Goal: Task Accomplishment & Management: Use online tool/utility

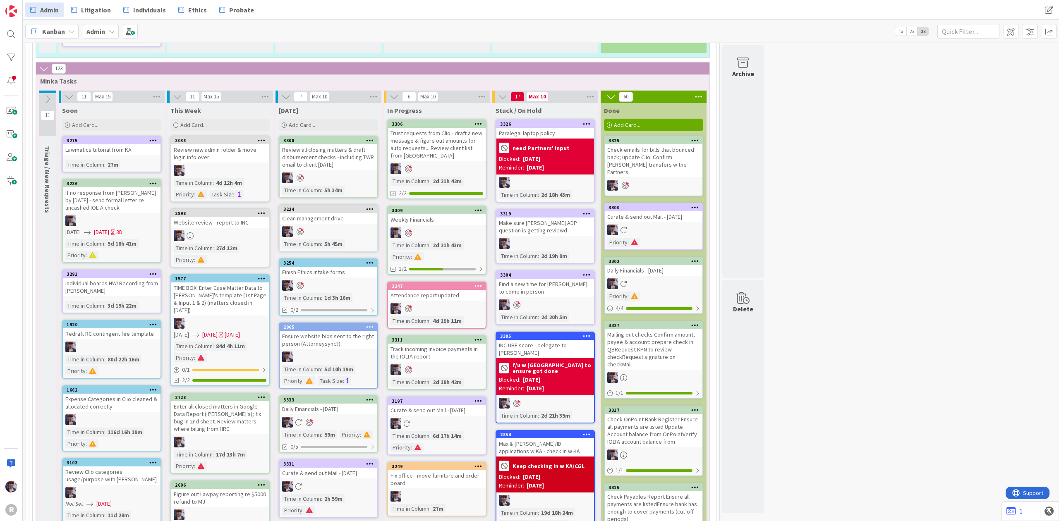
scroll to position [1374, 0]
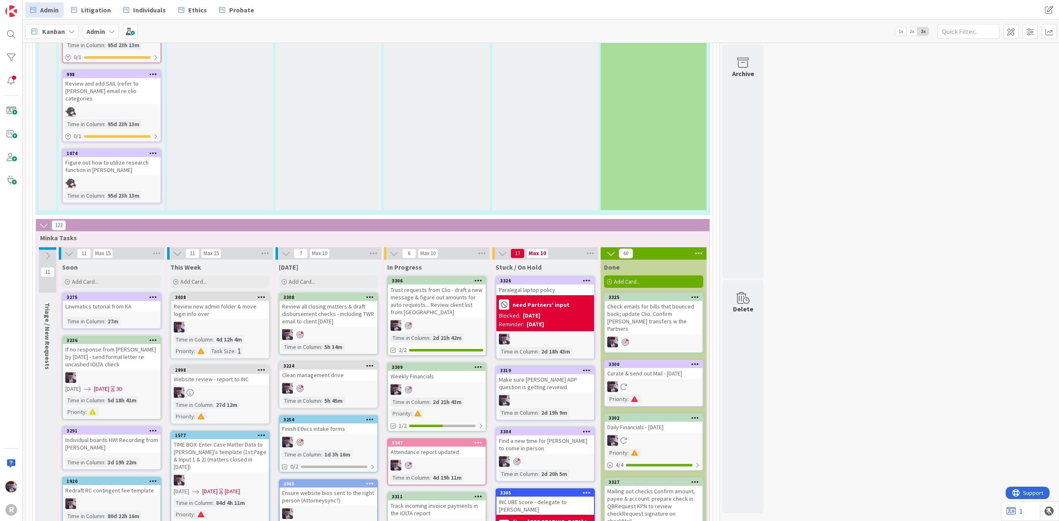
click at [337, 260] on div "[DATE] Add Card..." at bounding box center [329, 275] width 106 height 30
click at [335, 276] on div "Add Card..." at bounding box center [328, 282] width 99 height 12
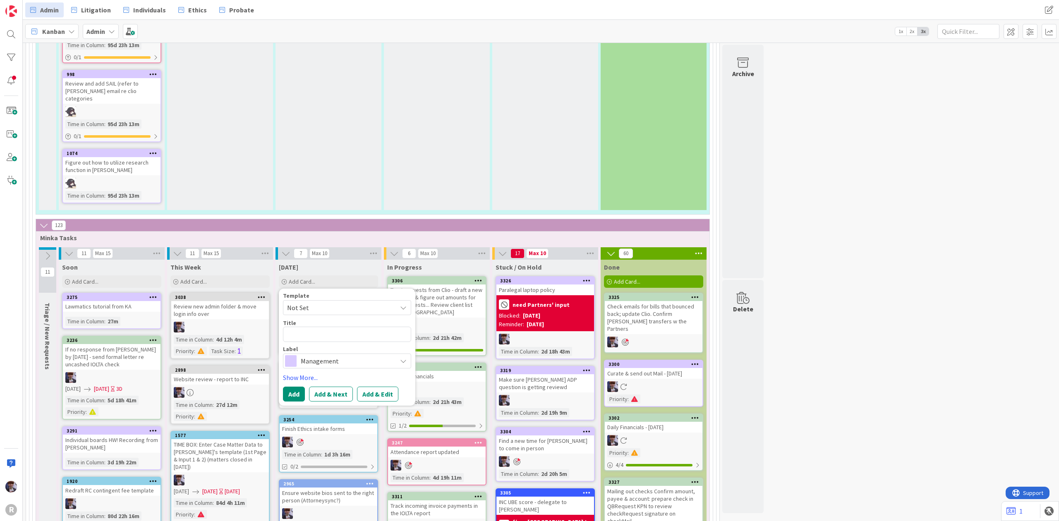
type textarea "x"
type textarea "F"
type textarea "x"
type textarea "F/u"
type textarea "x"
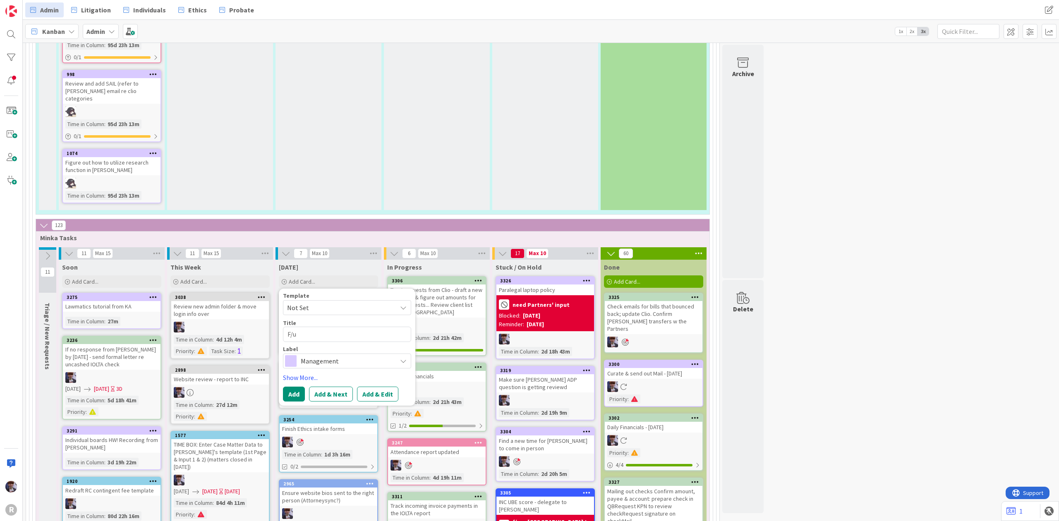
type textarea "F/u"
type textarea "x"
type textarea "F/u ei"
type textarea "x"
type textarea "F/u eith"
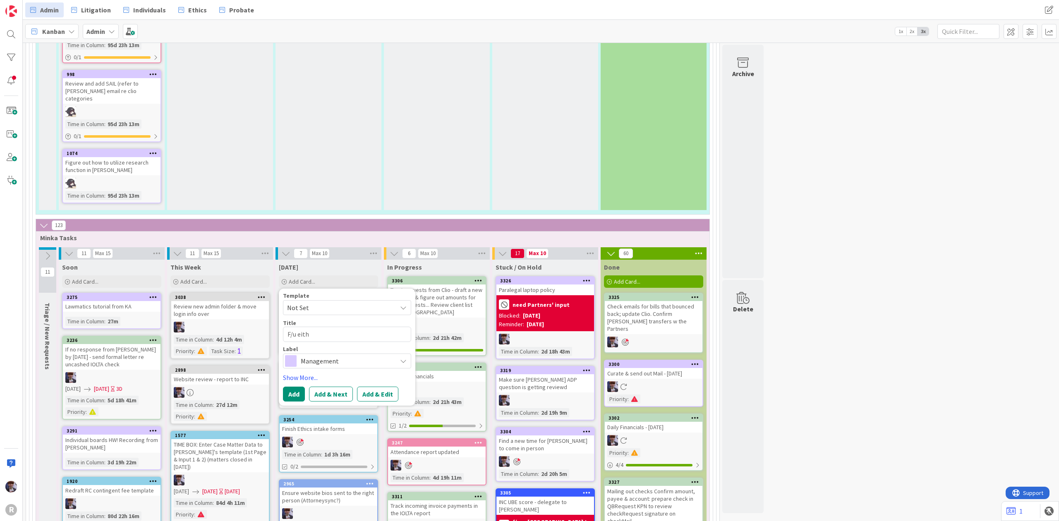
type textarea "x"
type textarea "F/u eith"
type textarea "x"
type textarea "F/u eith a"
type textarea "x"
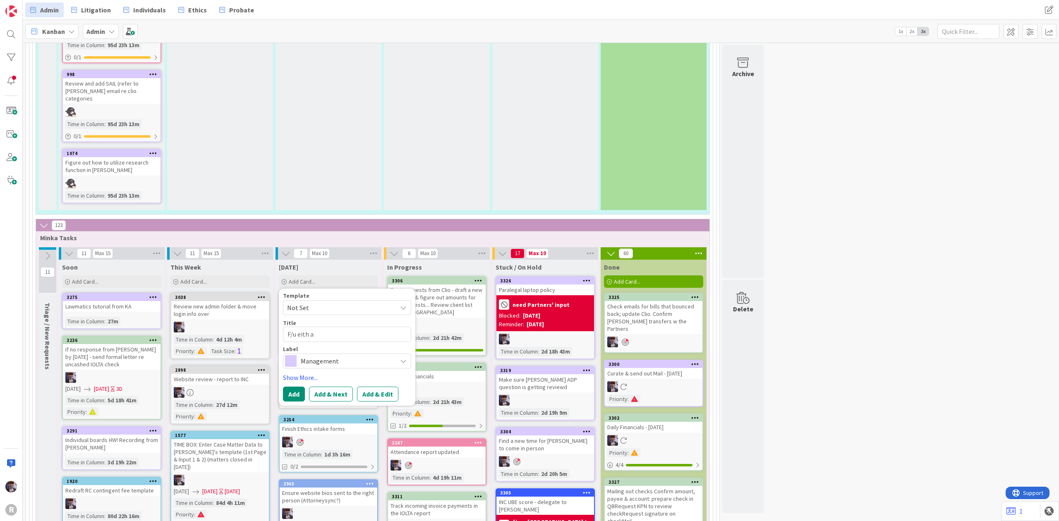
type textarea "F/u eith ac"
type textarea "x"
type textarea "F/u eith acc"
type textarea "x"
type textarea "F/u eith acco"
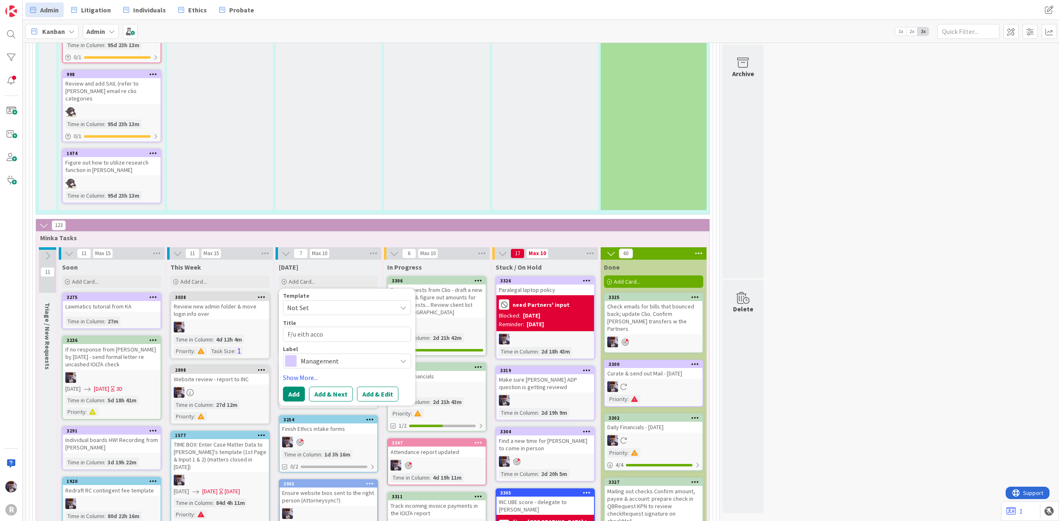
type textarea "x"
type textarea "F/u eith accou"
type textarea "x"
type textarea "F/u eith accoun"
type textarea "x"
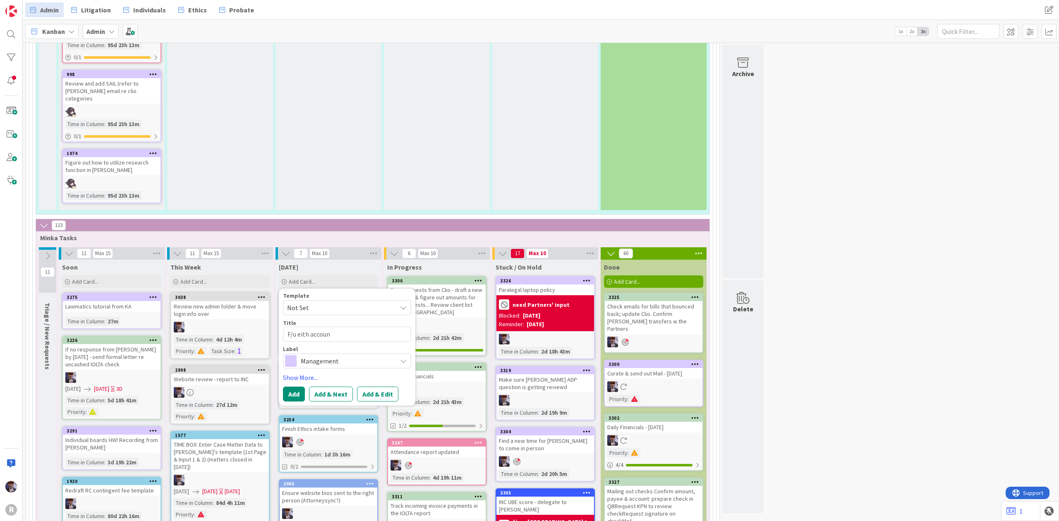
type textarea "F/u eith account"
type textarea "x"
type textarea "F/u eith account s"
type textarea "x"
type textarea "F/u eith account se"
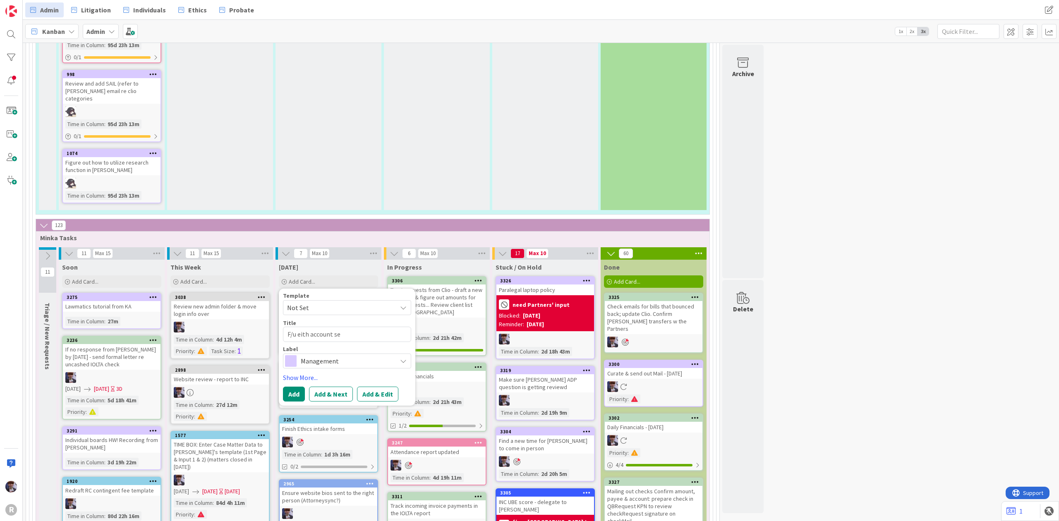
type textarea "x"
type textarea "F/u eith account set"
type textarea "x"
type textarea "F/u eith account set u"
type textarea "x"
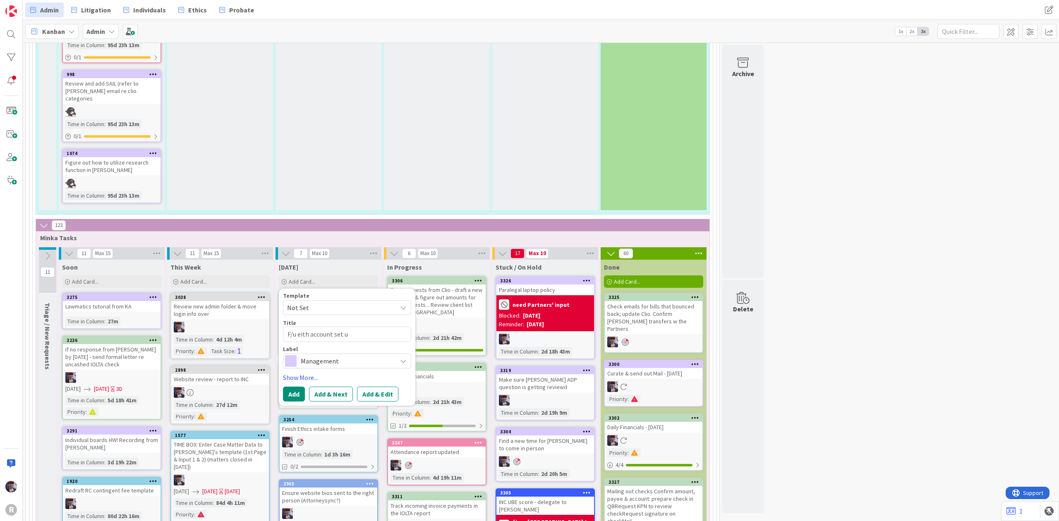
type textarea "F/u eith account set u"
type textarea "x"
type textarea "F/u eith account set u f"
type textarea "x"
type textarea "F/u eith account set u fo"
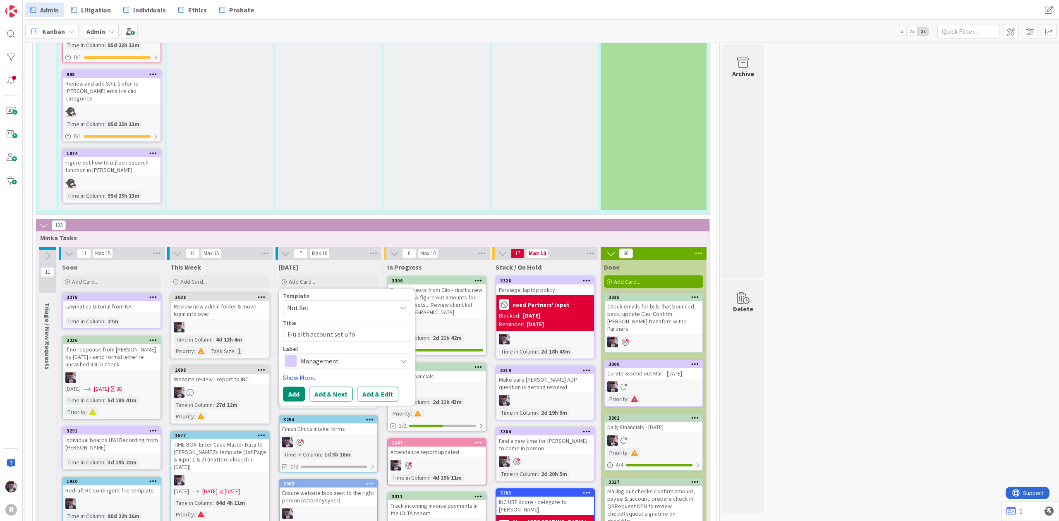
type textarea "x"
type textarea "F/u eith account set u for"
type textarea "x"
type textarea "F/u eith account set u for"
type textarea "x"
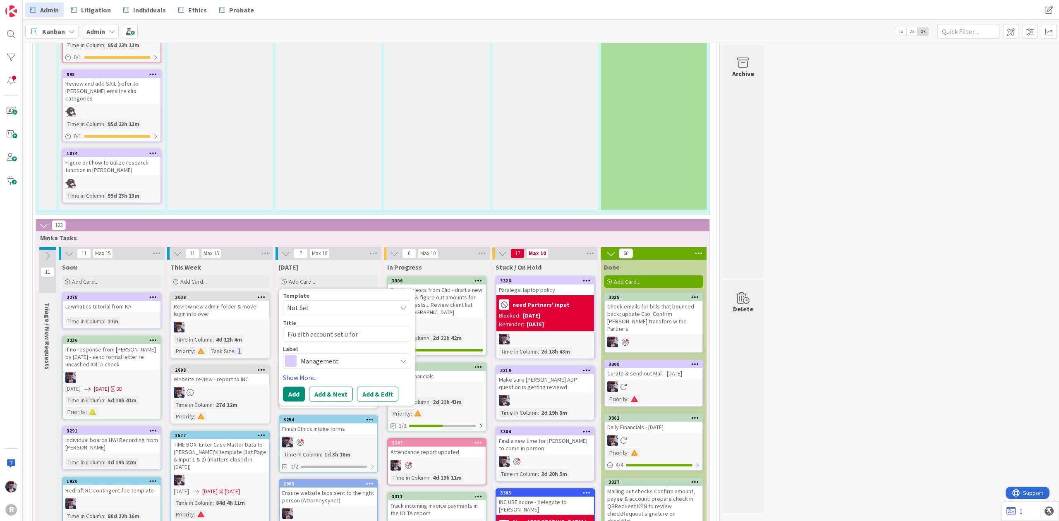
type textarea "F/u eith account set u for W"
type textarea "x"
type textarea "F/u eith account set u for [GEOGRAPHIC_DATA]"
type textarea "x"
type textarea "F/u eith account set u for [GEOGRAPHIC_DATA]"
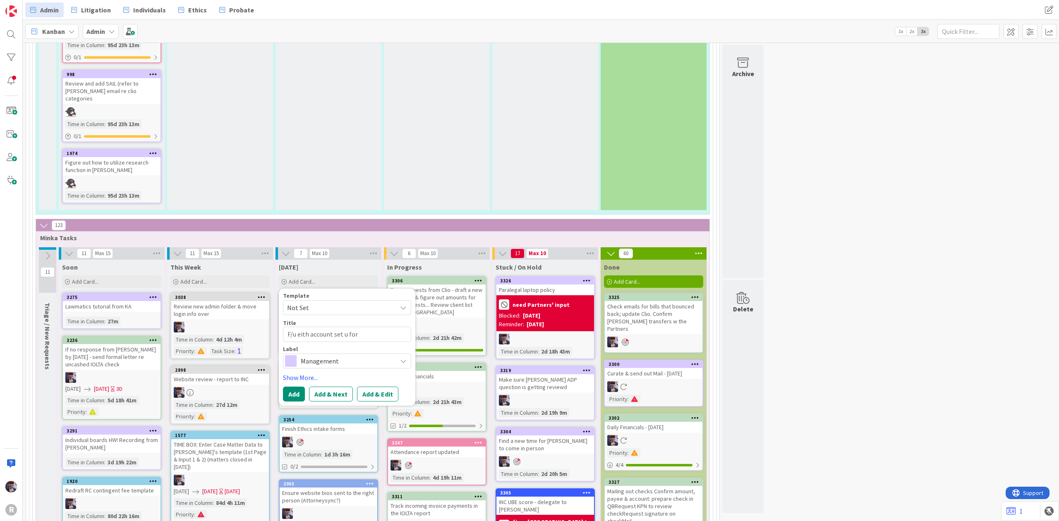
type textarea "x"
type textarea "F/u eith account set u for [GEOGRAPHIC_DATA] e"
type textarea "x"
type textarea "F/u eith account set u for WA eb"
type textarea "x"
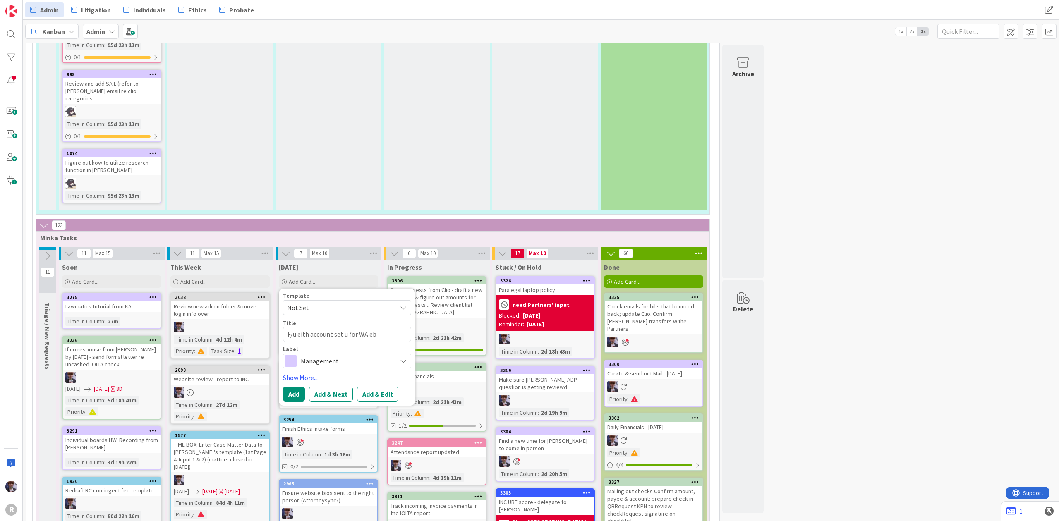
type textarea "F/u eith account set u for WA ebo"
type textarea "x"
type textarea "F/u eith account set u for WA [PERSON_NAME]"
type textarea "x"
type textarea "F/u eith account set u for WA ebook"
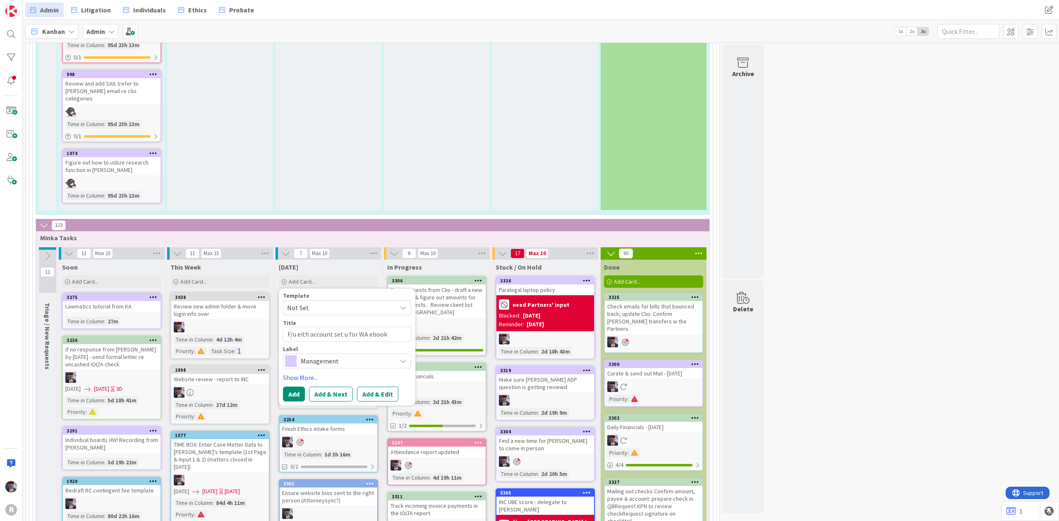
type textarea "x"
type textarea "F/u eith account set u for WA ebook"
type textarea "x"
type textarea "F/u eith account set u for WA ebook l"
type textarea "x"
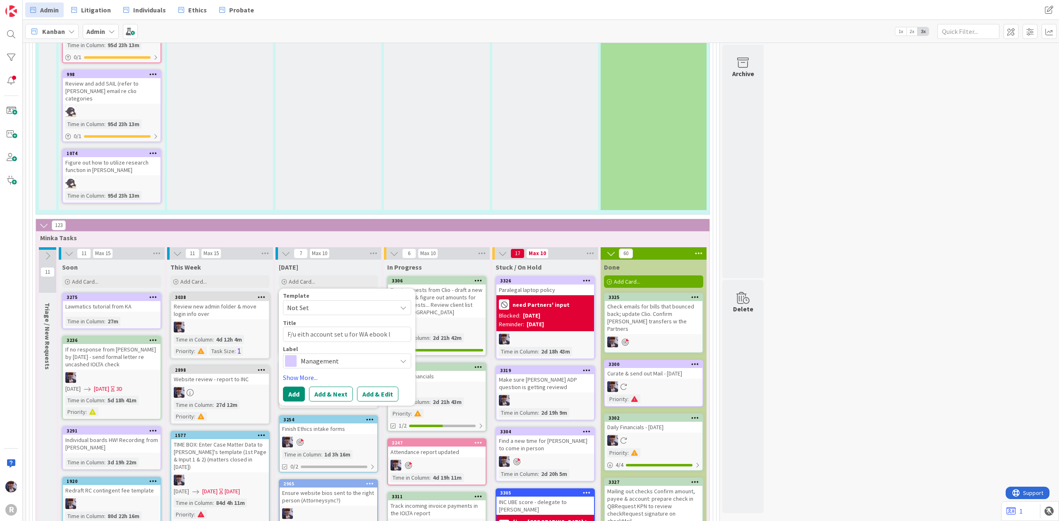
type textarea "F/u eith account set u for WA ebook li"
type textarea "x"
type textarea "F/u eith account set u for WA ebook lib"
type textarea "x"
type textarea "F/u eith account set u for WA ebook libr"
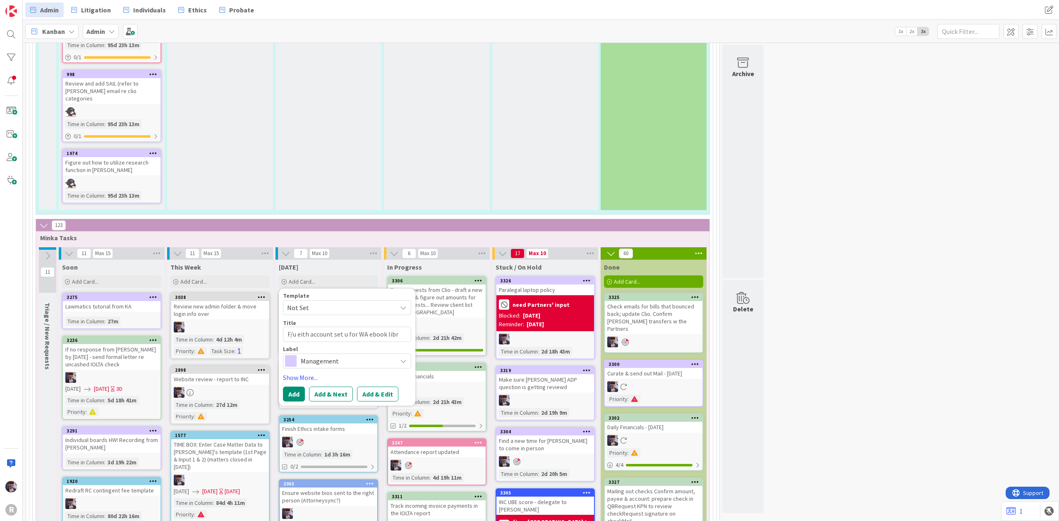
type textarea "x"
type textarea "F/u eith account set u for WA ebook librar"
type textarea "x"
type textarea "F/u eith account set u for WA ebook library"
type textarea "x"
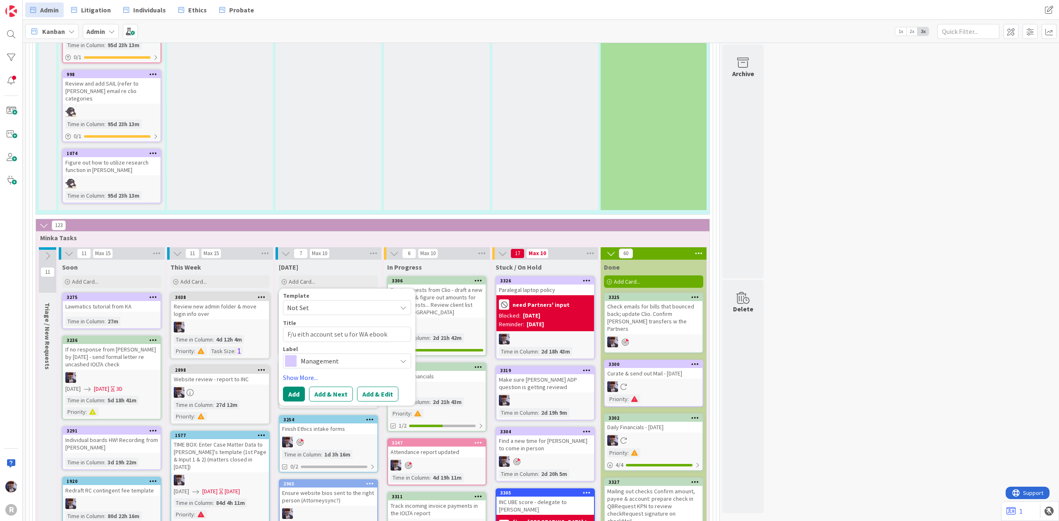
type textarea "F/u eith account set u for WA ebook library"
type textarea "x"
type textarea "F/u eith account set u for WA ebook library r"
type textarea "x"
type textarea "F/u eith account set u for WA ebook library re"
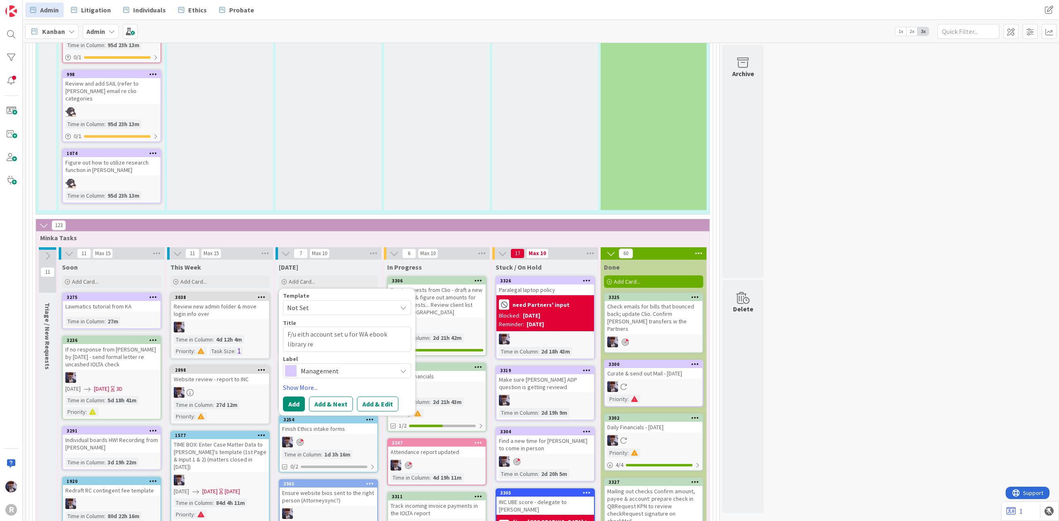
type textarea "x"
type textarea "F/u eith account set u for WA ebook library re"
type textarea "x"
type textarea "F/u eith account set u for WA ebook library re f"
type textarea "x"
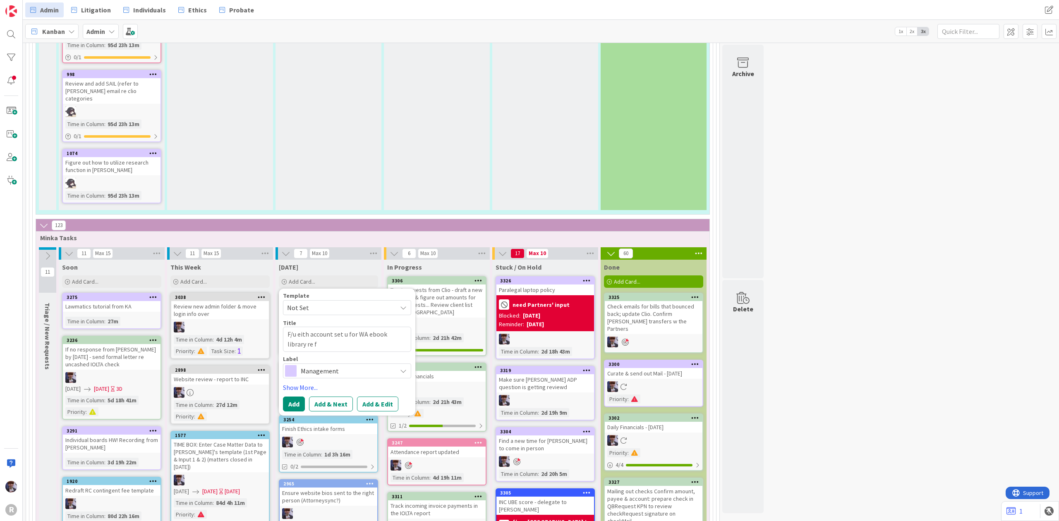
type textarea "F/u eith account set u for WA ebook library re fr"
type textarea "x"
type textarea "F/u eith account set u for WA ebook library re fre"
type textarea "x"
type textarea "F/u eith account set u for WA ebook library re free"
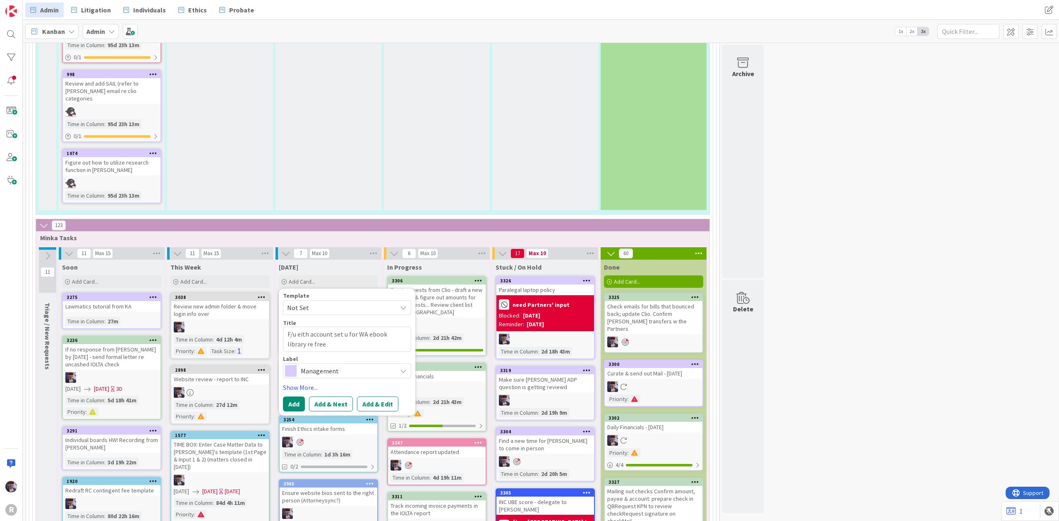
type textarea "x"
type textarea "F/u eith account set u for WA ebook library re free d"
type textarea "x"
type textarea "F/u eith account set u for WA ebook library re free de"
type textarea "x"
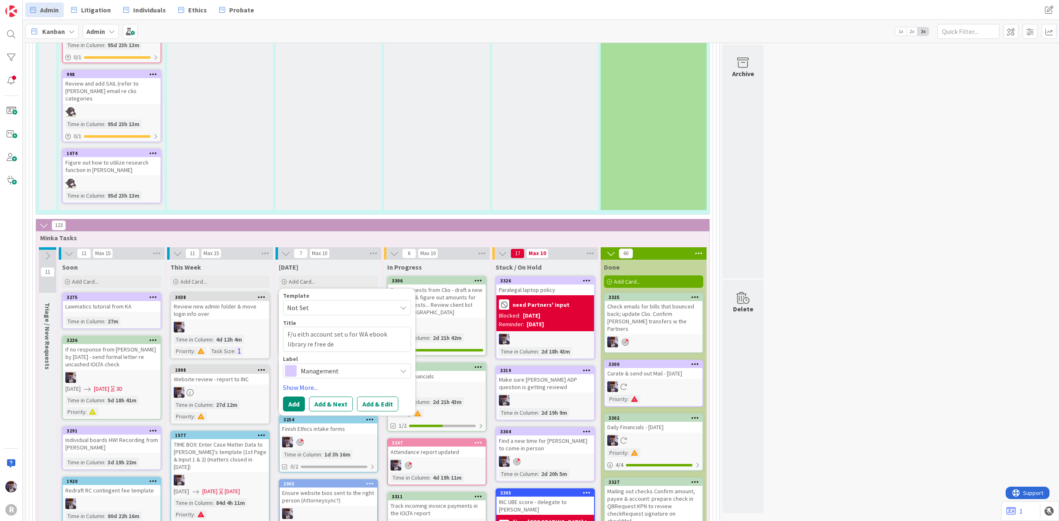
type textarea "F/u eith account set u for WA ebook library re free des"
type textarea "x"
type textarea "F/u eith account set u for WA ebook library re free desk"
type textarea "x"
type textarea "F/u eith account set u for WA ebook library re free deskbo"
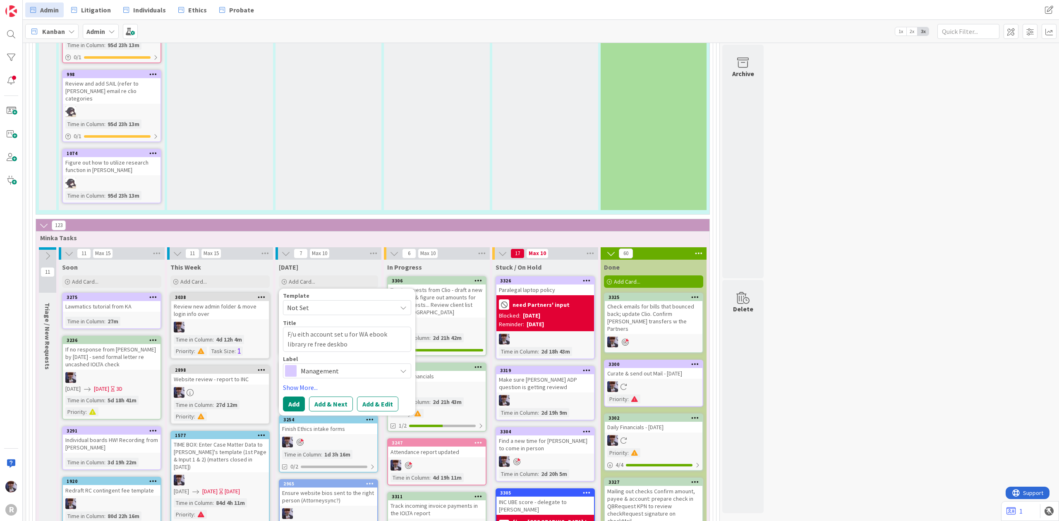
type textarea "x"
type textarea "F/u eith account set u for WA ebook library re free deskboo"
type textarea "x"
type textarea "F/u eith account set u for WA ebook library re free deskbooks"
type textarea "x"
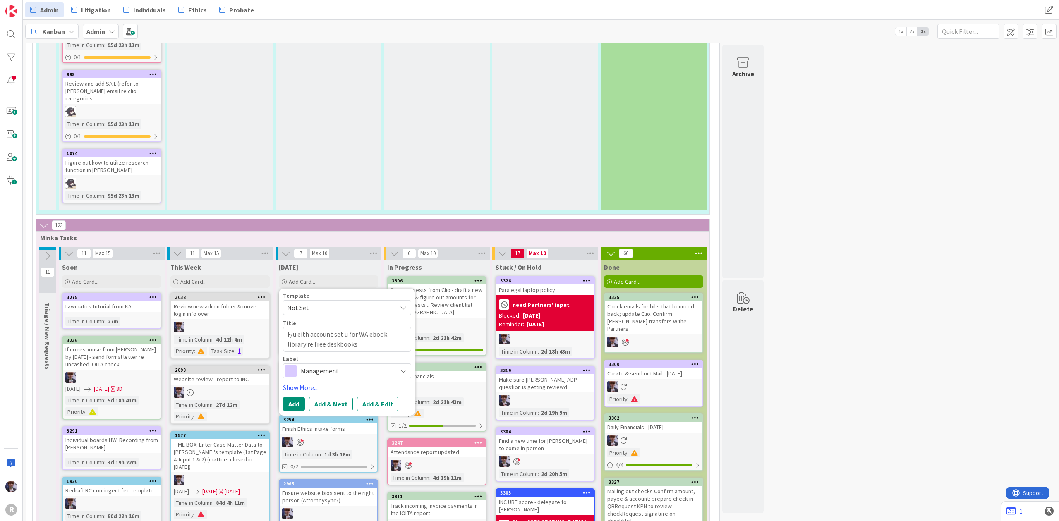
type textarea "F/u eith account set u for WA ebook library re free deskbooks"
type textarea "x"
type textarea "F/u eith account set u for WA ebook library re free deskbooks f"
type textarea "x"
type textarea "F/u eith account set u for WA ebook library re free deskbooks for"
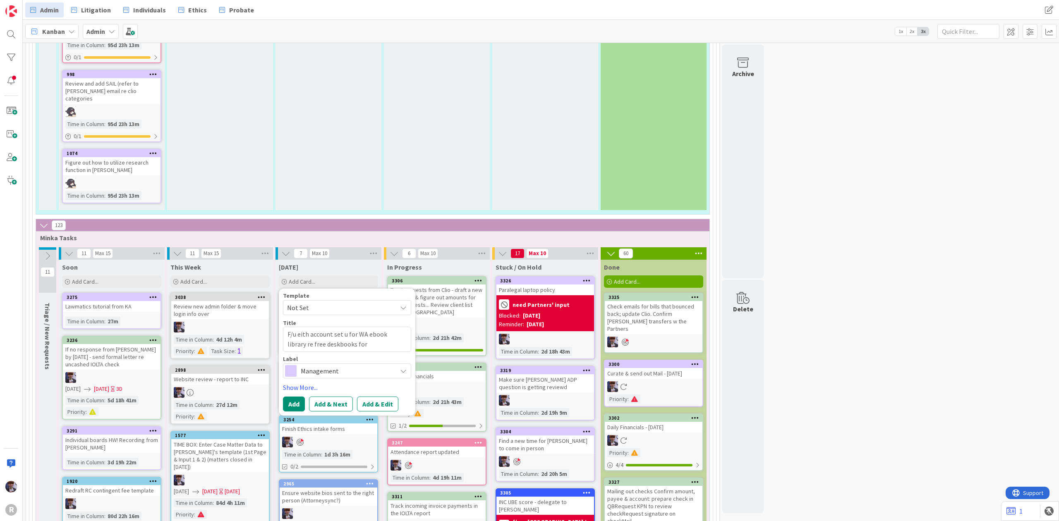
type textarea "x"
type textarea "F/u eith account set u for WA ebook library re free deskbooks for"
type textarea "x"
type textarea "F/u eith account set u for WA ebook library re free deskbooks for a"
type textarea "x"
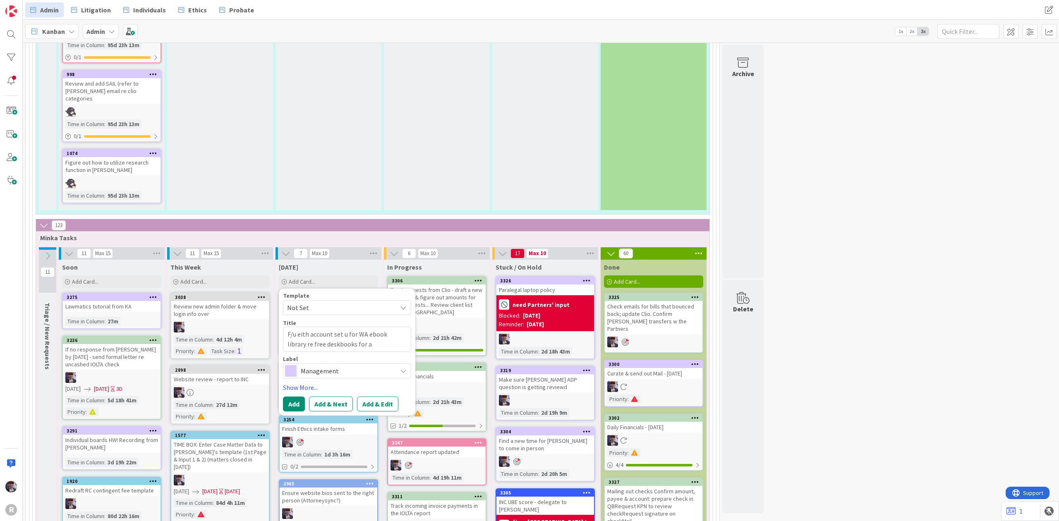
type textarea "F/u eith account set u for WA ebook library re free deskbooks for at"
type textarea "x"
type textarea "F/u eith account set u for WA ebook library re free deskbooks for att"
type textarea "x"
type textarea "F/u eith account set u for WA ebook library re free deskbooks for atty"
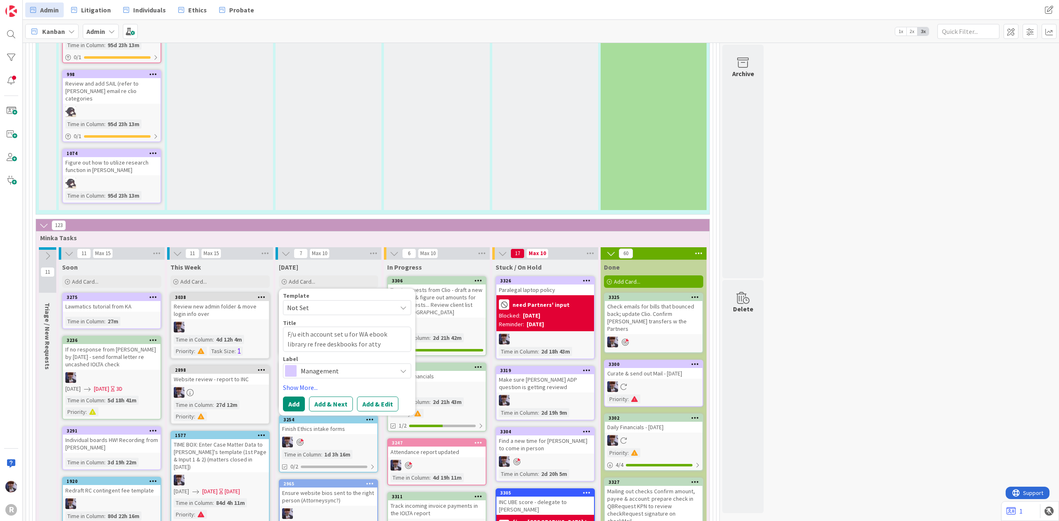
type textarea "x"
type textarea "F/u eith account set u for WA ebook library re free deskbooks for attys"
click at [304, 327] on textarea "F/u eith account set u for WA ebook library re free deskbooks for attys" at bounding box center [347, 339] width 128 height 25
type textarea "x"
type textarea "F/u ith account set u for WA ebook library re free deskbooks for attys"
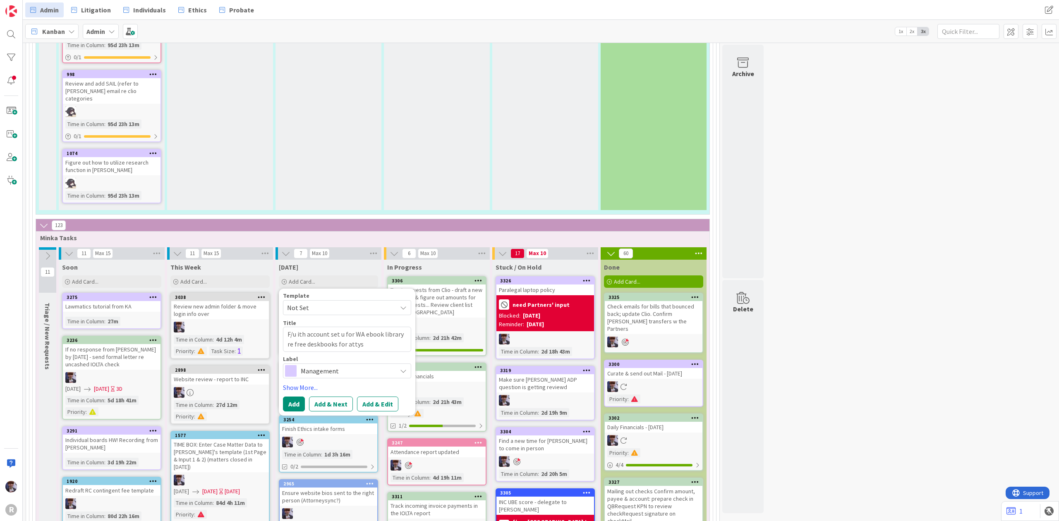
type textarea "x"
type textarea "F/u with account set u for WA ebook library re free deskbooks for attys"
click at [371, 327] on textarea "F/u with account set u for WA ebook library re free deskbooks for attys" at bounding box center [347, 339] width 128 height 25
type textarea "x"
type textarea "F/u with account set u for WA e-book library re free deskbooks for attys"
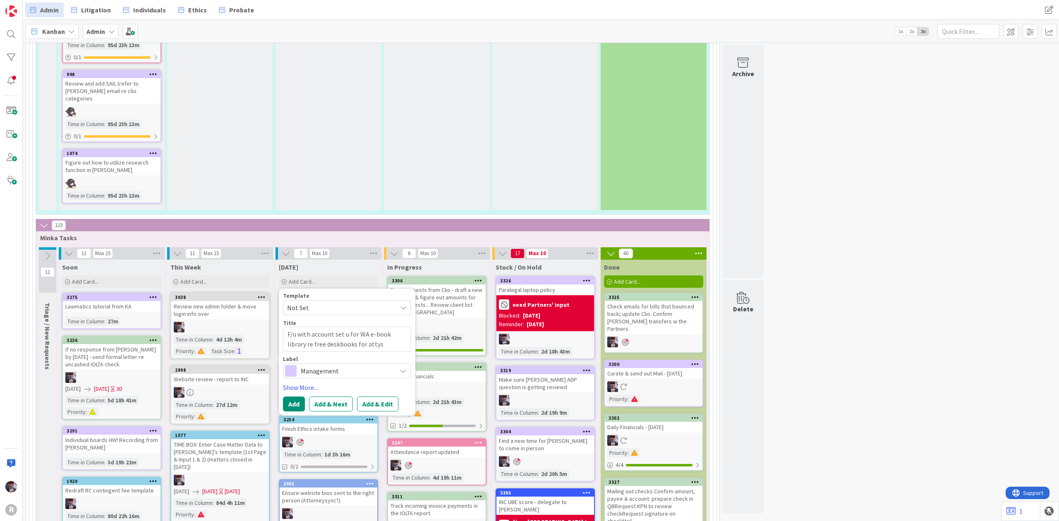
click at [320, 361] on div "Template Not Set Title 72 / 128 F/u with account set u for WA e-book library re…" at bounding box center [347, 352] width 128 height 119
click at [323, 365] on span "Management" at bounding box center [347, 371] width 92 height 12
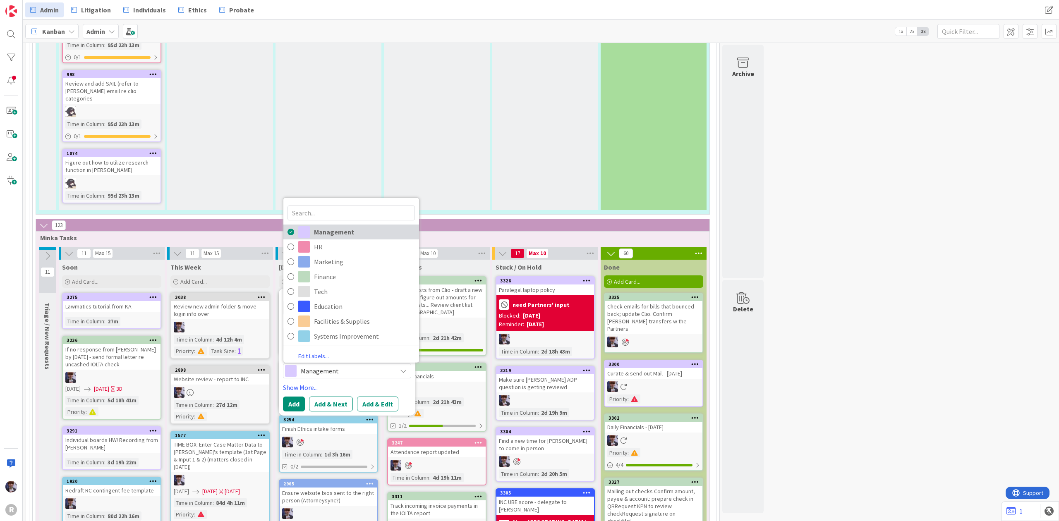
click at [342, 225] on span "Management" at bounding box center [364, 231] width 101 height 12
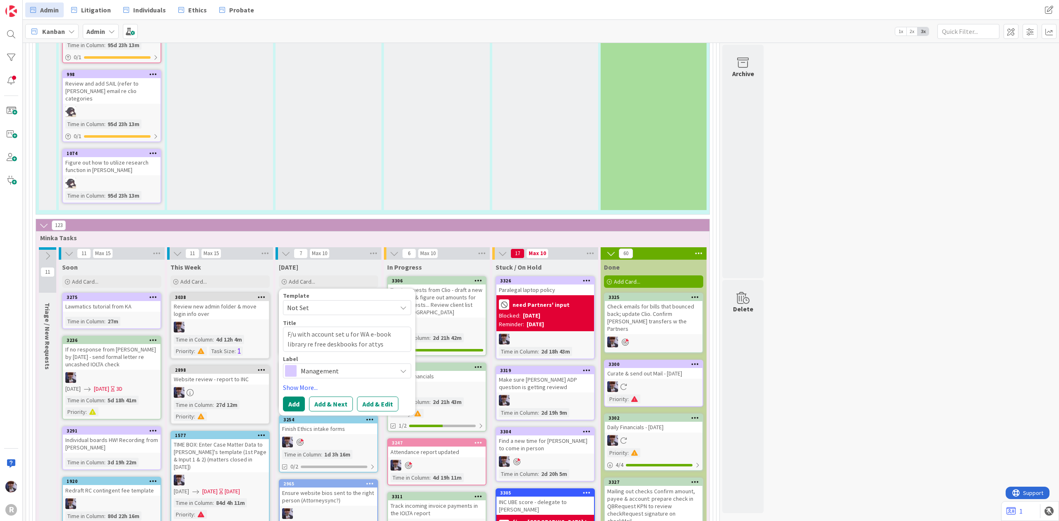
click at [324, 365] on span "Management" at bounding box center [347, 371] width 92 height 12
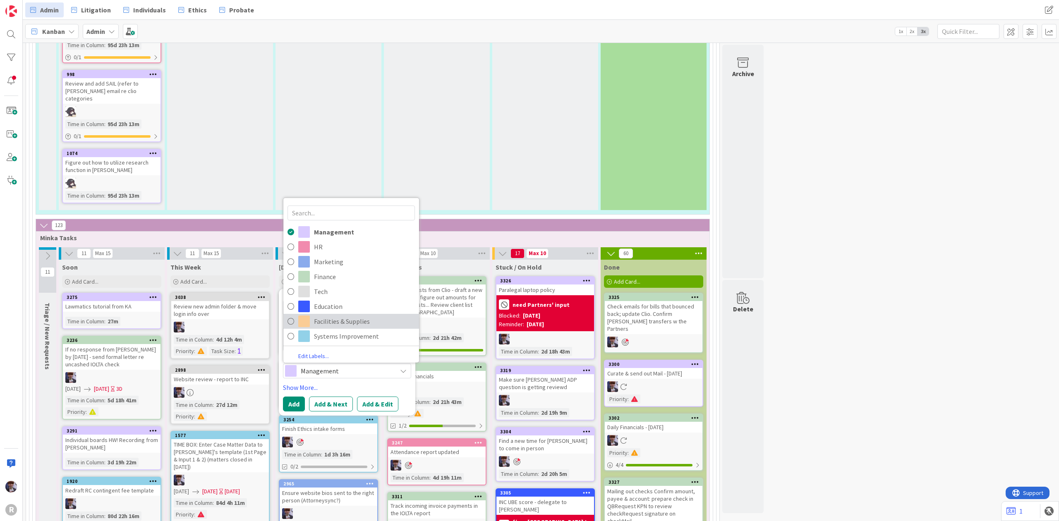
click at [333, 315] on span "Facilities & Supplies" at bounding box center [364, 321] width 101 height 12
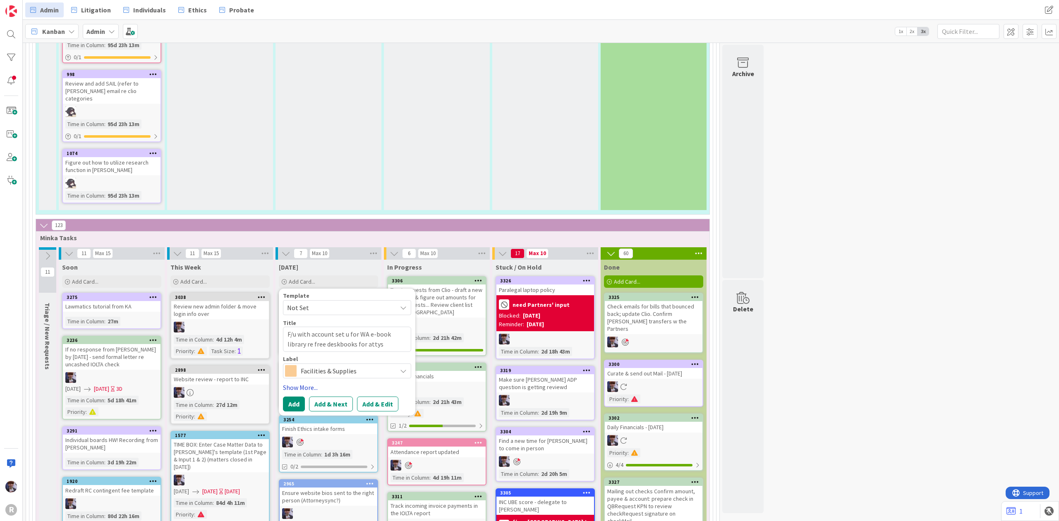
click at [310, 383] on link "Show More..." at bounding box center [347, 388] width 128 height 10
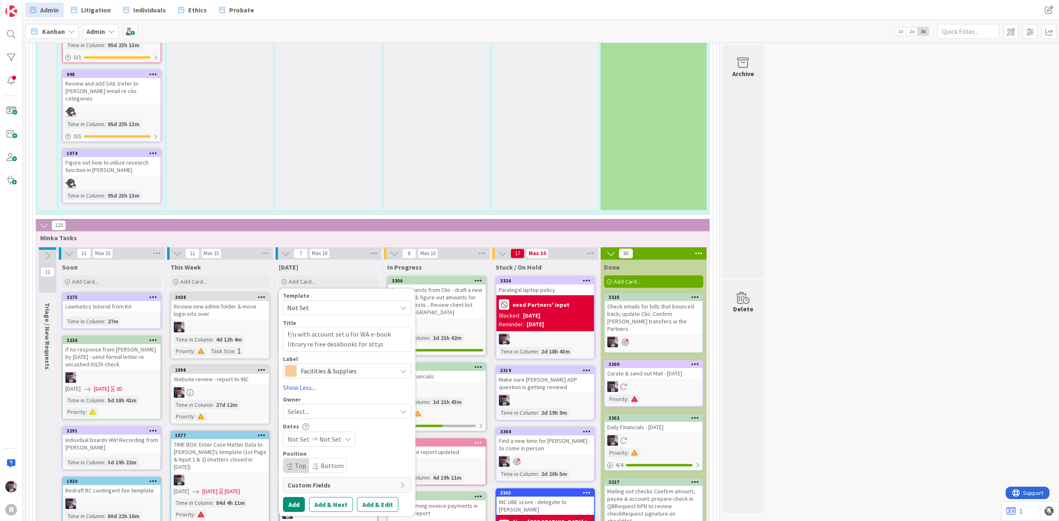
click at [307, 404] on div "Select..." at bounding box center [347, 411] width 128 height 15
click at [318, 365] on span "Facilities & Supplies" at bounding box center [347, 371] width 92 height 12
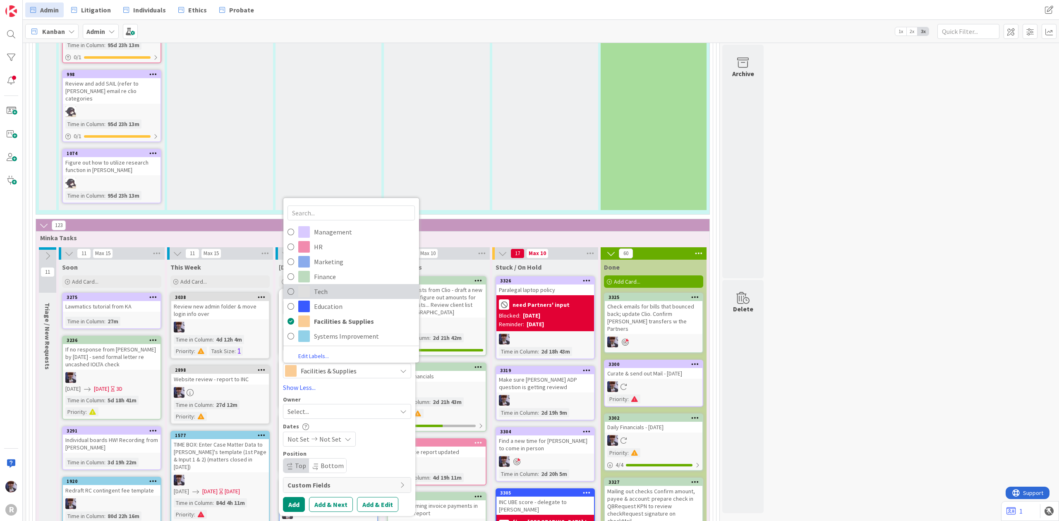
click at [335, 285] on span "Tech" at bounding box center [364, 291] width 101 height 12
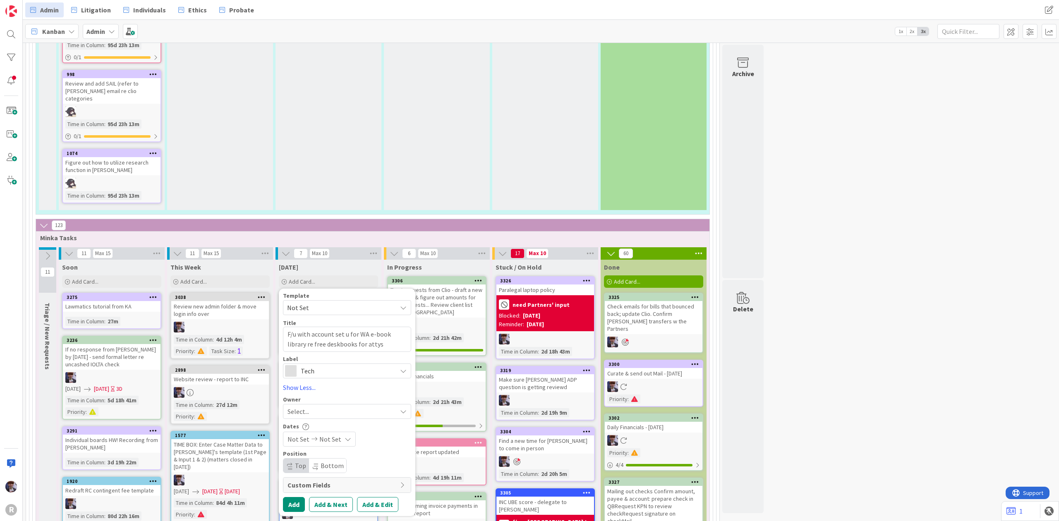
click at [318, 407] on div "Select..." at bounding box center [342, 412] width 109 height 10
click at [320, 475] on span "[PERSON_NAME]" at bounding box center [335, 481] width 40 height 12
click at [301, 462] on span "Top" at bounding box center [300, 466] width 11 height 8
click at [289, 497] on button "Add" at bounding box center [294, 504] width 22 height 15
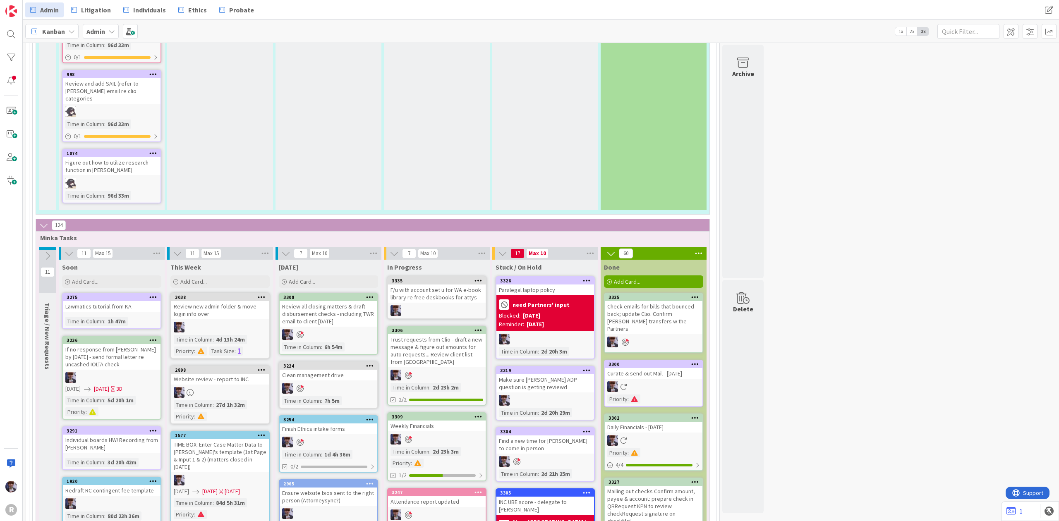
click at [480, 277] on div "3335 F/u with account set u for WA e-book library re free deskbooks for attys" at bounding box center [437, 290] width 98 height 26
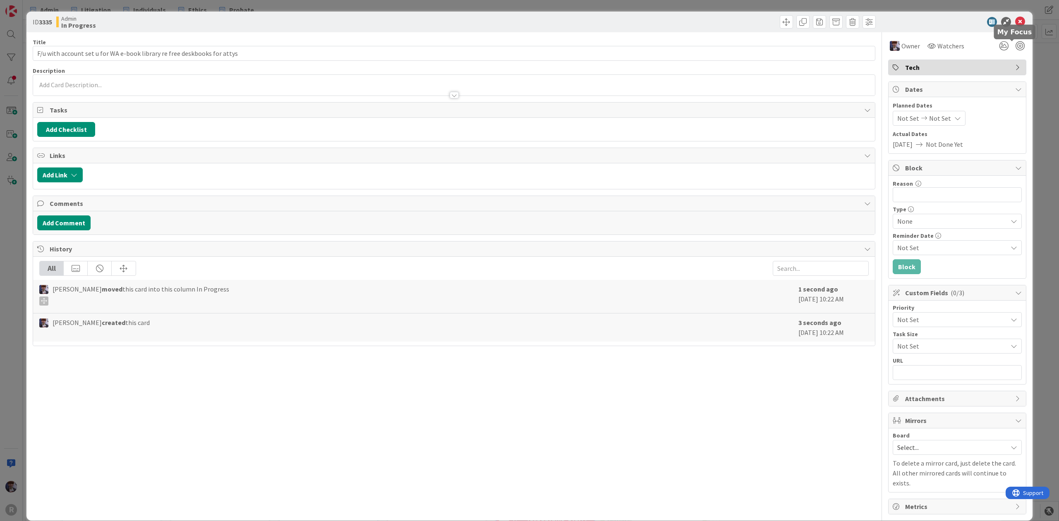
drag, startPoint x: 1012, startPoint y: 48, endPoint x: 1039, endPoint y: 40, distance: 28.5
click at [1016, 47] on div at bounding box center [1020, 45] width 9 height 9
click at [1031, 70] on div "ID 3335 Admin In Progress Title 72 / 128 F/u with account set u for WA e-book l…" at bounding box center [529, 260] width 1059 height 521
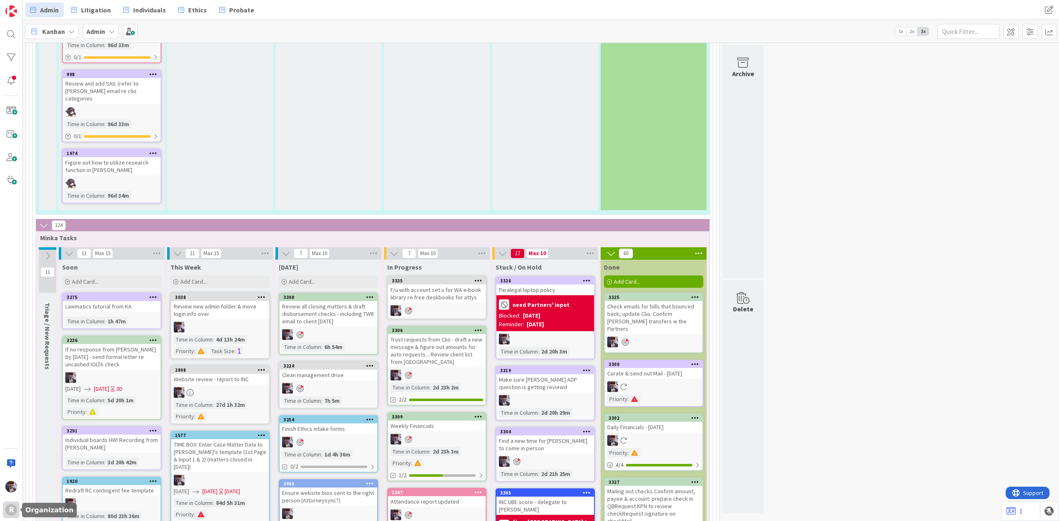
click at [13, 510] on div "R" at bounding box center [11, 510] width 12 height 12
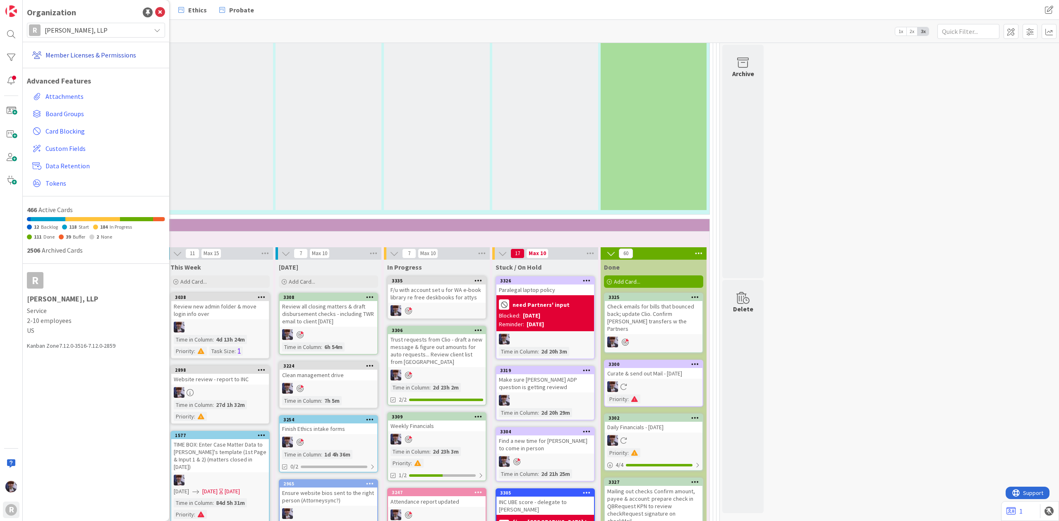
click at [72, 53] on link "Member Licenses & Permissions" at bounding box center [97, 55] width 136 height 15
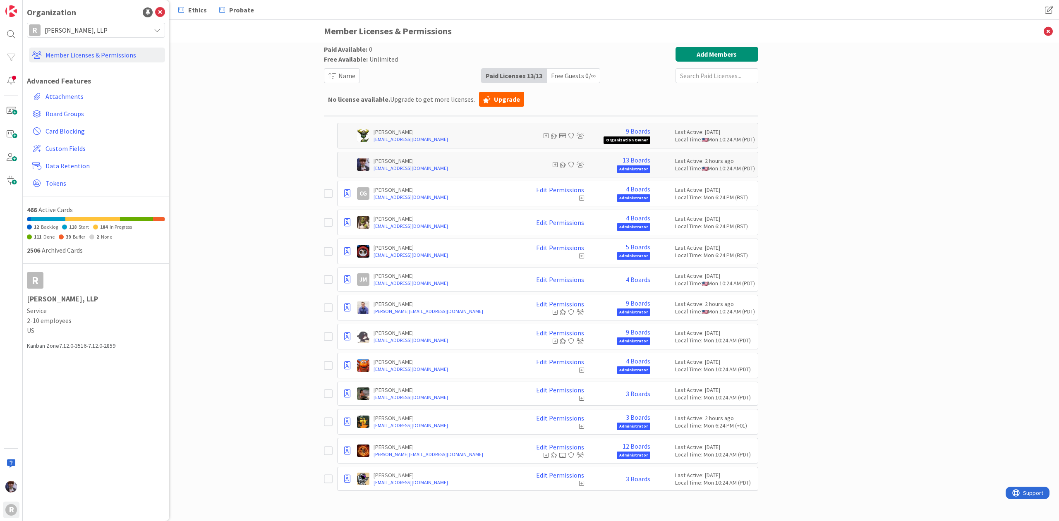
click at [287, 389] on div "Paid Available: 0 Free Available: Unlimited Name Paid Licenses 13 / 13 Free Gue…" at bounding box center [541, 282] width 1036 height 479
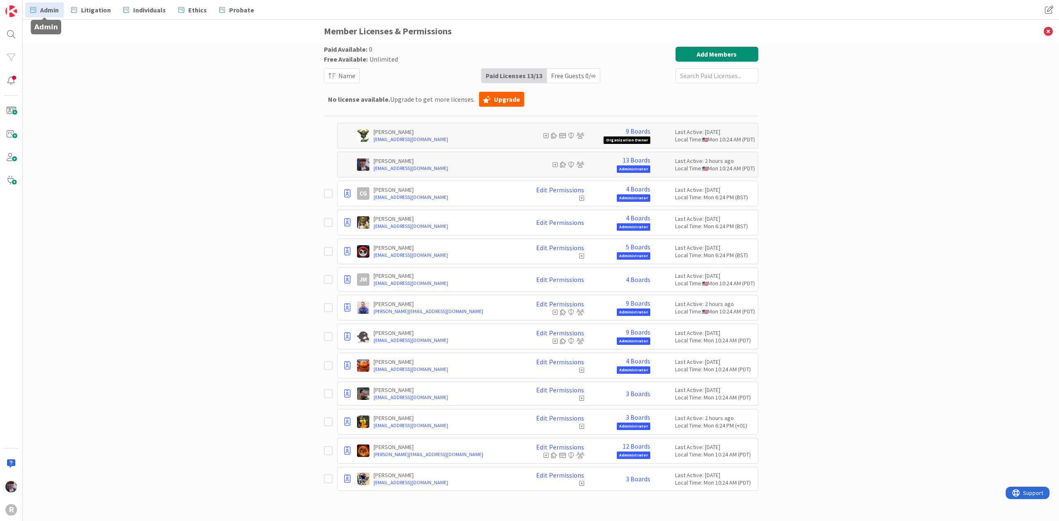
click at [34, 12] on icon at bounding box center [33, 10] width 6 height 11
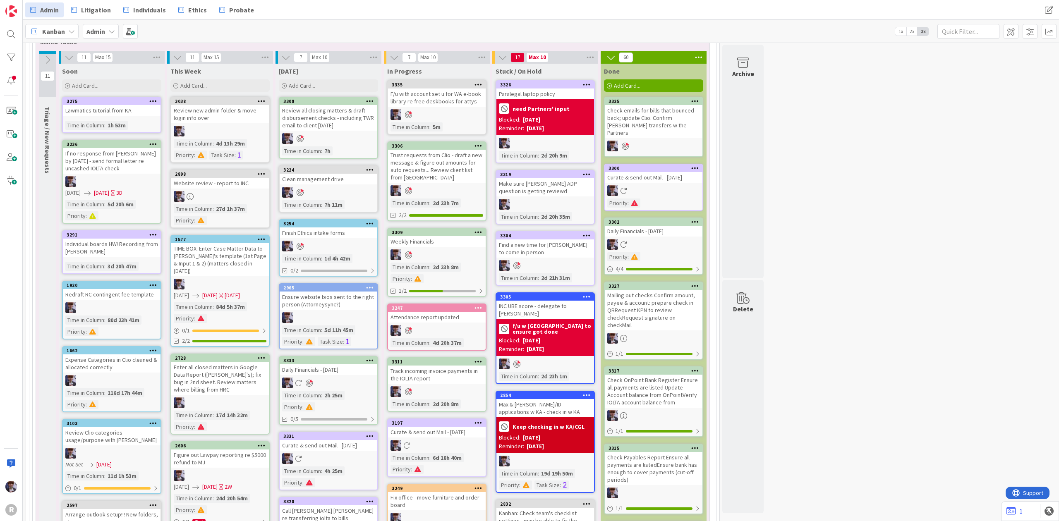
scroll to position [1500, 0]
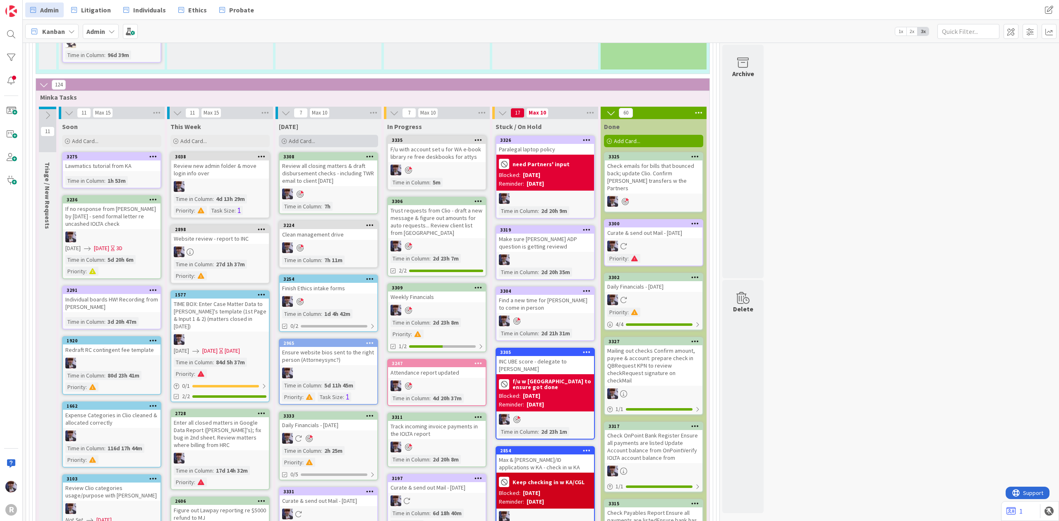
click at [315, 135] on div "Add Card..." at bounding box center [328, 141] width 99 height 12
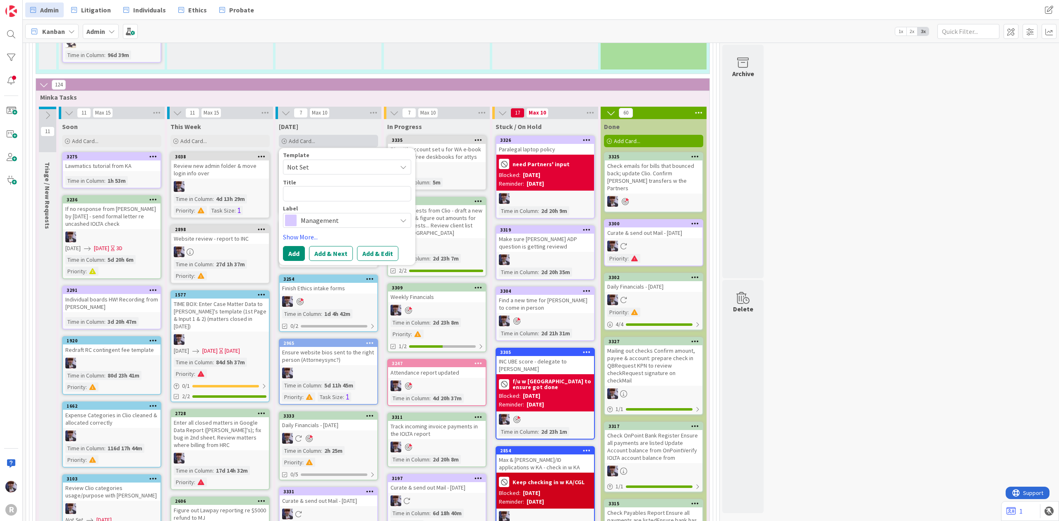
type textarea "x"
type textarea "F"
type textarea "x"
type textarea "F/"
type textarea "x"
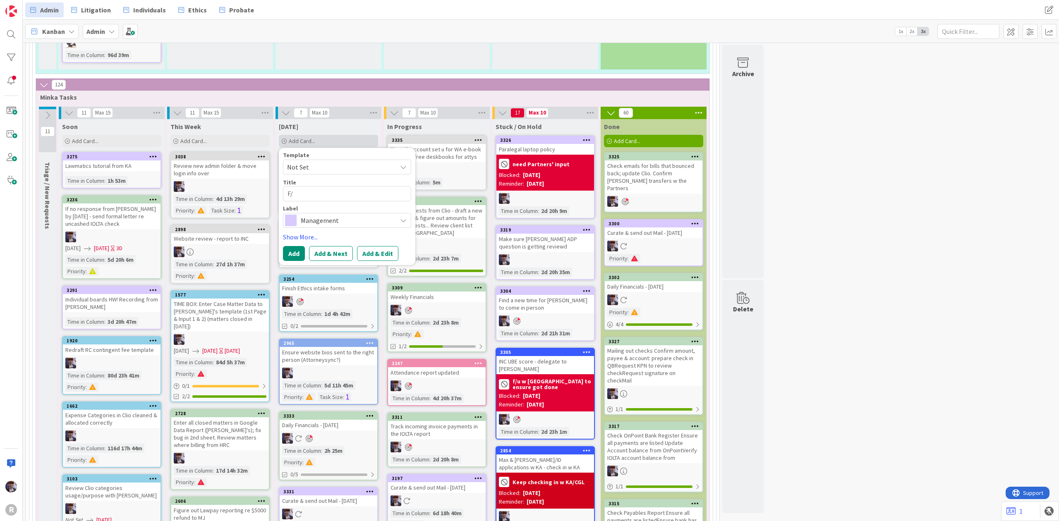
type textarea "F/u"
type textarea "x"
type textarea "F/u"
type textarea "x"
type textarea "F/u w"
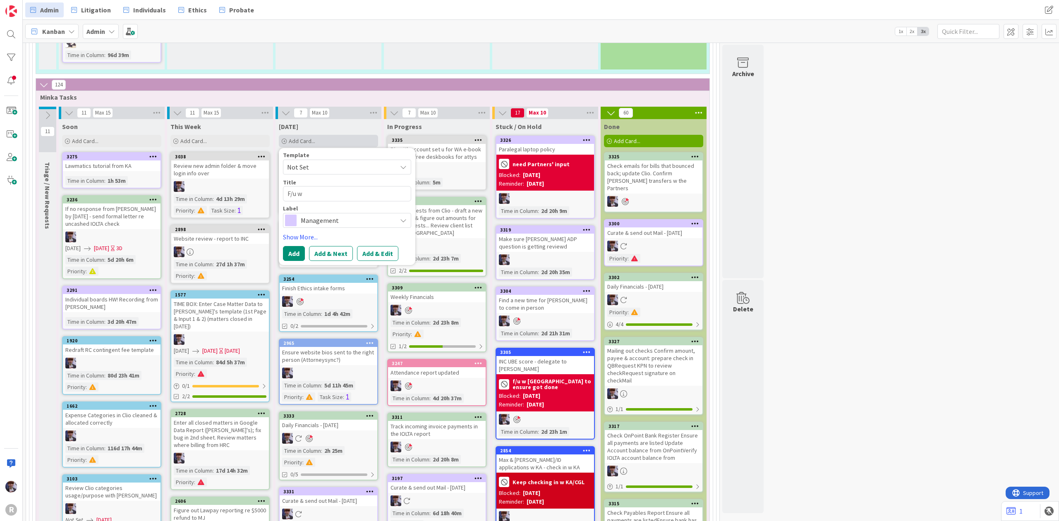
type textarea "x"
type textarea "F/u wi"
type textarea "x"
type textarea "F/u with"
type textarea "x"
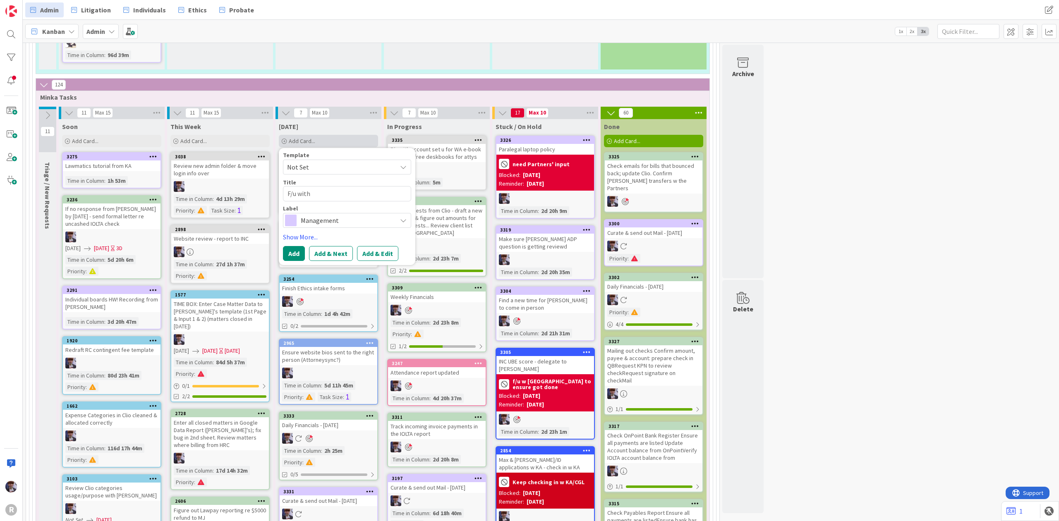
type textarea "F/u with G"
type textarea "x"
type textarea "F/u with Gai"
type textarea "x"
type textarea "F/u with [PERSON_NAME]"
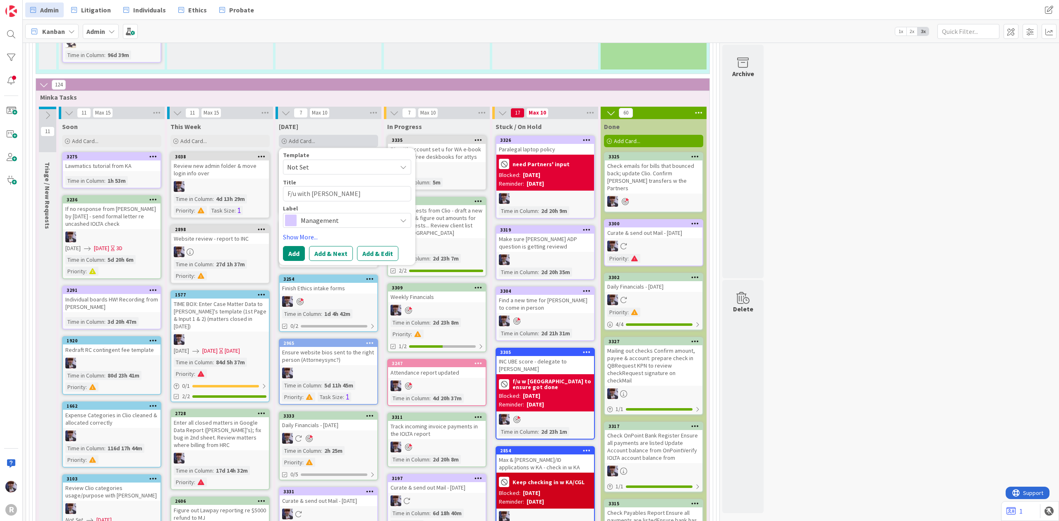
type textarea "x"
type textarea "F/u with [PERSON_NAME]"
type textarea "x"
type textarea "F/u with [PERSON_NAME]"
type textarea "x"
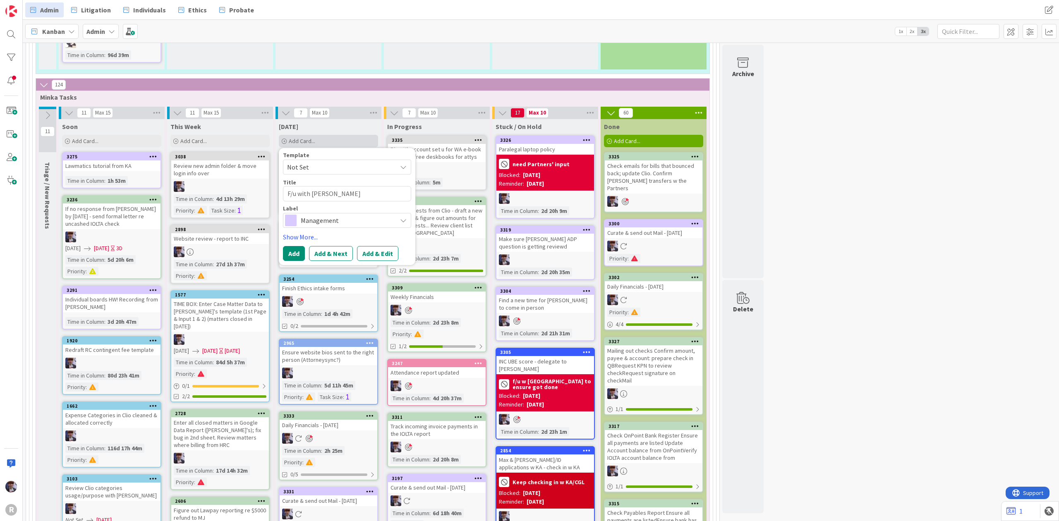
type textarea "F/u with [PERSON_NAME]"
type textarea "x"
type textarea "F/u with [PERSON_NAME]"
type textarea "x"
type textarea "F/u with [PERSON_NAME] re g"
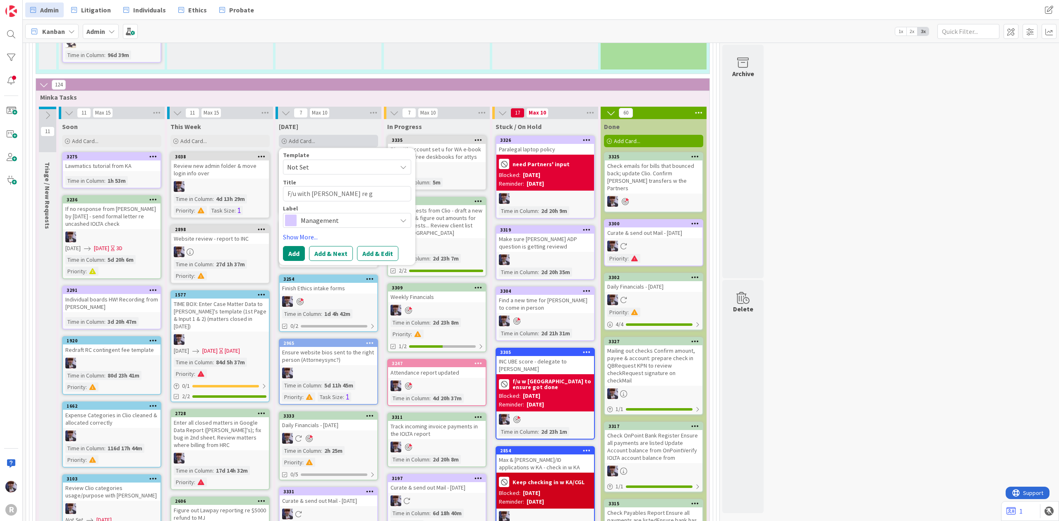
type textarea "x"
type textarea "F/u with [PERSON_NAME]"
type textarea "x"
type textarea "F/u with [PERSON_NAME] re [PERSON_NAME]"
type textarea "x"
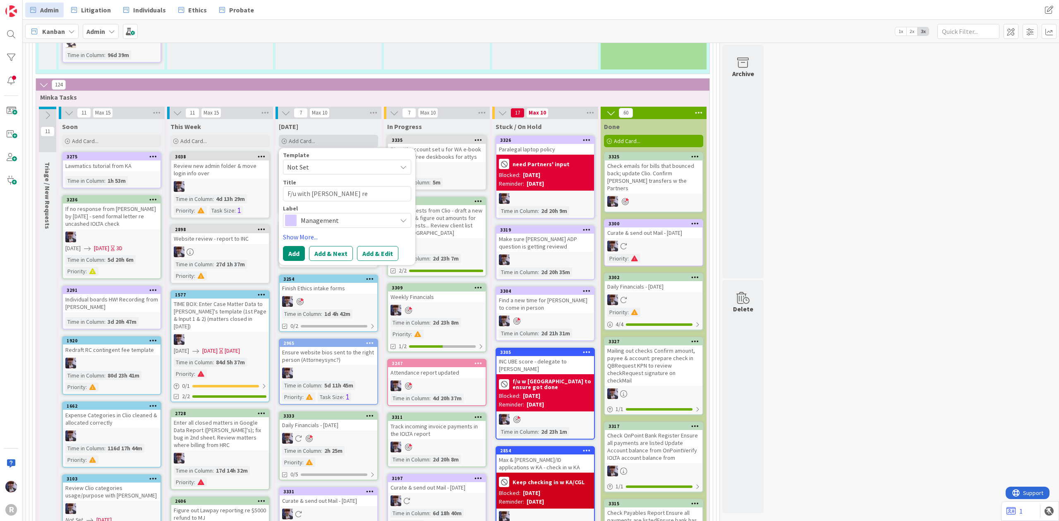
type textarea "F/u with [PERSON_NAME] re gues"
type textarea "x"
type textarea "F/u with [PERSON_NAME] re guest"
type textarea "x"
type textarea "F/u with [PERSON_NAME] re guest"
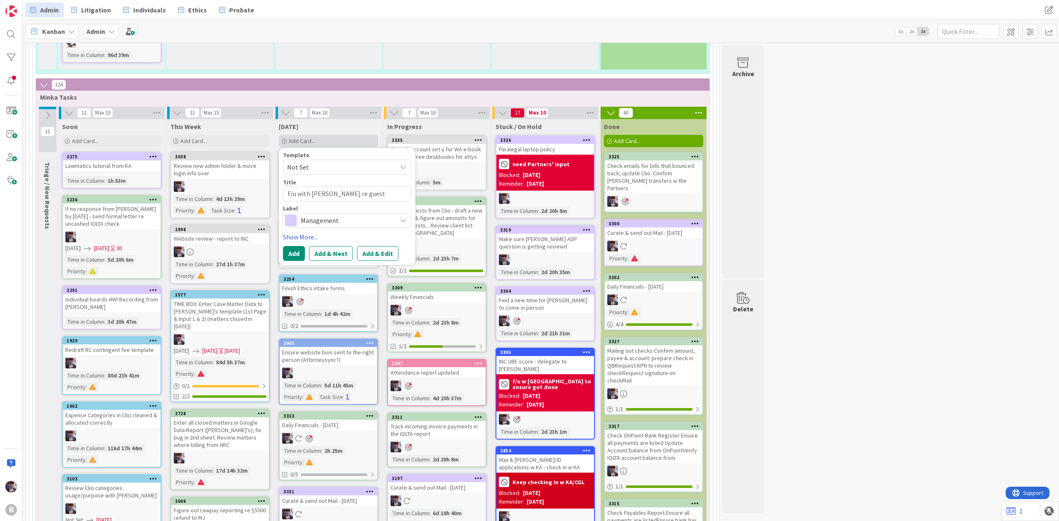
type textarea "x"
type textarea "F/u with [PERSON_NAME] re guest c"
type textarea "x"
type textarea "F/u with [PERSON_NAME] re guest co"
type textarea "x"
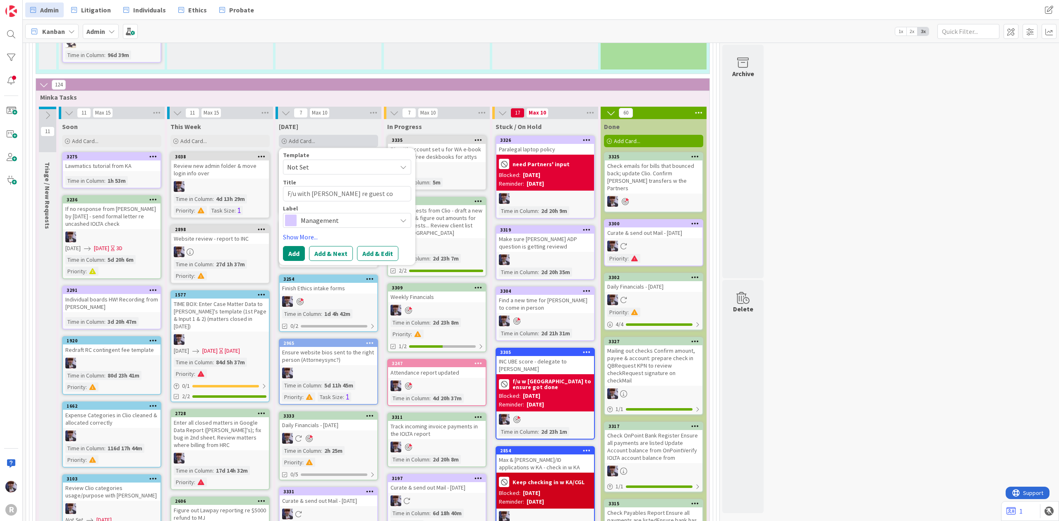
type textarea "F/u with [PERSON_NAME] re guest cou"
type textarea "x"
type textarea "F/u with [PERSON_NAME] re guest coun"
type textarea "x"
type textarea "F/u with [PERSON_NAME] re guest count"
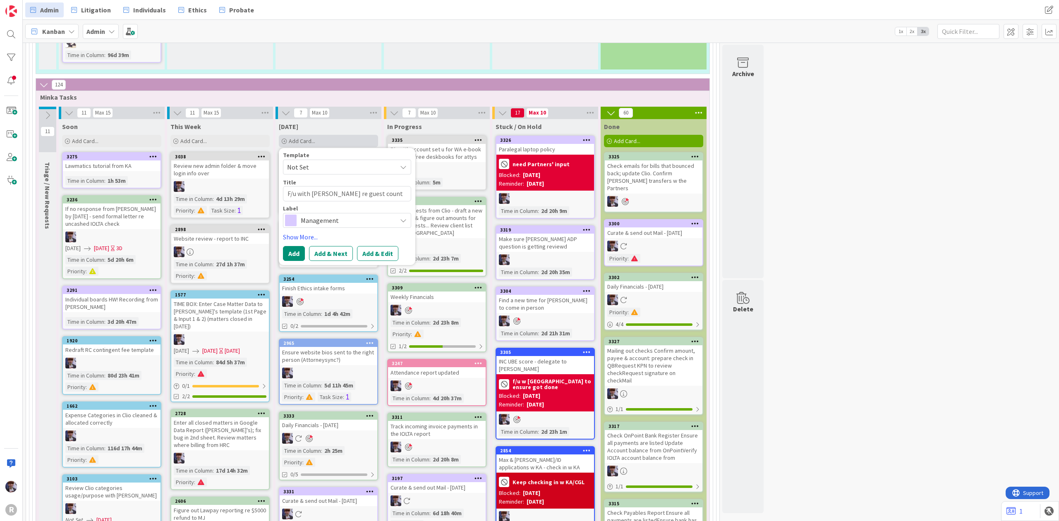
type textarea "x"
type textarea "F/u with [PERSON_NAME] re guest count"
type textarea "x"
type textarea "F/u with [PERSON_NAME] re guest count fo"
type textarea "x"
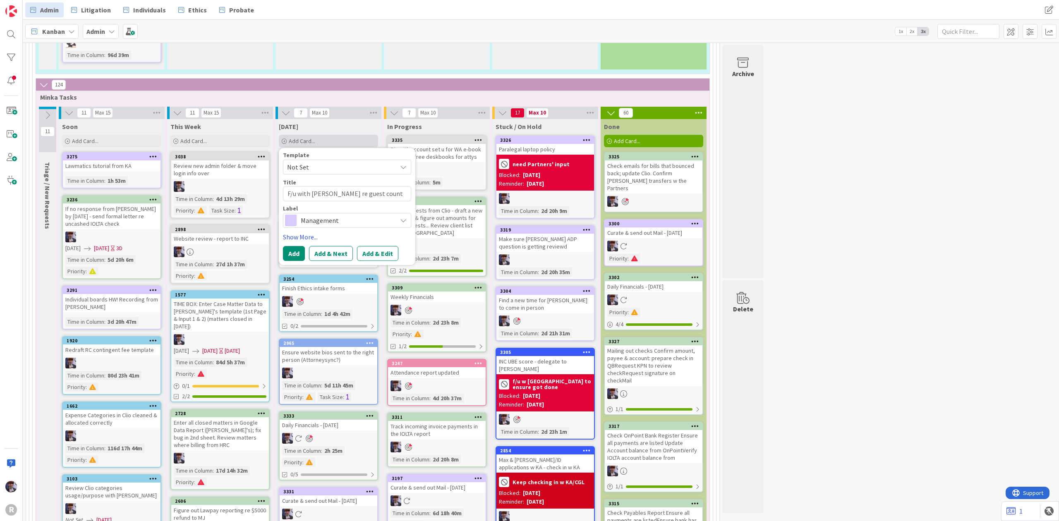
type textarea "F/u with [PERSON_NAME] re guest count for"
type textarea "x"
type textarea "F/u with [PERSON_NAME] re guest count for"
type textarea "x"
type textarea "F/u with [PERSON_NAME] re guest count for"
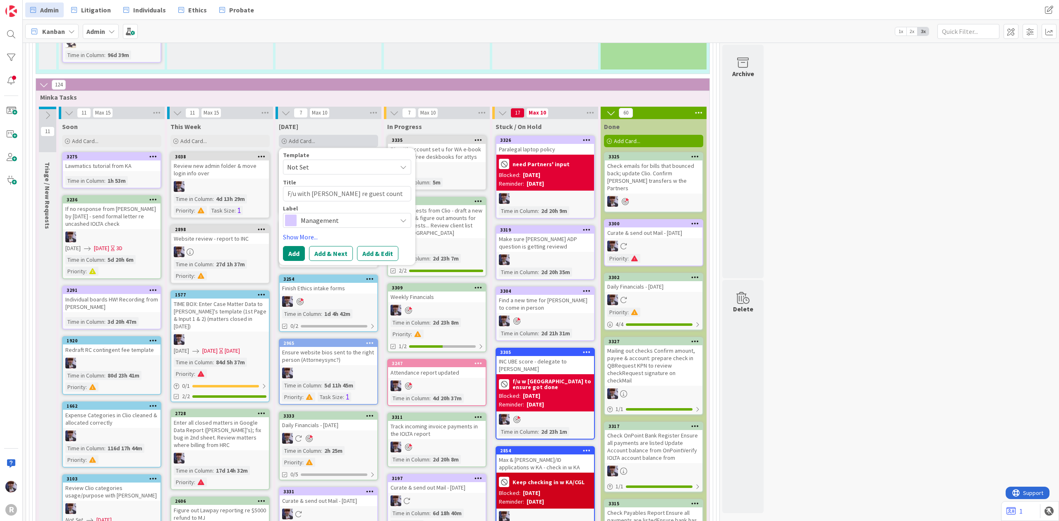
type textarea "x"
type textarea "F/u with [PERSON_NAME] re guest count fo"
type textarea "x"
type textarea "F/u with [PERSON_NAME] re guest count f"
type textarea "x"
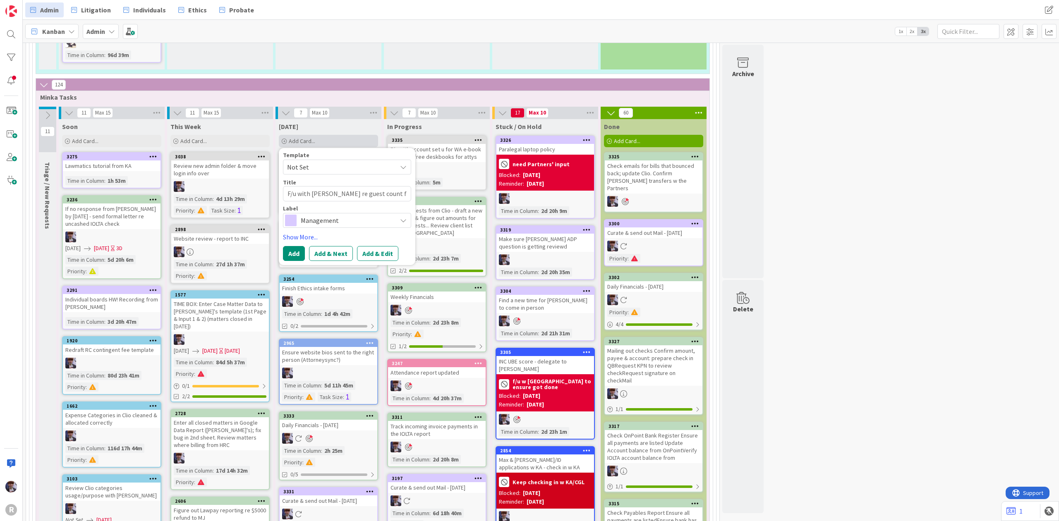
type textarea "F/u with [PERSON_NAME] re guest count"
type textarea "x"
type textarea "F/u with [PERSON_NAME] re guest count"
type textarea "x"
type textarea "F/u with [PERSON_NAME] re guest coun"
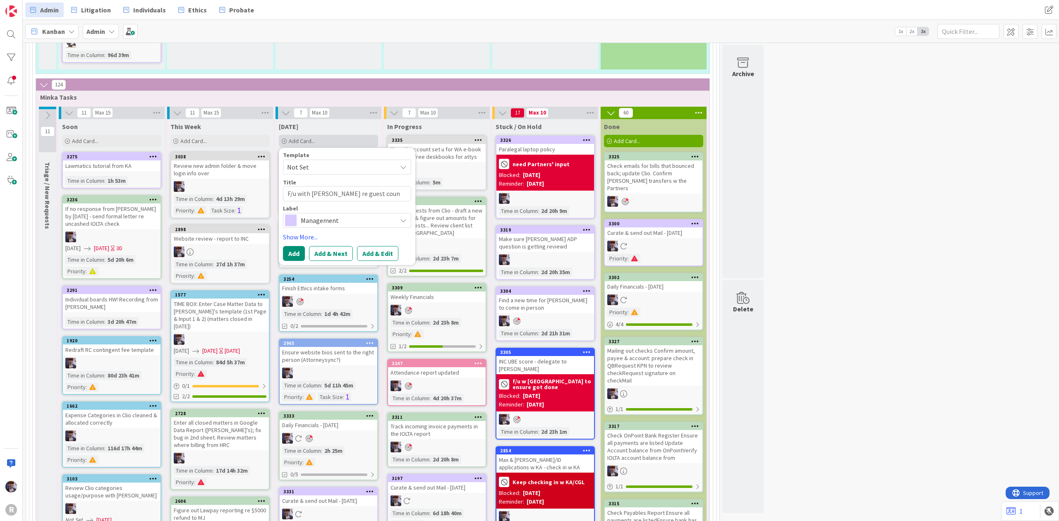
type textarea "x"
type textarea "F/u with [PERSON_NAME] re guest cou"
click at [335, 225] on span "Management" at bounding box center [347, 231] width 92 height 12
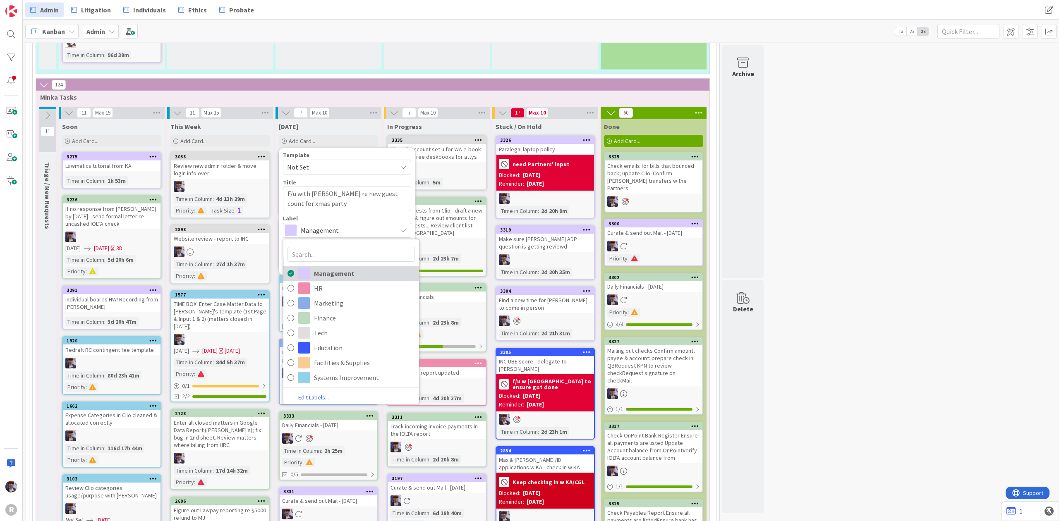
click at [317, 267] on span "Management" at bounding box center [364, 273] width 101 height 12
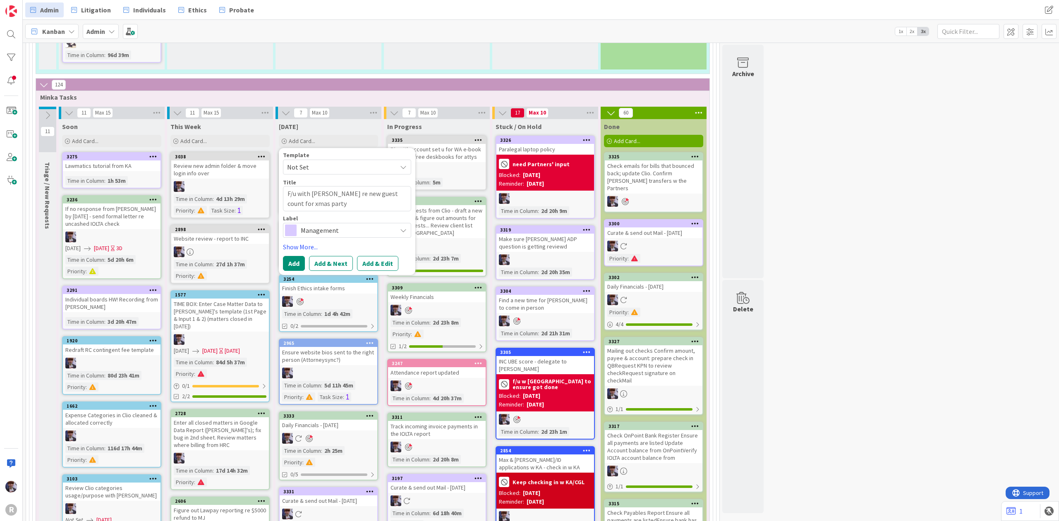
click at [317, 235] on div "Template Not Set Title 47 / 128 F/u with [PERSON_NAME] re new guest count for x…" at bounding box center [347, 211] width 128 height 119
click at [307, 242] on link "Show More..." at bounding box center [347, 247] width 128 height 10
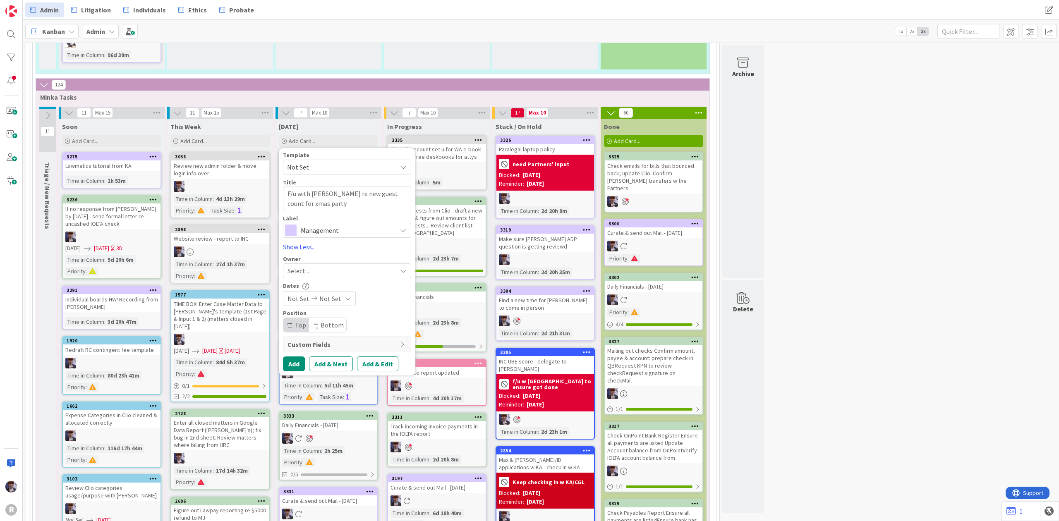
click at [303, 266] on span "Select..." at bounding box center [299, 271] width 22 height 10
click at [348, 334] on span "[PERSON_NAME]" at bounding box center [335, 340] width 40 height 12
click at [295, 337] on div "Template Not Set Title 47 / 128 F/u with [PERSON_NAME] re new guest count for x…" at bounding box center [347, 261] width 128 height 219
click at [293, 357] on button "Add" at bounding box center [294, 364] width 22 height 15
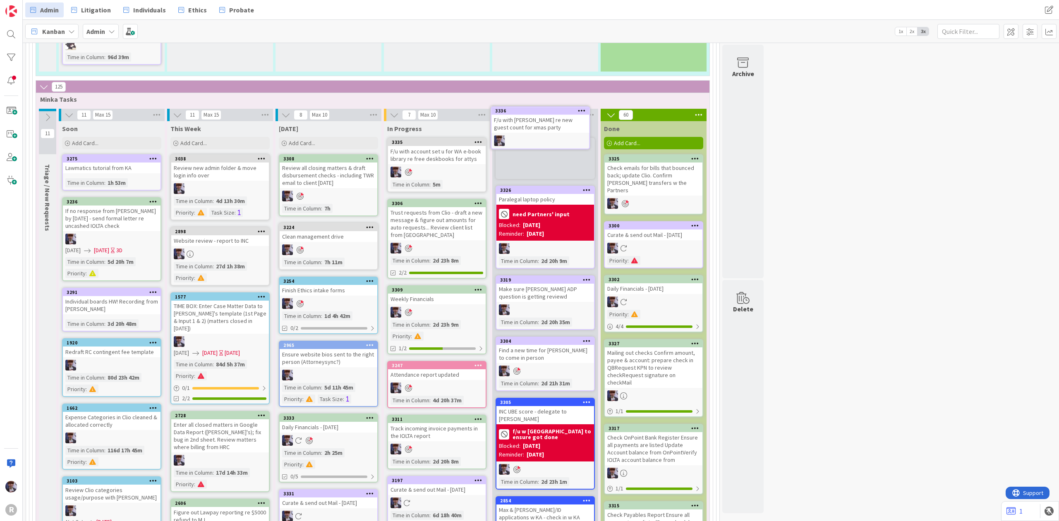
scroll to position [1482, 0]
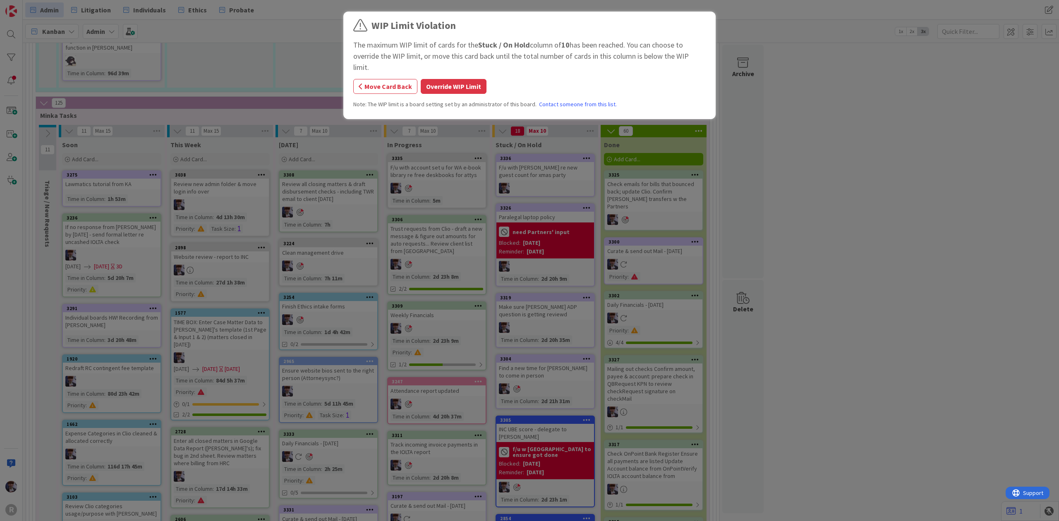
click at [469, 79] on button "Override WIP Limit" at bounding box center [454, 86] width 66 height 15
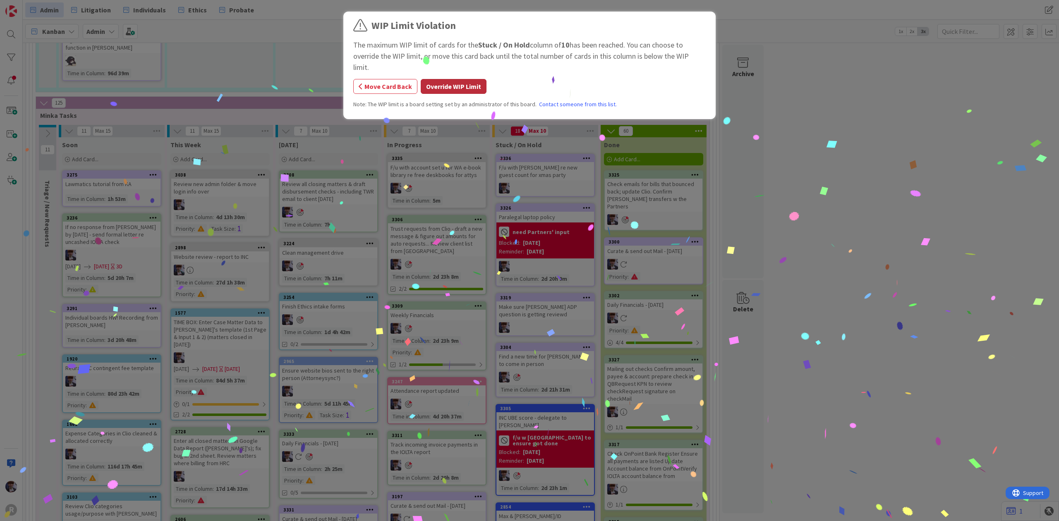
click at [455, 79] on button "Override WIP Limit" at bounding box center [454, 86] width 66 height 15
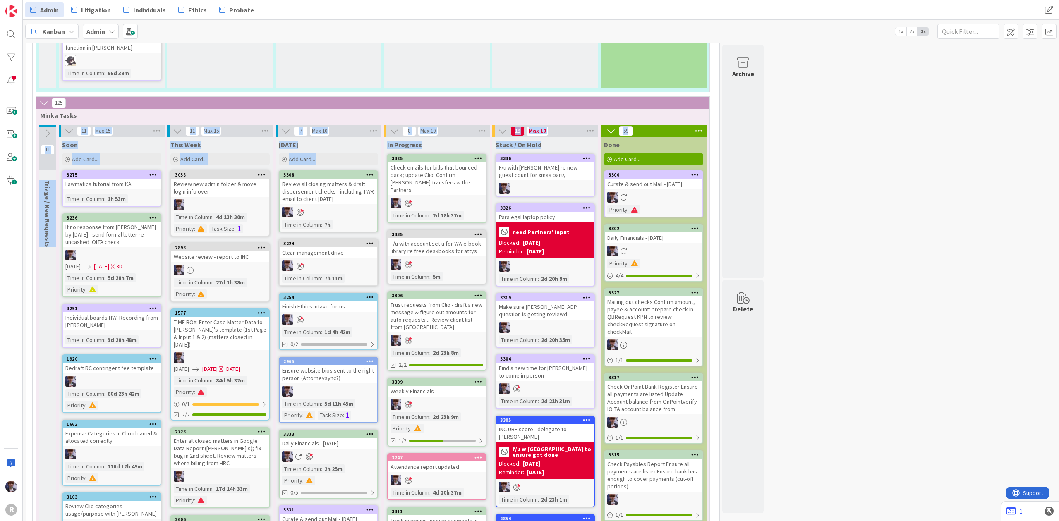
click at [698, 125] on icon at bounding box center [698, 131] width 11 height 12
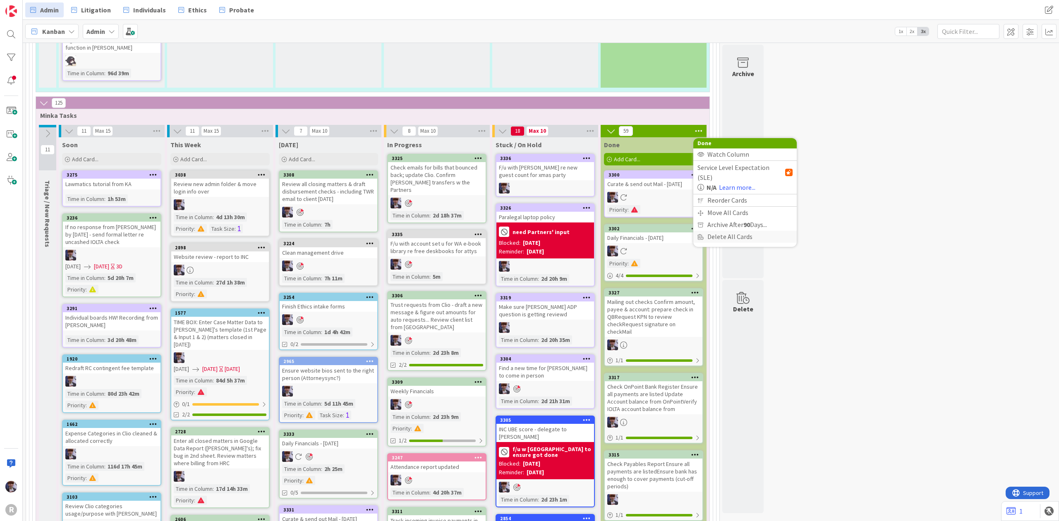
click at [715, 231] on div "Delete All Cards" at bounding box center [744, 237] width 103 height 12
click at [746, 179] on button "Cancel" at bounding box center [748, 186] width 31 height 15
click at [702, 125] on icon at bounding box center [698, 131] width 11 height 12
click at [705, 219] on div "Archive After 90 Days..." at bounding box center [744, 225] width 103 height 12
click at [724, 222] on span "Never" at bounding box center [722, 228] width 18 height 12
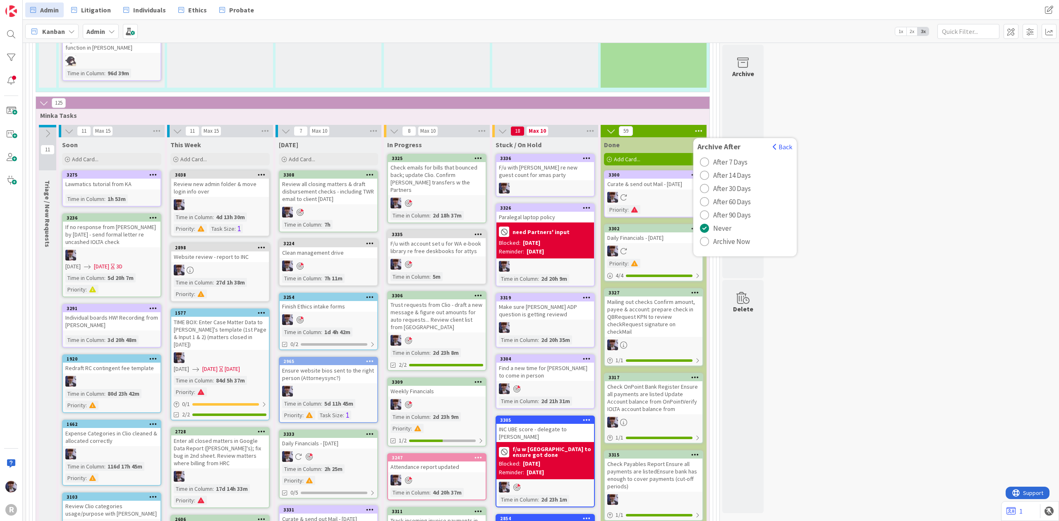
click at [724, 235] on span "Archive Now" at bounding box center [731, 241] width 37 height 12
click at [720, 179] on button "Archive All" at bounding box center [719, 186] width 42 height 15
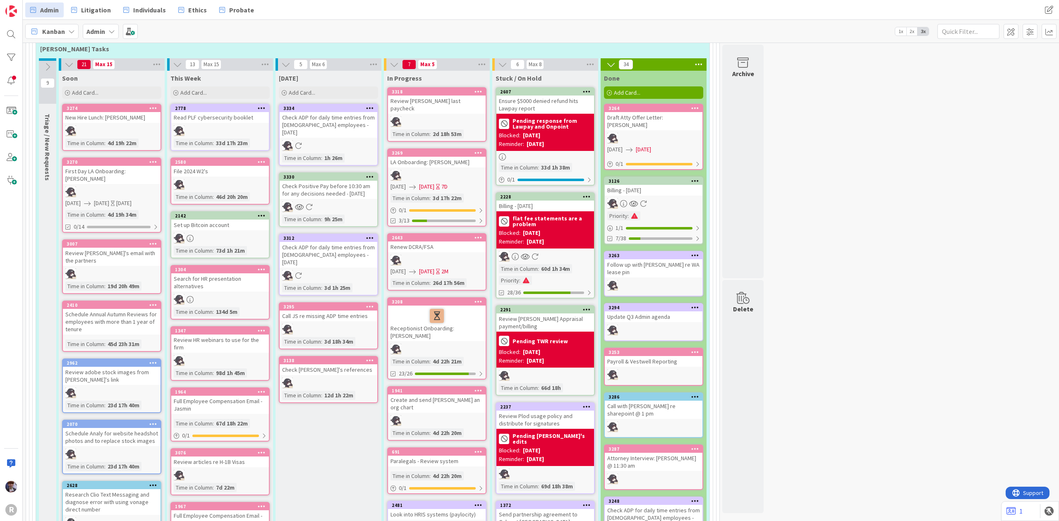
scroll to position [103, 0]
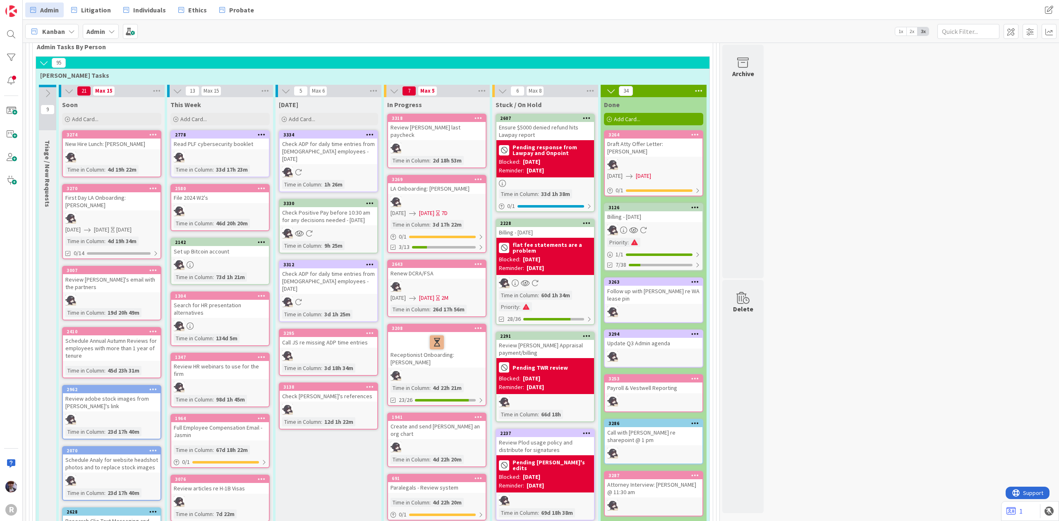
click at [697, 90] on icon at bounding box center [698, 91] width 11 height 12
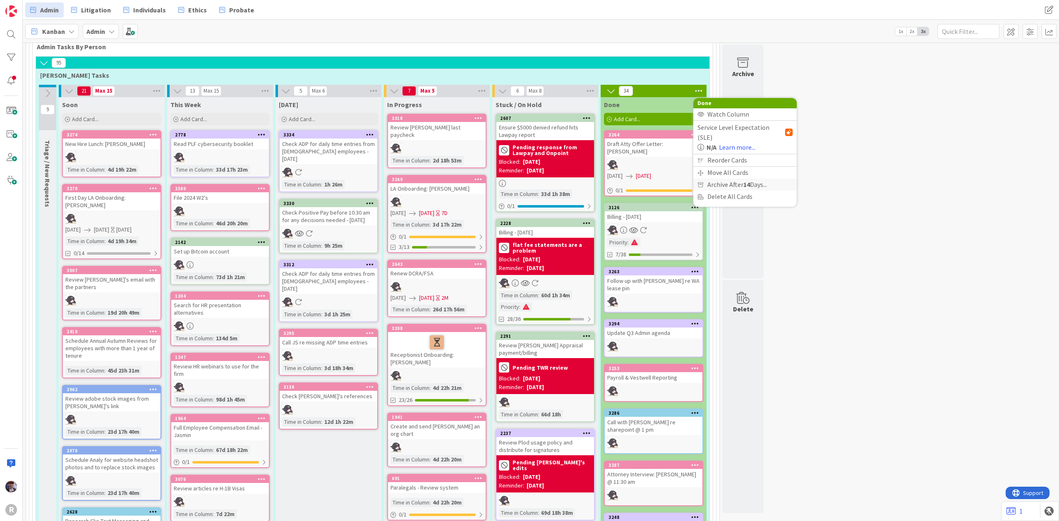
click at [735, 179] on span "Archive After 14 Days..." at bounding box center [737, 185] width 60 height 12
click at [720, 202] on span "Archive Now" at bounding box center [731, 201] width 37 height 12
click at [719, 141] on button "Archive All" at bounding box center [719, 146] width 42 height 15
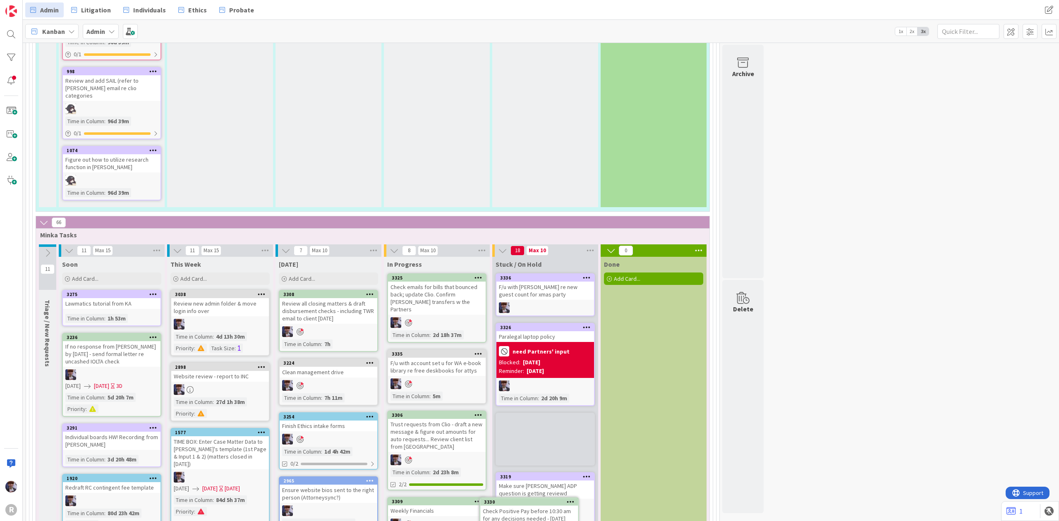
scroll to position [1362, 0]
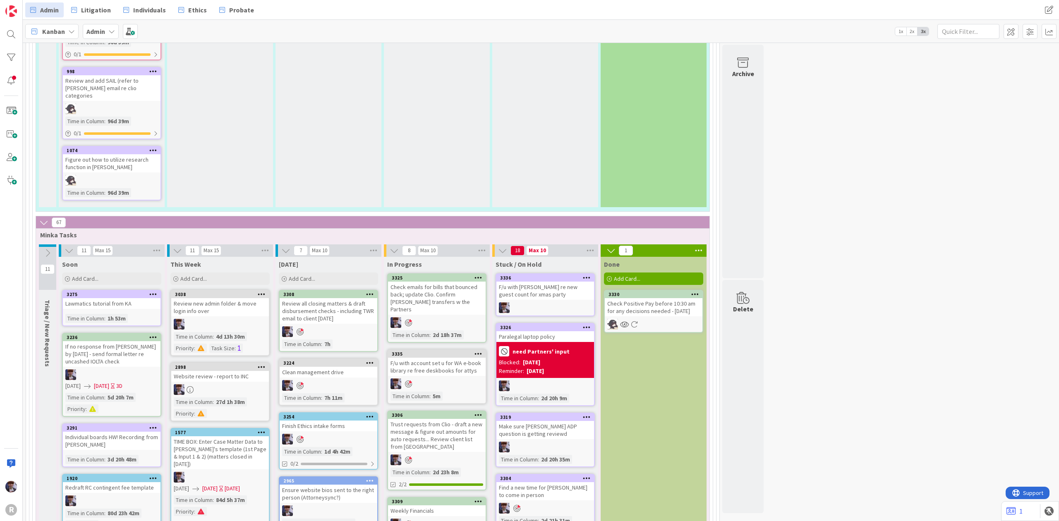
click at [657, 298] on div "Check Positive Pay before 10:30 am for any decisions needed - [DATE]" at bounding box center [654, 307] width 98 height 18
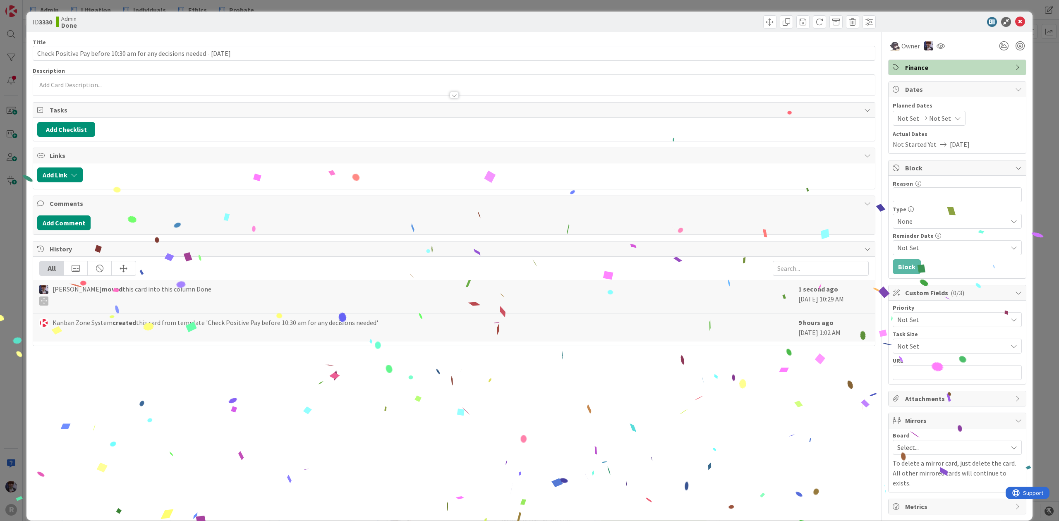
click at [1050, 53] on div "ID 3330 Admin Done Title 72 / 128 Check Positive Pay before 10:30 am for any de…" at bounding box center [529, 260] width 1059 height 521
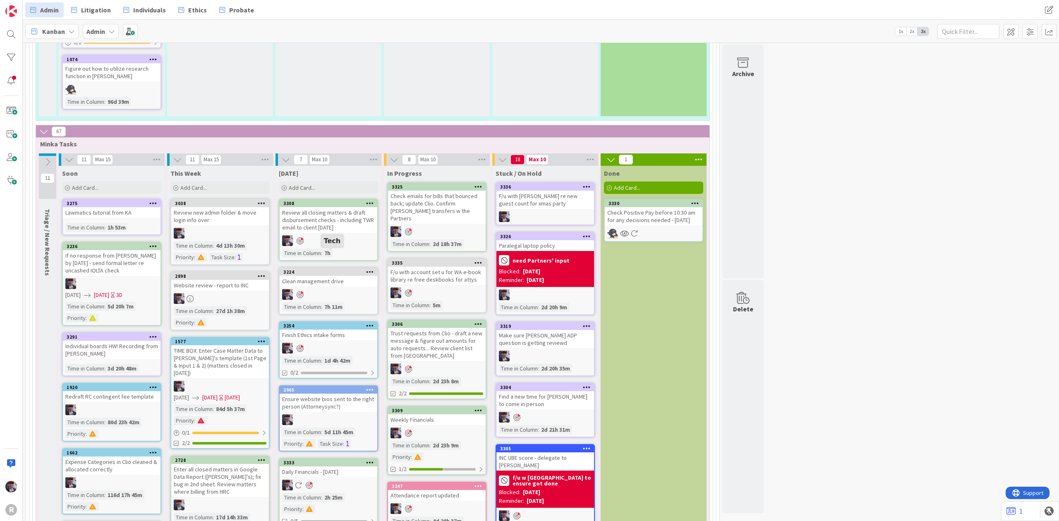
scroll to position [1473, 0]
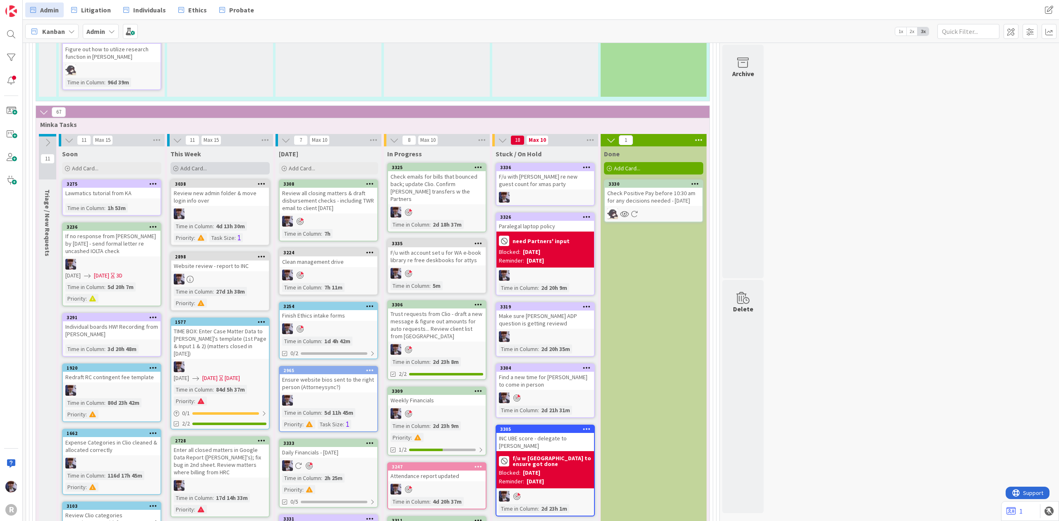
click at [200, 165] on span "Add Card..." at bounding box center [193, 168] width 26 height 7
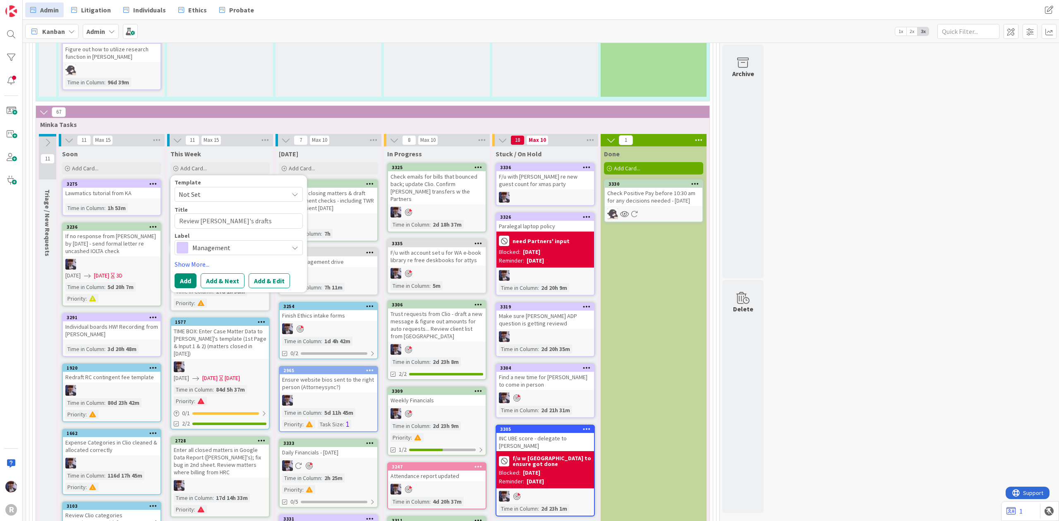
click at [201, 242] on span "Management" at bounding box center [238, 248] width 92 height 12
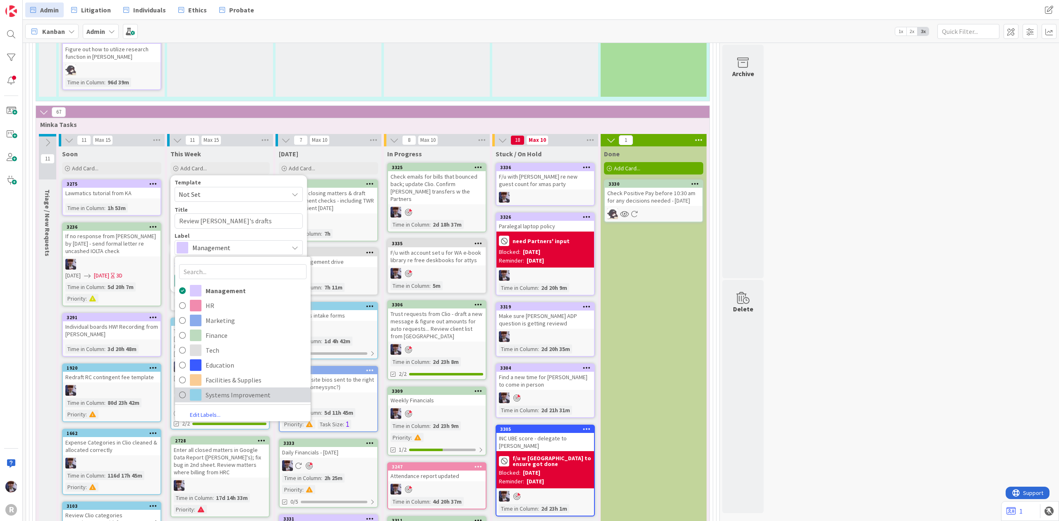
click at [212, 388] on span "Systems Improvement" at bounding box center [256, 394] width 101 height 12
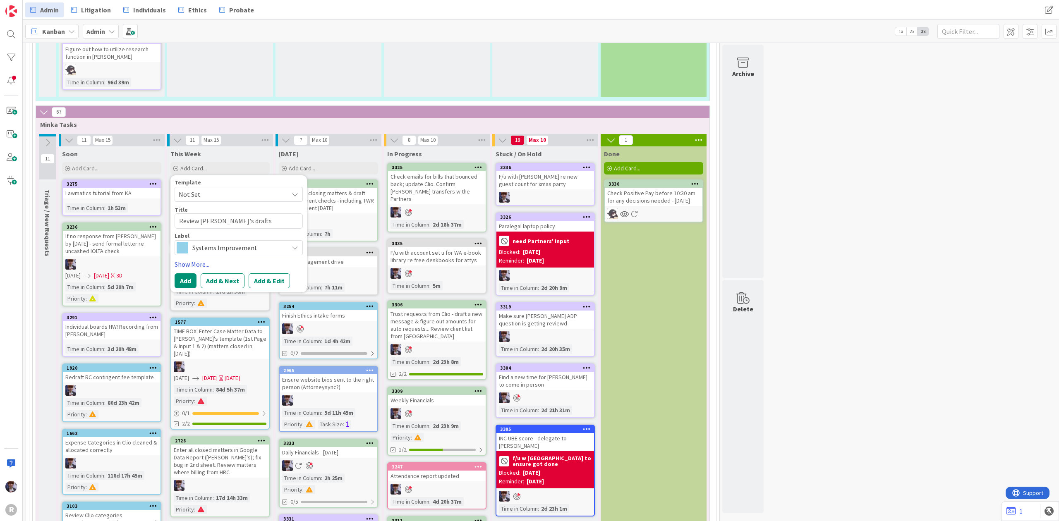
click at [188, 259] on link "Show More..." at bounding box center [239, 264] width 128 height 10
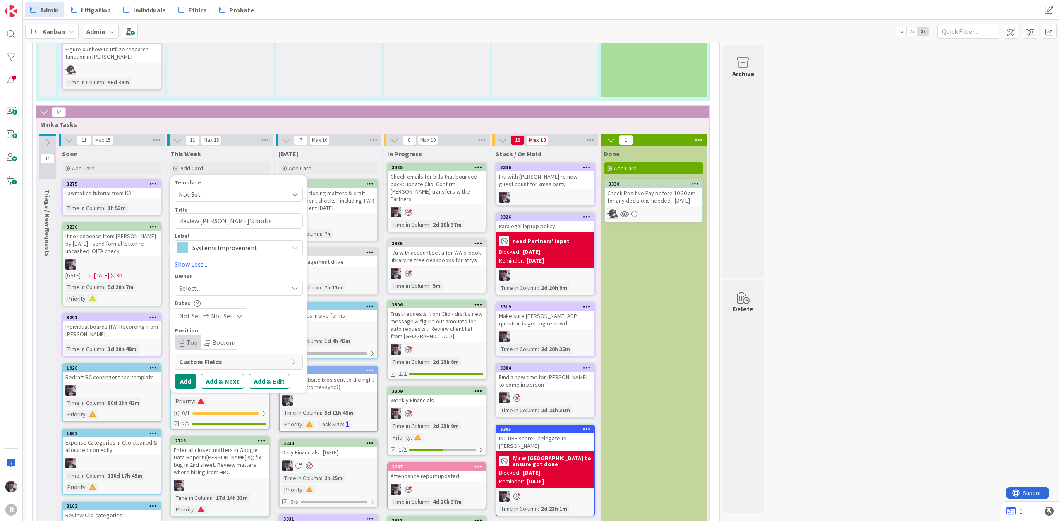
click at [212, 273] on div "Owner" at bounding box center [239, 276] width 128 height 6
click at [214, 283] on div "Select..." at bounding box center [233, 288] width 109 height 10
click at [233, 352] on span "[PERSON_NAME]" at bounding box center [226, 358] width 40 height 12
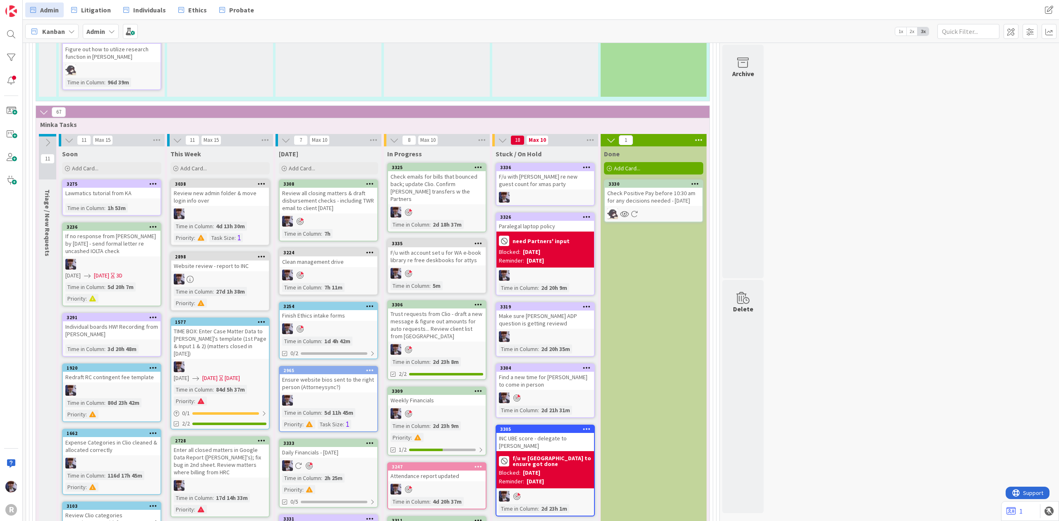
click at [174, 385] on div "Time in Column" at bounding box center [193, 389] width 39 height 9
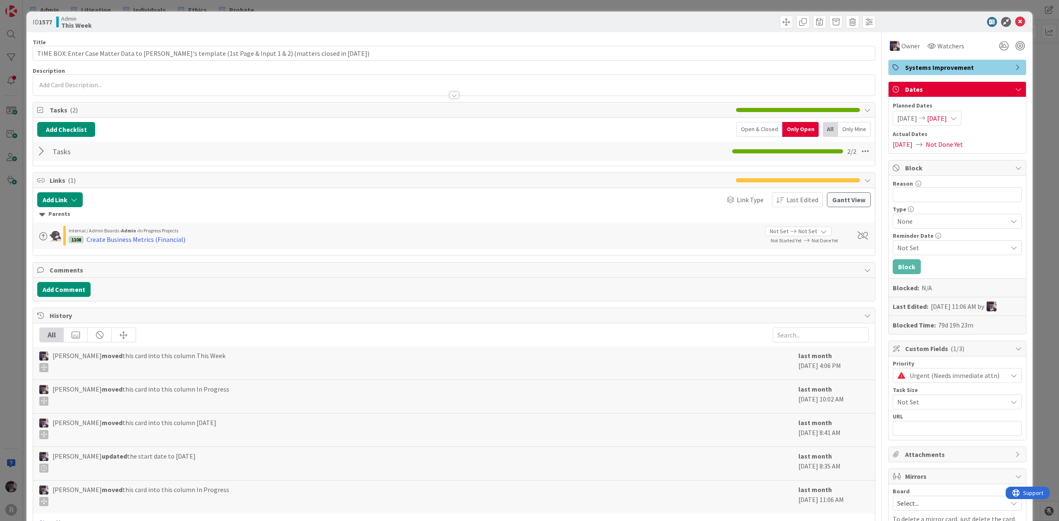
click at [8, 222] on div "ID 1577 Admin This Week Title 101 / 128 TIME BOX: Enter Case Matter Data to [PE…" at bounding box center [529, 260] width 1059 height 521
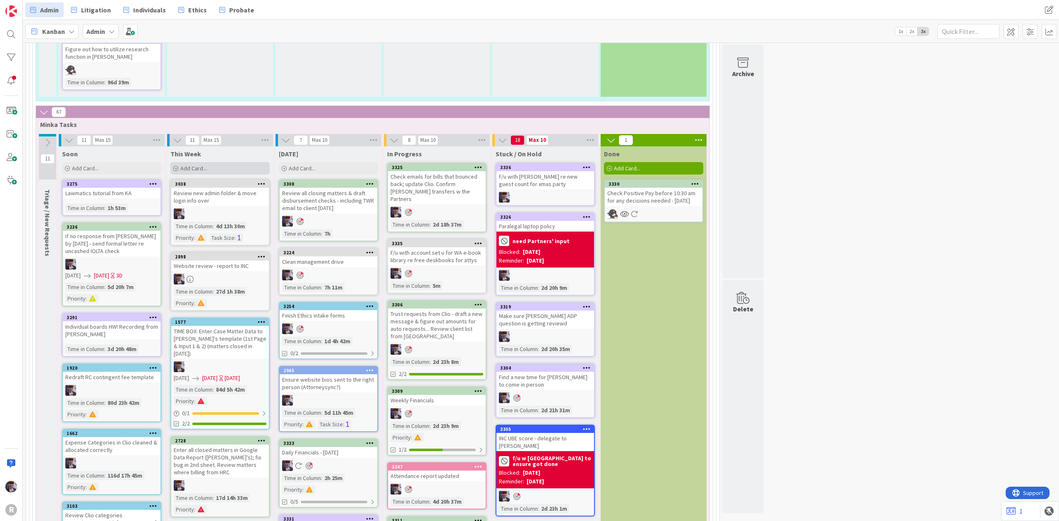
click at [238, 162] on div "Add Card..." at bounding box center [219, 168] width 99 height 12
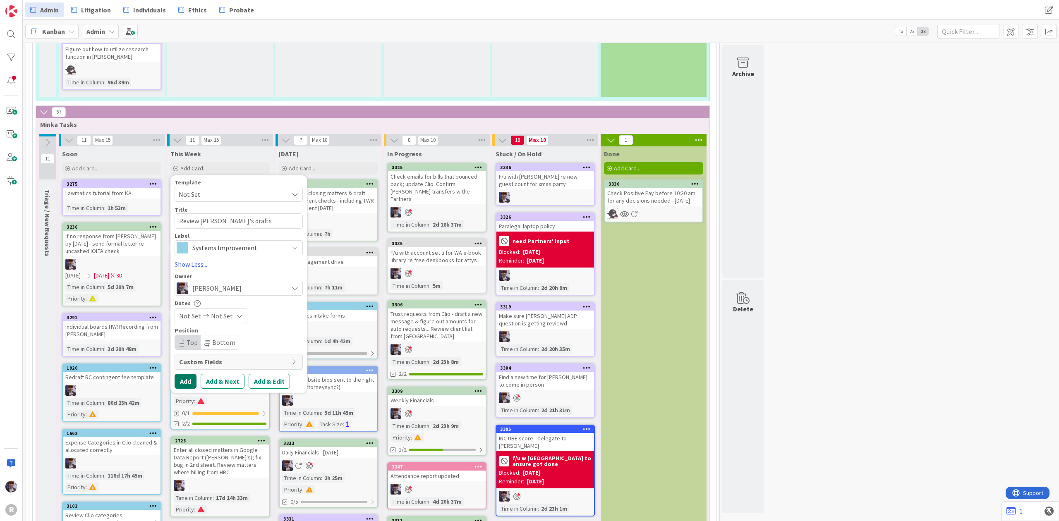
click at [182, 374] on button "Add" at bounding box center [186, 381] width 22 height 15
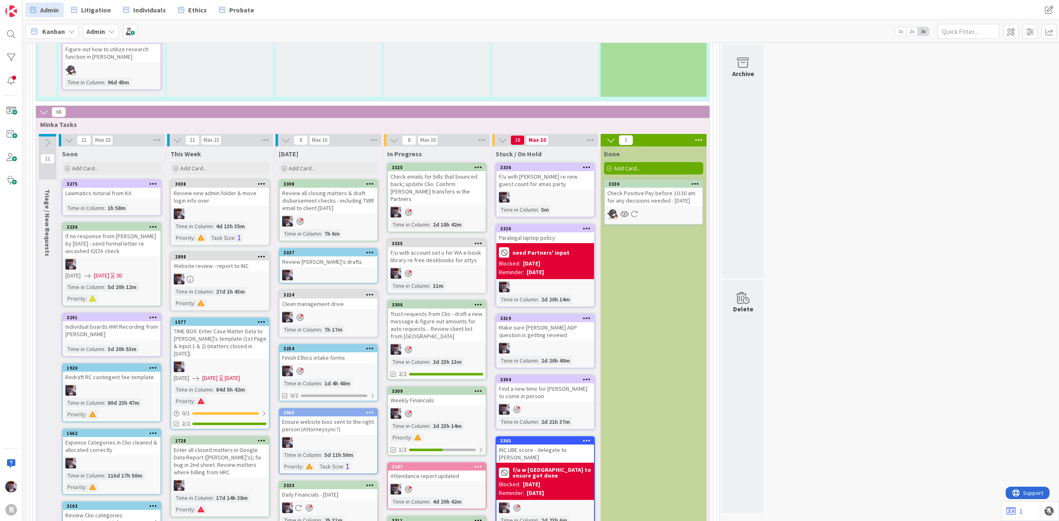
click at [415, 171] on div "Check emails for bills that bounced back; update Clio. Confirm [PERSON_NAME] tr…" at bounding box center [437, 187] width 98 height 33
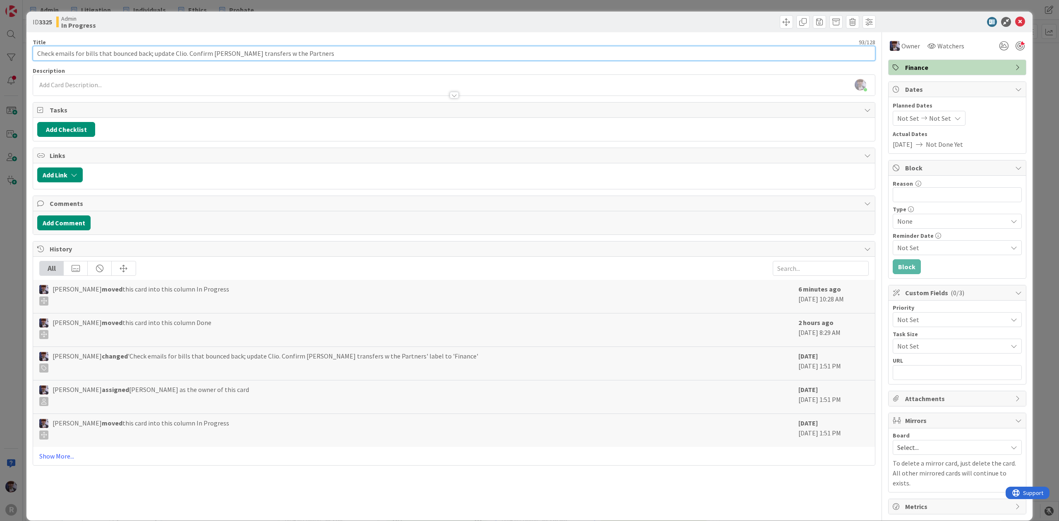
drag, startPoint x: 333, startPoint y: 48, endPoint x: 209, endPoint y: 56, distance: 124.4
click at [209, 56] on input "Check emails for bills that bounced back; update Clio. Confirm [PERSON_NAME] tr…" at bounding box center [454, 53] width 843 height 15
click at [10, 237] on div "ID 3325 Admin In Progress Title 93 / 128 Check emails for bills that bounced ba…" at bounding box center [529, 260] width 1059 height 521
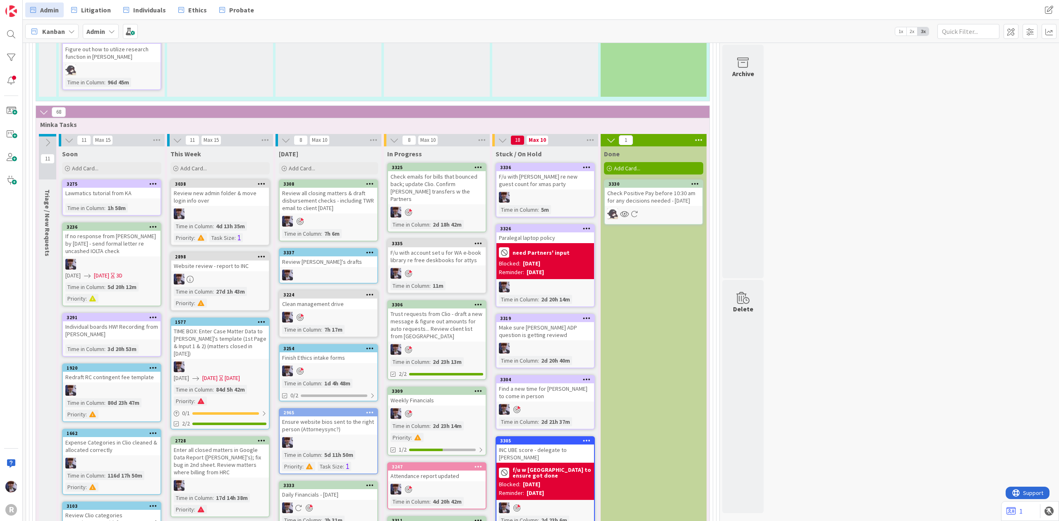
click at [449, 309] on div "Trust requests from Clio - draft a new message & figure out amounts for auto re…" at bounding box center [437, 325] width 98 height 33
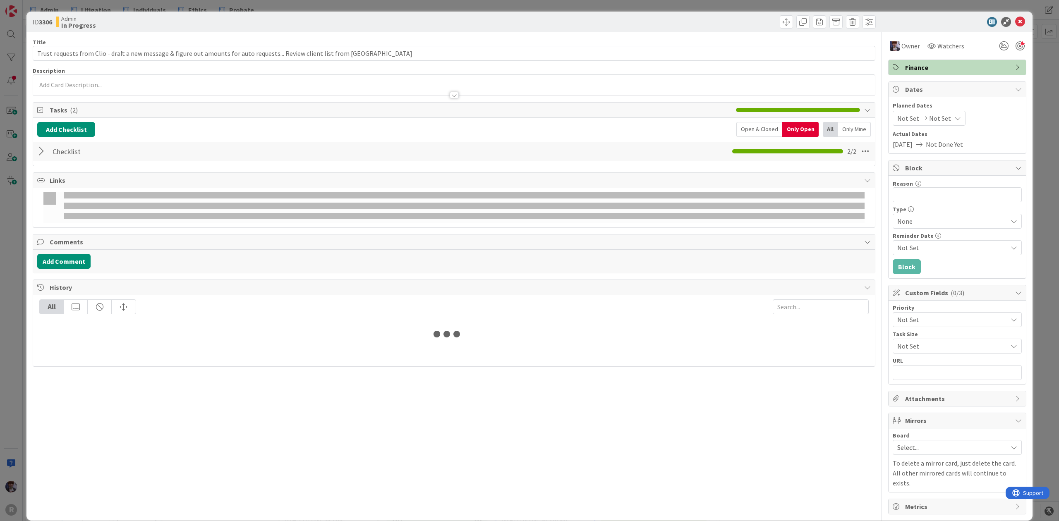
click at [20, 292] on div "ID 3306 Admin In Progress Title 121 / 128 Trust requests from Clio - draft a ne…" at bounding box center [529, 260] width 1059 height 521
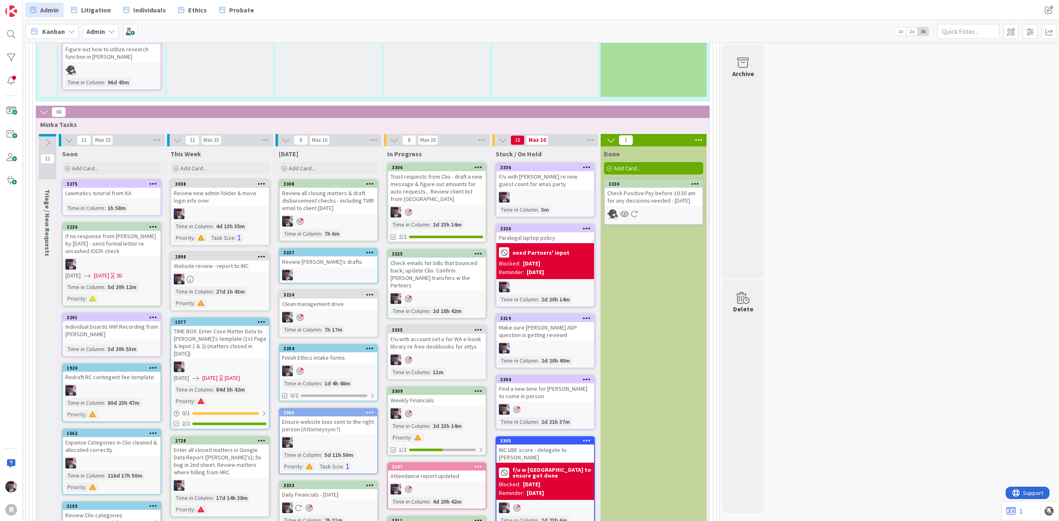
click at [358, 188] on div "Review all closing matters & draft disbursement checks - including TWR email to…" at bounding box center [329, 201] width 98 height 26
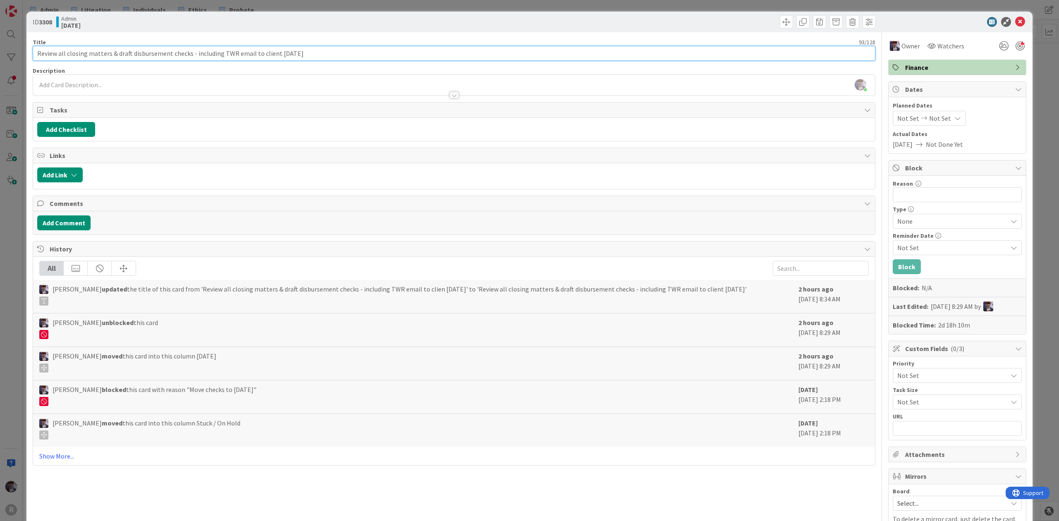
drag, startPoint x: 297, startPoint y: 58, endPoint x: 220, endPoint y: 47, distance: 77.8
click at [220, 47] on input "Review all closing matters & draft disbursement checks - including TWR email to…" at bounding box center [454, 53] width 843 height 15
click at [17, 256] on div "ID 3308 Admin [DATE] Title 75 / 128 Review all closing matters & draft disburse…" at bounding box center [529, 260] width 1059 height 521
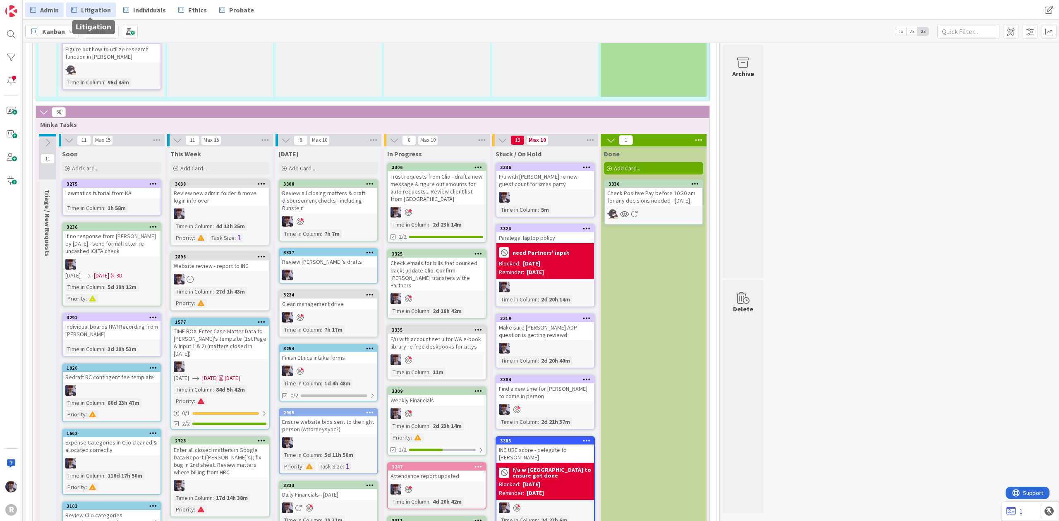
click at [92, 10] on span "Litigation" at bounding box center [96, 10] width 30 height 10
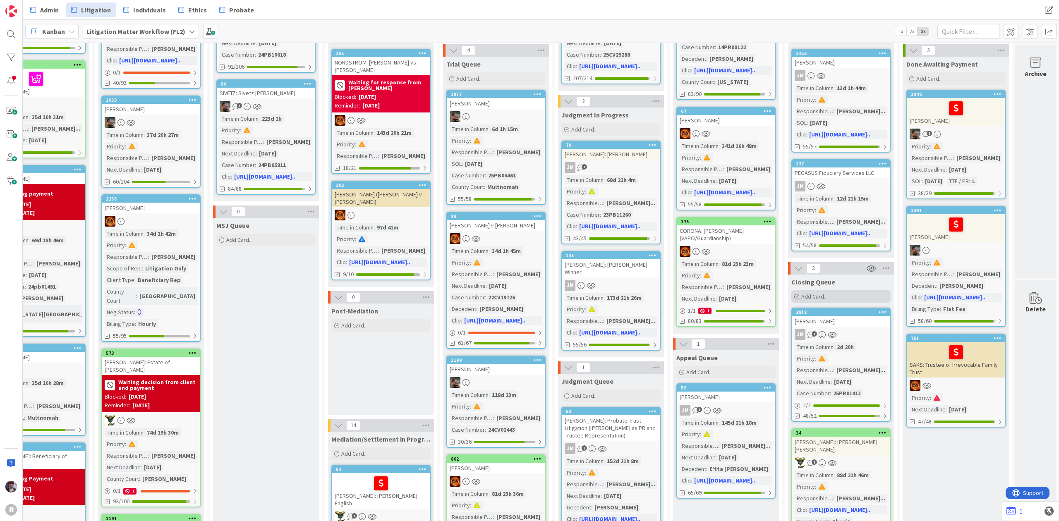
scroll to position [0, 511]
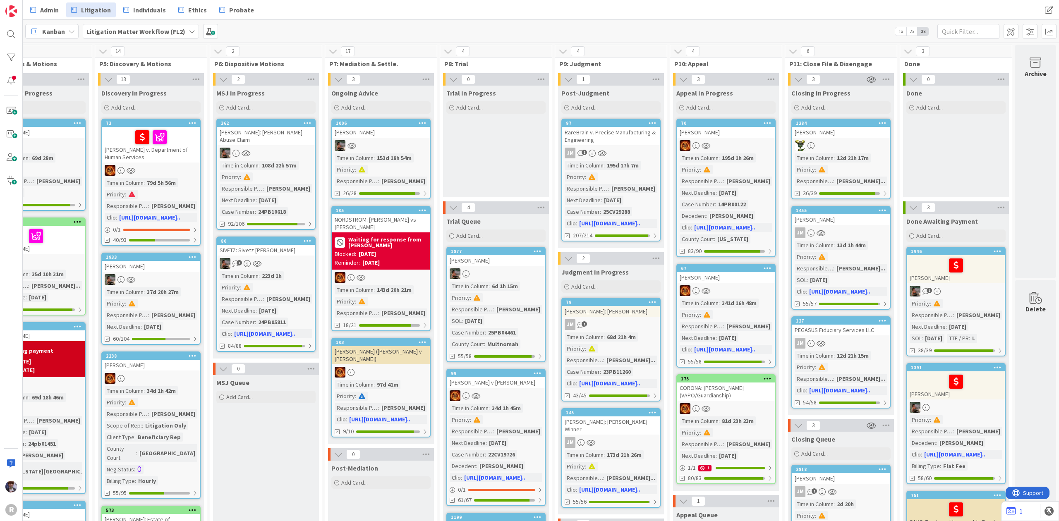
click at [849, 143] on div at bounding box center [841, 145] width 98 height 11
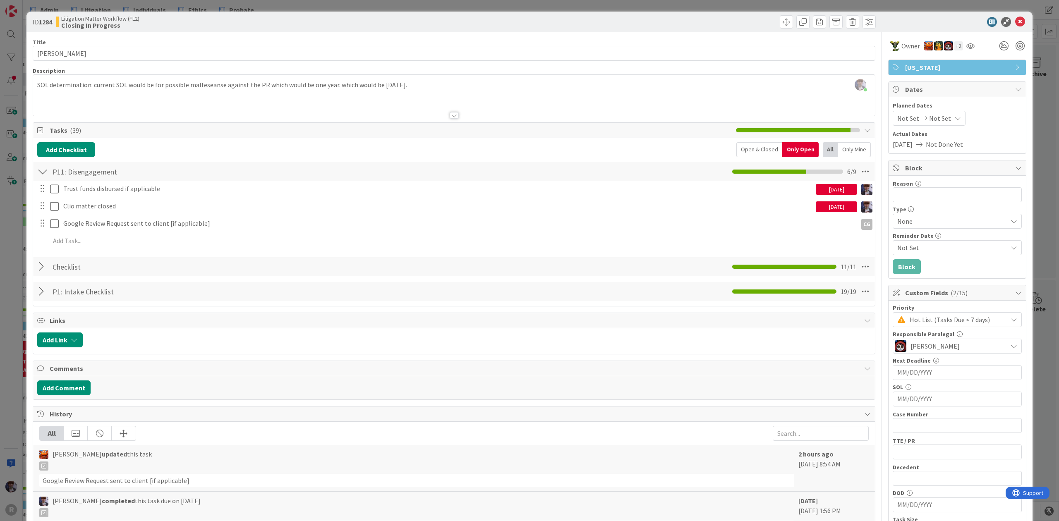
click at [17, 266] on div "ID 1284 Litigation Matter Workflow (FL2) Closing In Progress Title 11 / 128 [PE…" at bounding box center [529, 260] width 1059 height 521
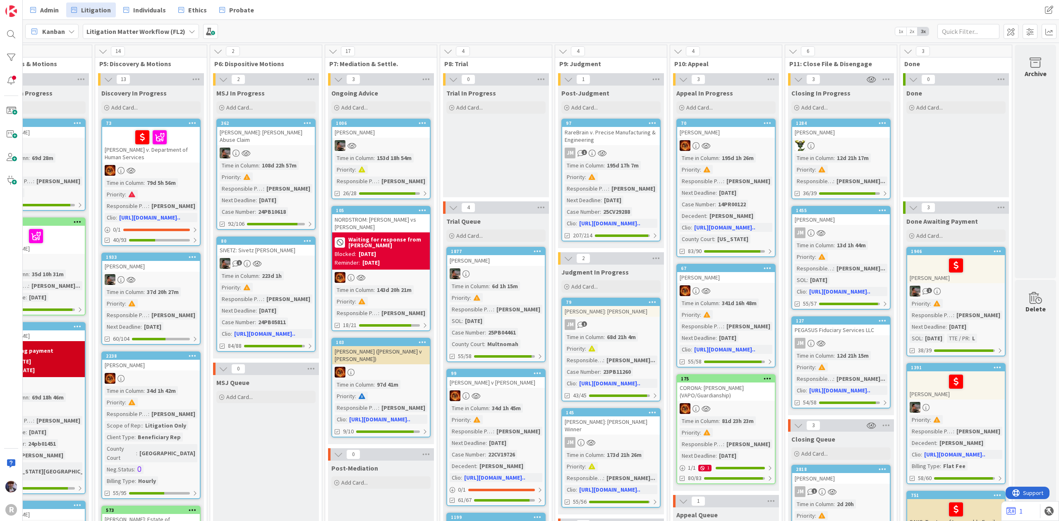
click at [823, 230] on div "JM" at bounding box center [841, 233] width 98 height 11
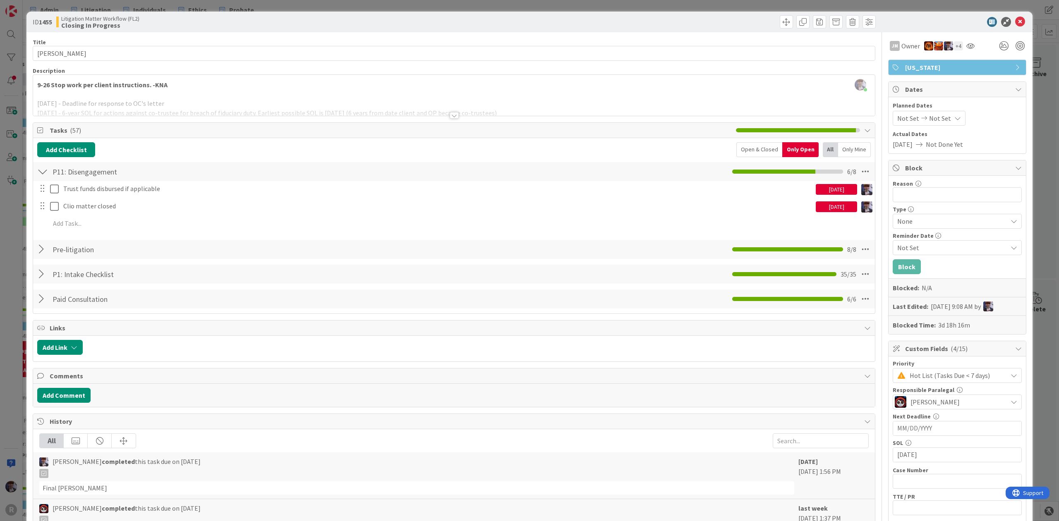
click at [10, 261] on div "ID 1455 Litigation Matter Workflow (FL2) Closing In Progress Title 13 / 128 [PE…" at bounding box center [529, 260] width 1059 height 521
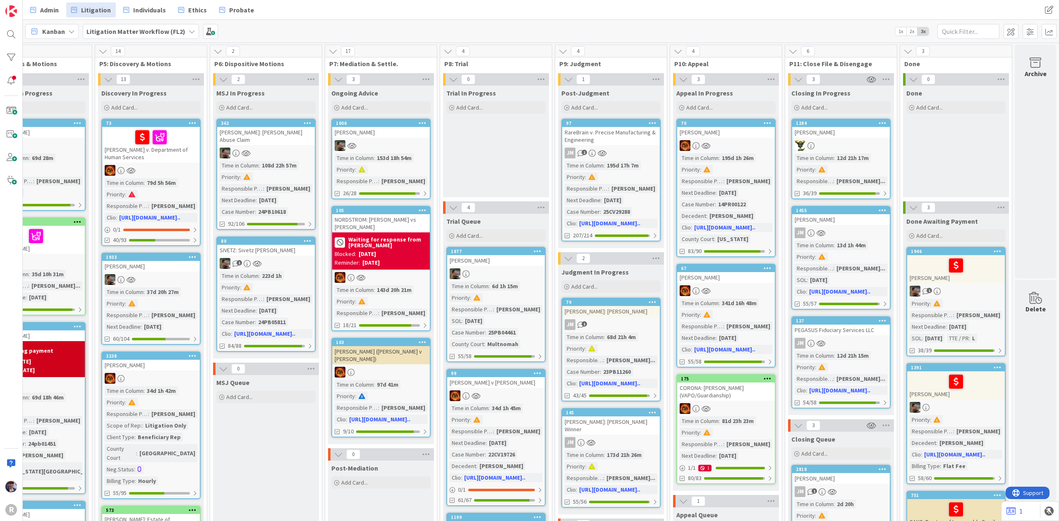
click at [840, 324] on div "127" at bounding box center [841, 320] width 98 height 7
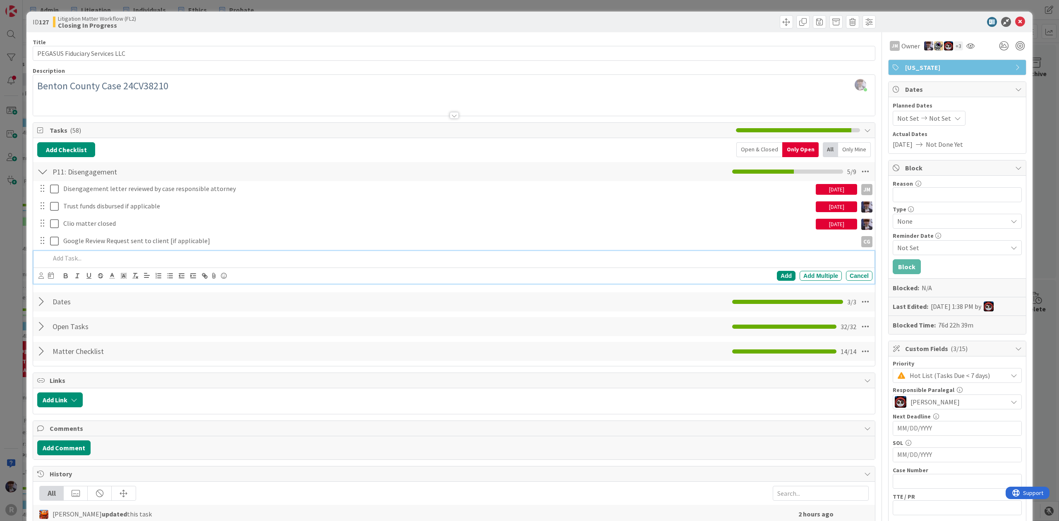
click at [247, 252] on div at bounding box center [460, 258] width 826 height 14
click at [126, 234] on div "Disengagement letter reviewed by case responsible attorney [DATE] JM JM Update …" at bounding box center [454, 233] width 834 height 105
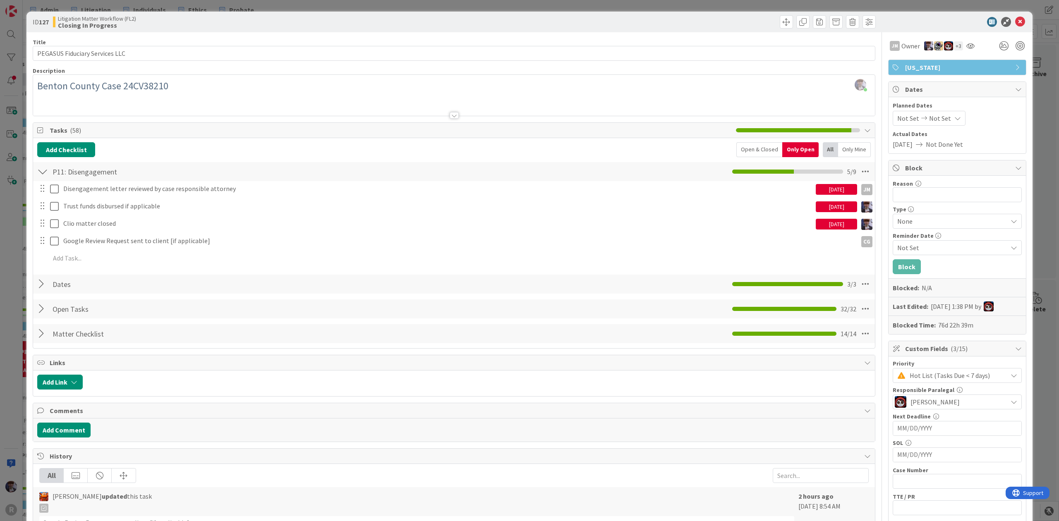
click at [760, 146] on div "Open & Closed" at bounding box center [759, 149] width 46 height 15
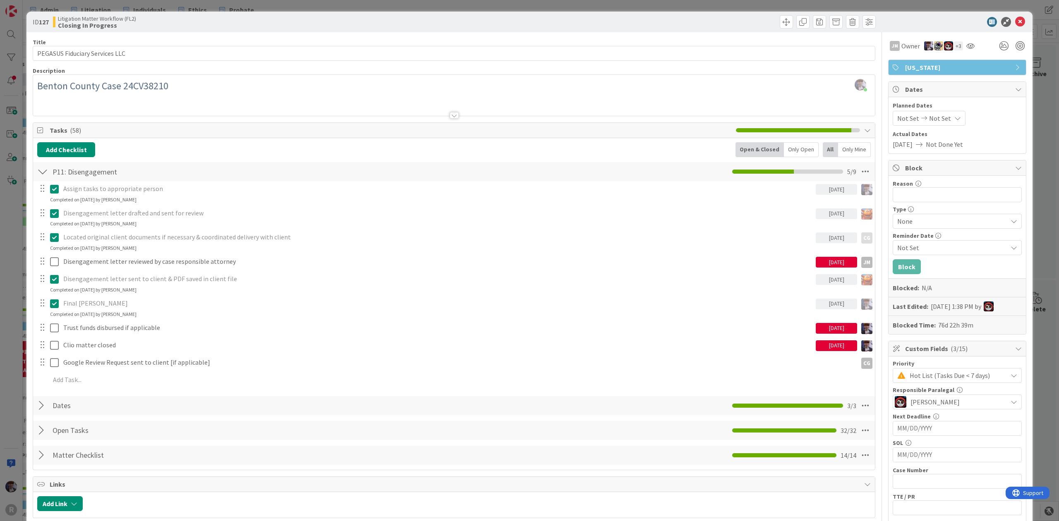
click at [12, 320] on div "ID 127 Litigation Matter Workflow (FL2) Closing In Progress Title 30 / 128 PEGA…" at bounding box center [529, 260] width 1059 height 521
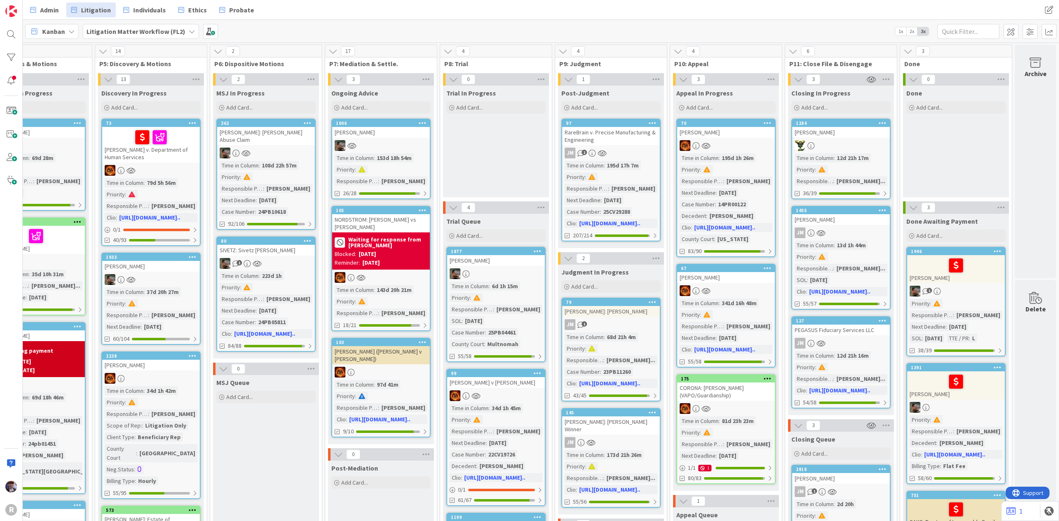
click at [821, 338] on div "JM" at bounding box center [841, 343] width 98 height 11
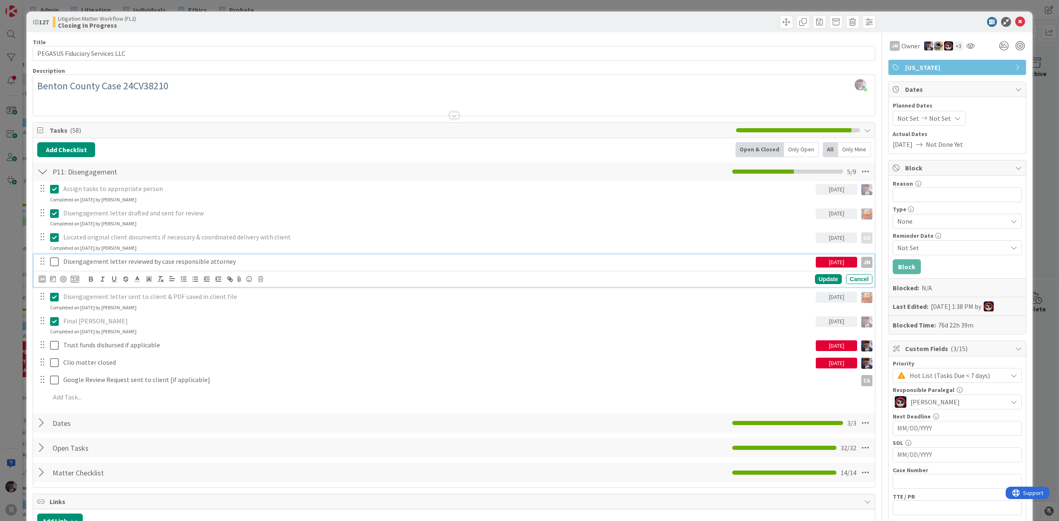
click at [68, 266] on p "Disengagement letter reviewed by case responsible attorney" at bounding box center [437, 262] width 749 height 10
click at [45, 280] on div "JM" at bounding box center [41, 279] width 7 height 7
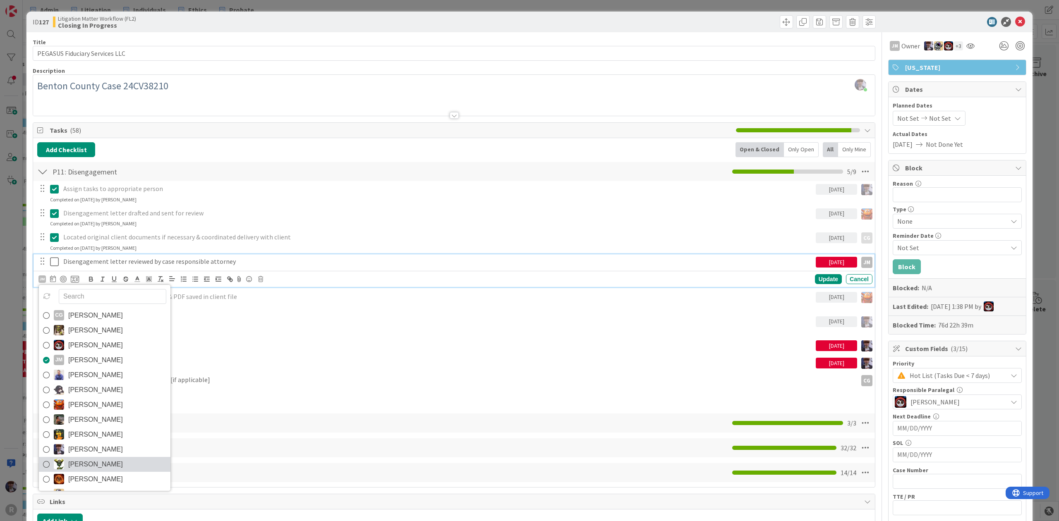
click at [65, 459] on link "[PERSON_NAME]" at bounding box center [105, 464] width 132 height 15
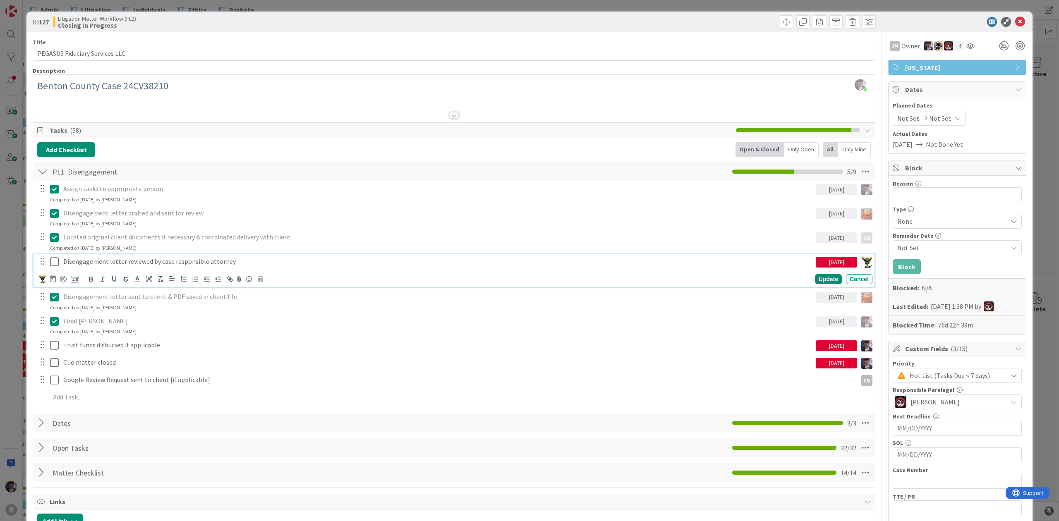
click at [58, 266] on icon at bounding box center [54, 262] width 9 height 10
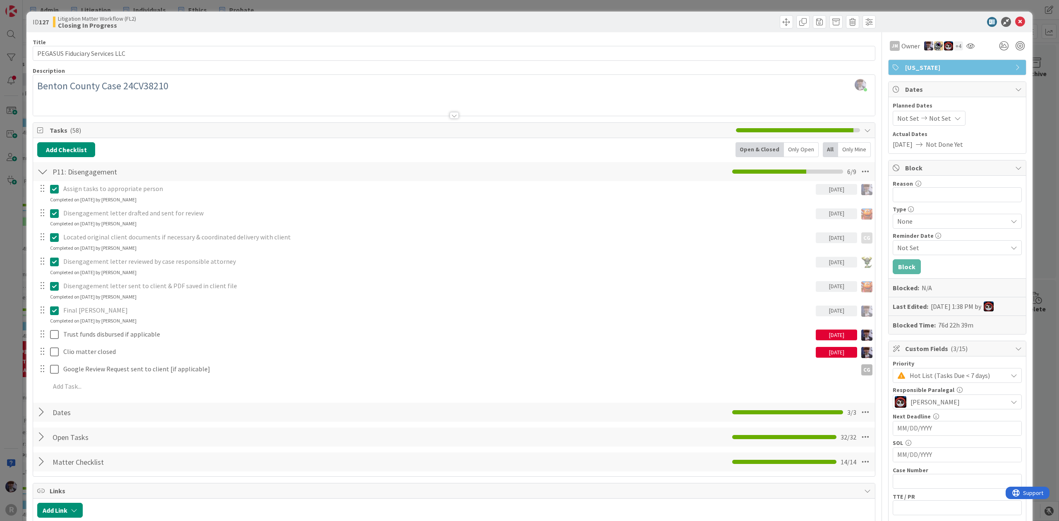
click at [29, 317] on div "ID 127 Litigation Matter Workflow (FL2) Closing In Progress Title 30 / 128 PEGA…" at bounding box center [529, 454] width 1006 height 884
click at [19, 300] on div "ID 127 Litigation Matter Workflow (FL2) Closing In Progress Title 30 / 128 PEGA…" at bounding box center [529, 260] width 1059 height 521
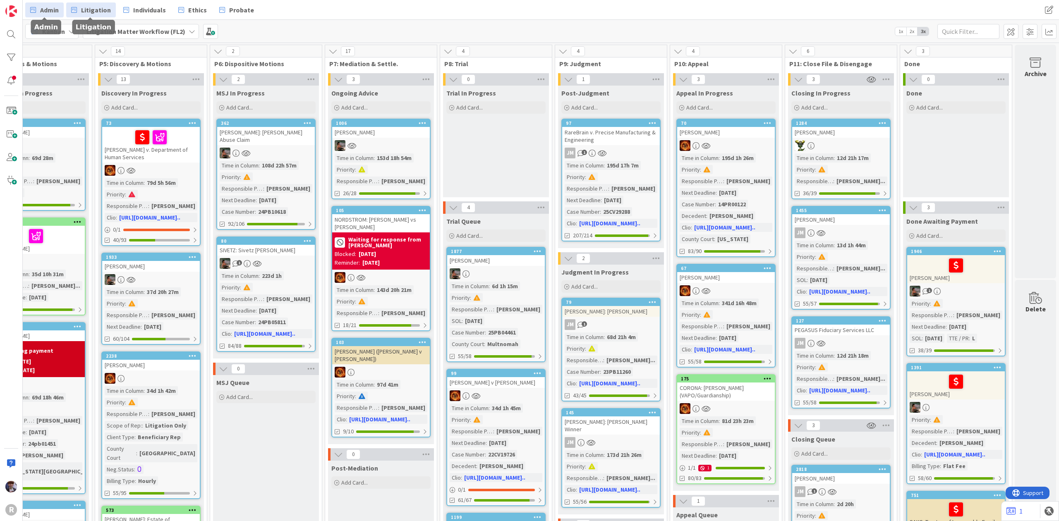
click at [60, 10] on link "Admin" at bounding box center [44, 9] width 38 height 15
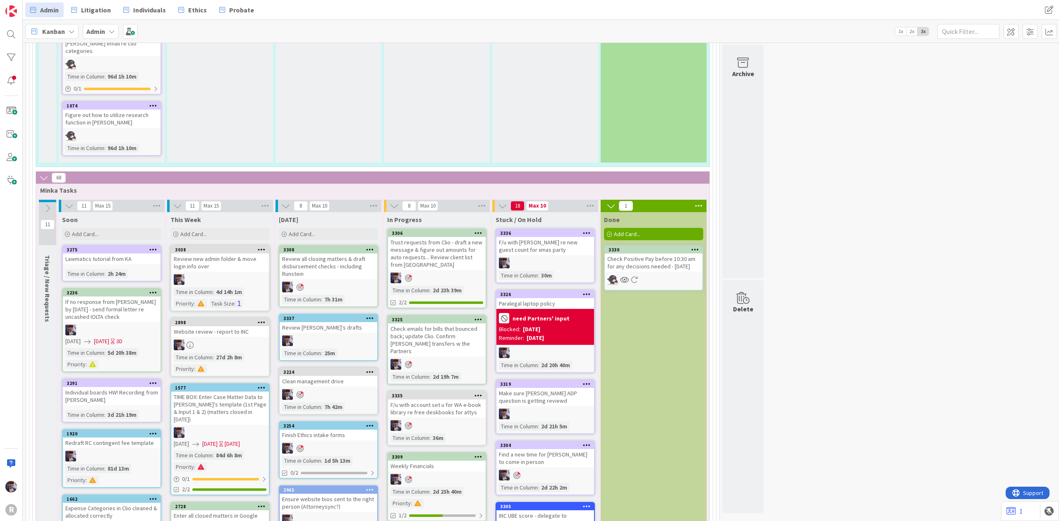
scroll to position [1389, 0]
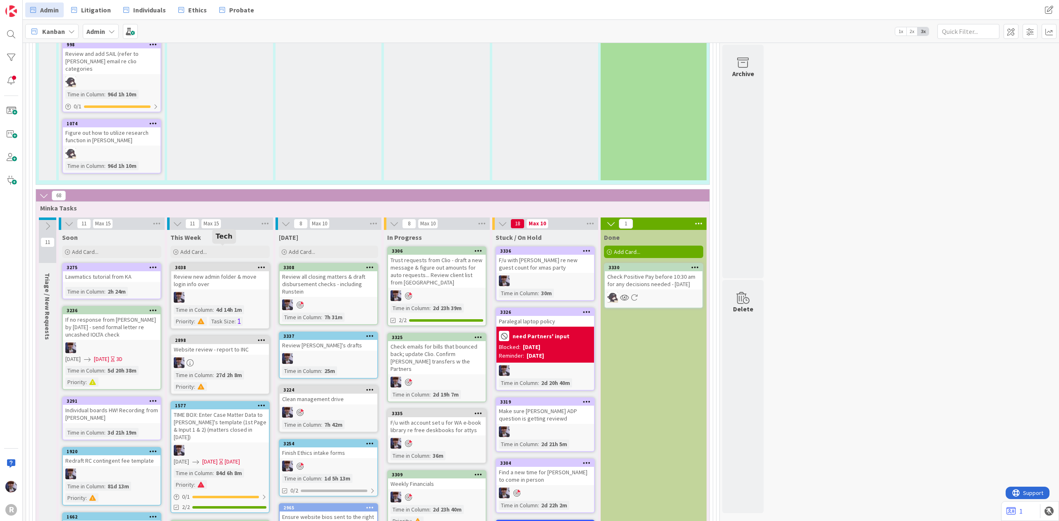
click at [232, 233] on div "This Week" at bounding box center [219, 237] width 99 height 8
click at [231, 246] on div "Add Card..." at bounding box center [219, 252] width 99 height 12
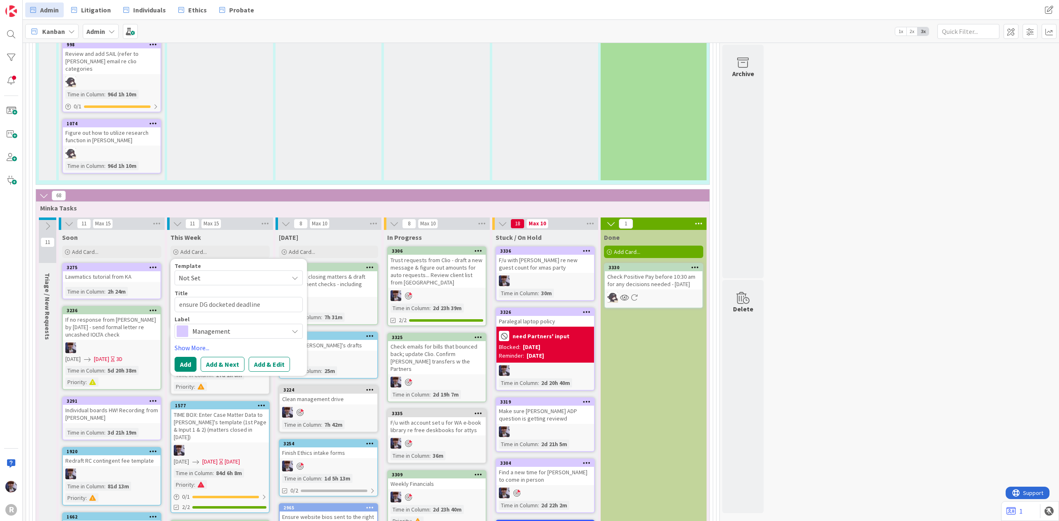
click at [211, 326] on span "Management" at bounding box center [238, 332] width 92 height 12
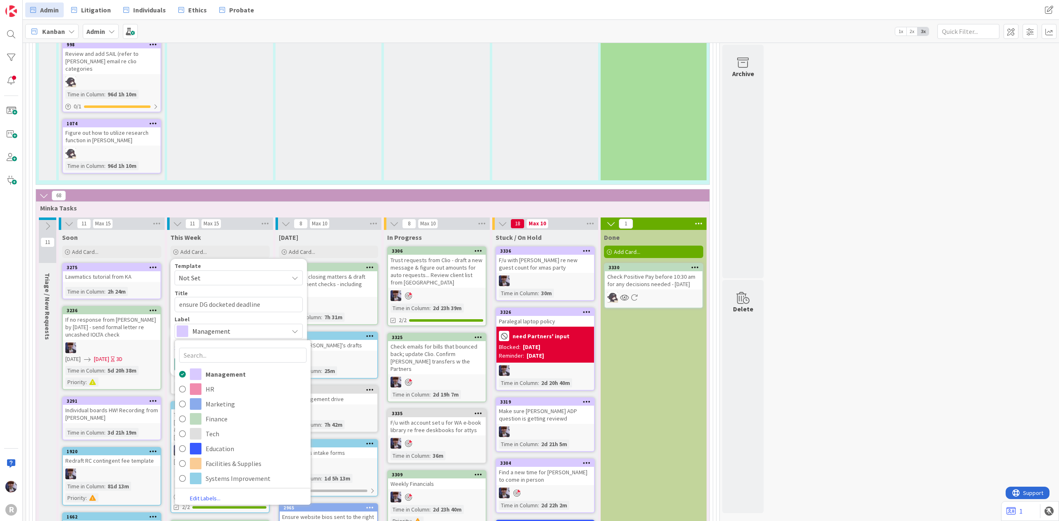
click at [197, 324] on div "Management" at bounding box center [239, 331] width 128 height 15
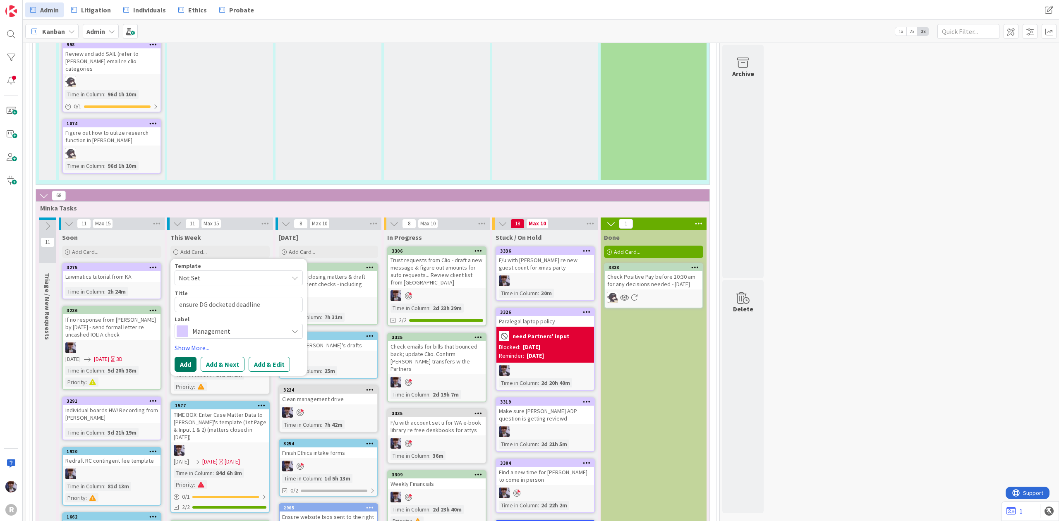
click at [193, 357] on button "Add" at bounding box center [186, 364] width 22 height 15
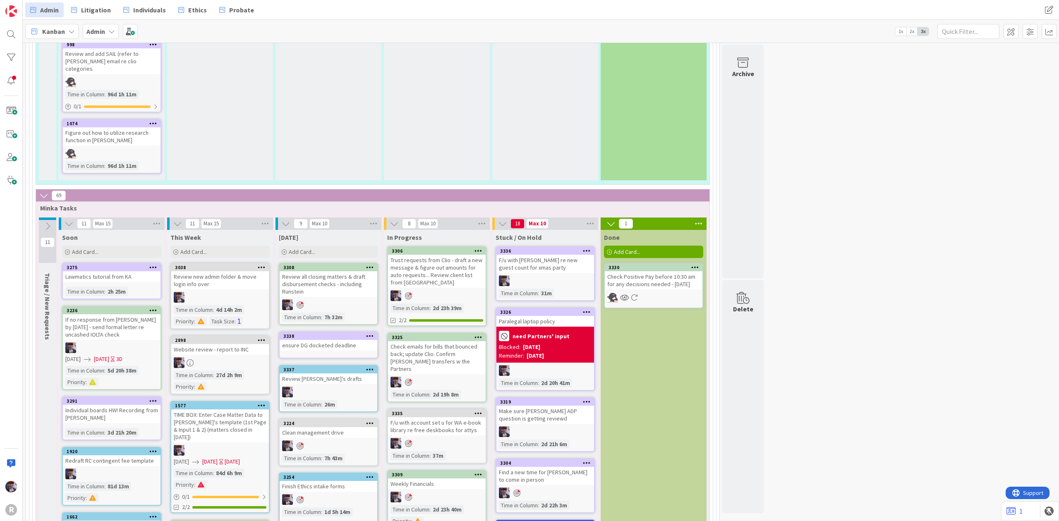
click at [345, 333] on div "3338 ensure DG docketed deadline" at bounding box center [328, 345] width 99 height 27
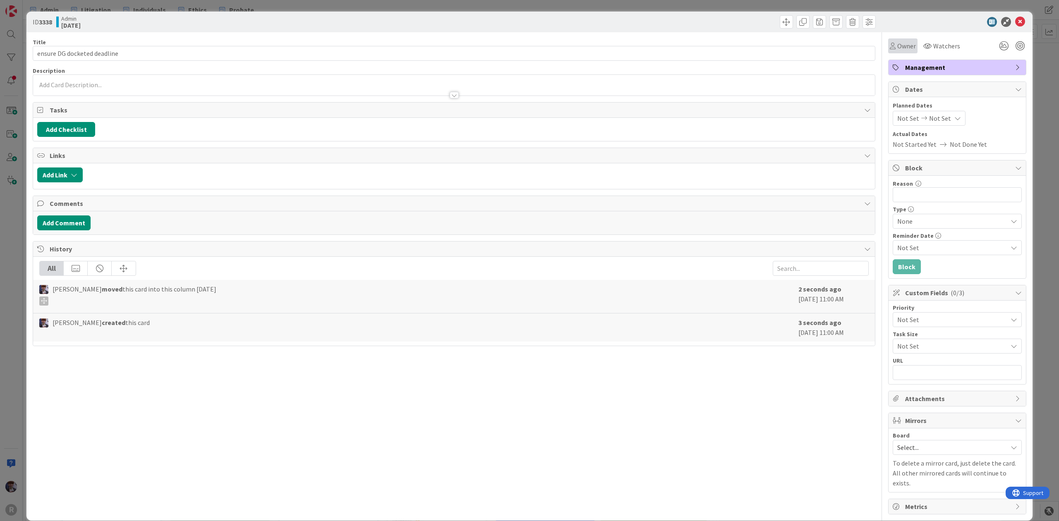
click at [899, 40] on div "Owner" at bounding box center [902, 45] width 29 height 15
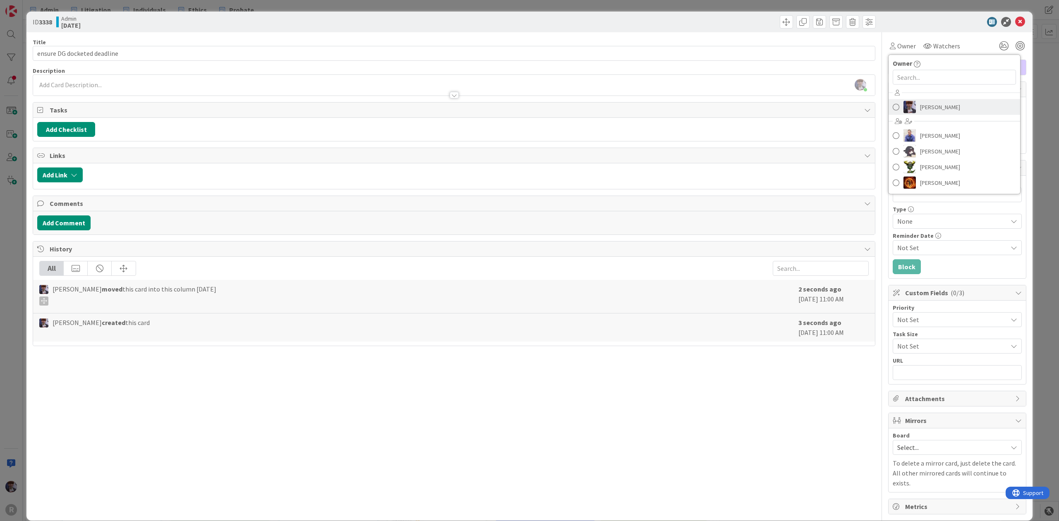
click at [927, 106] on span "[PERSON_NAME]" at bounding box center [940, 107] width 40 height 12
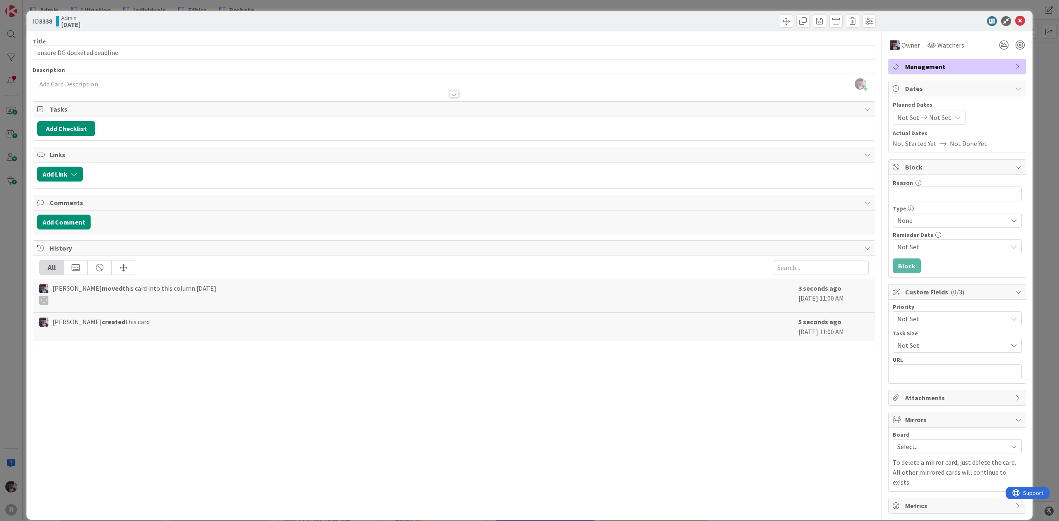
click at [1043, 70] on div "ID 3338 Admin [DATE] Title 28 / 128 ensure DG docketed deadline Description [PE…" at bounding box center [529, 260] width 1059 height 521
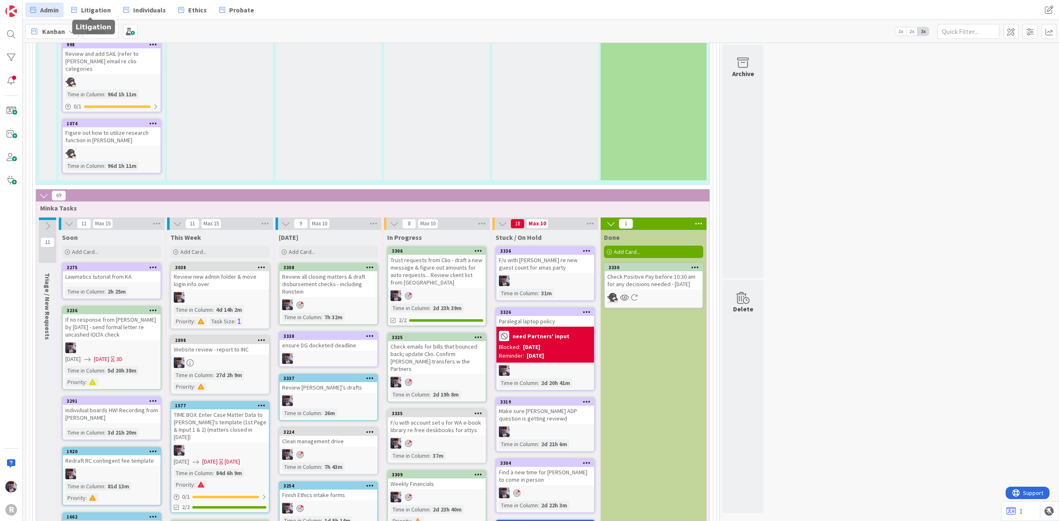
click at [94, 17] on div "Admin Litigation Individuals Ethics Probate Admin Litigation Individuals Ethics…" at bounding box center [541, 10] width 1036 height 20
click at [95, 15] on link "Litigation" at bounding box center [91, 9] width 50 height 15
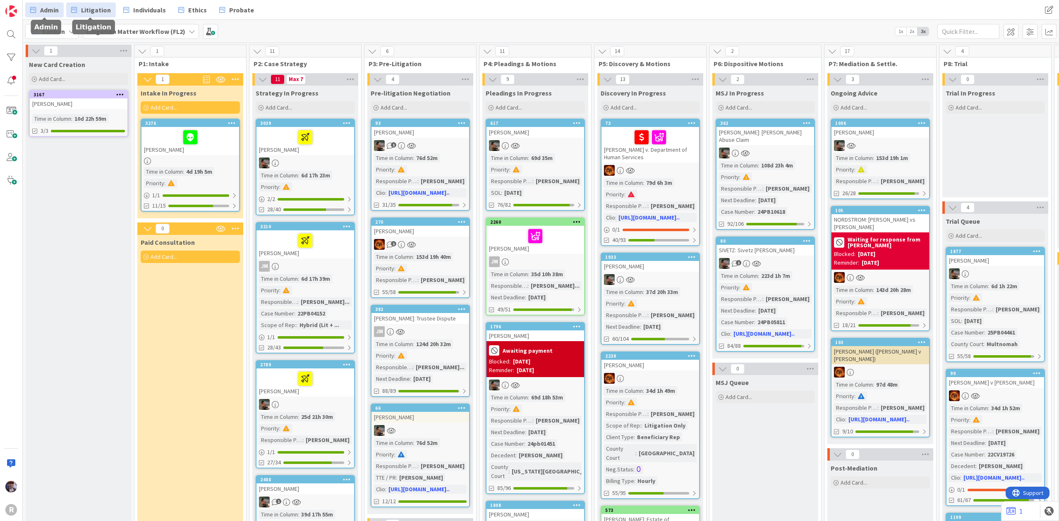
click at [46, 6] on span "Admin" at bounding box center [49, 10] width 19 height 10
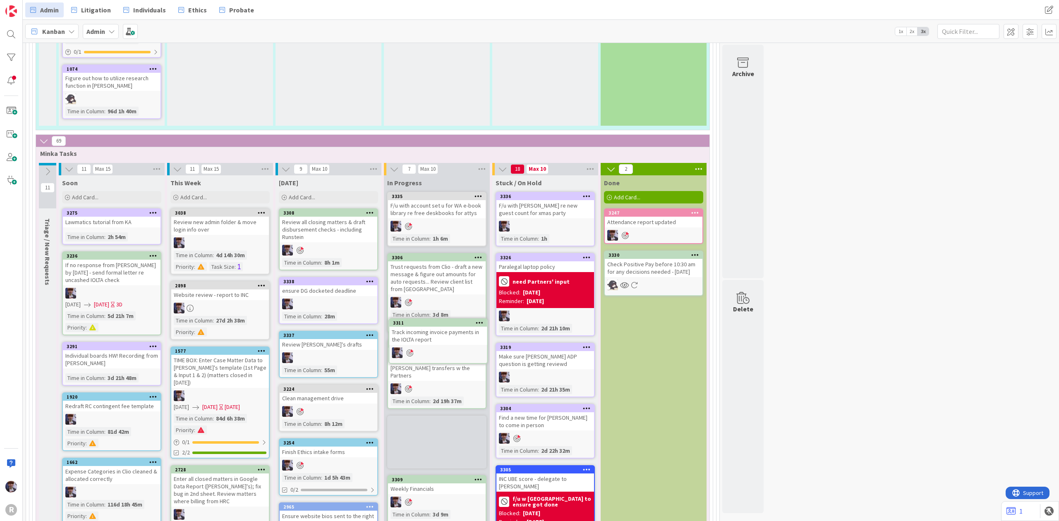
scroll to position [1446, 0]
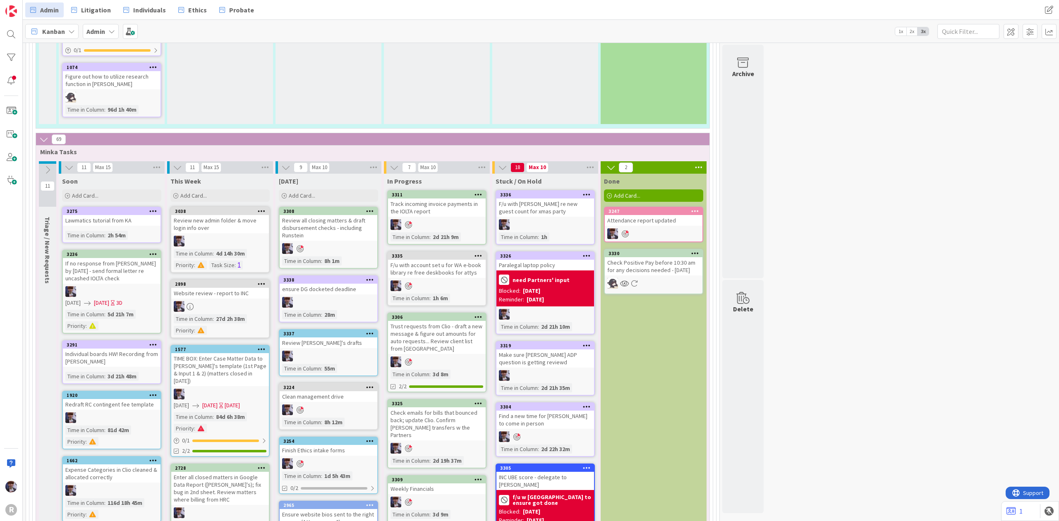
click at [446, 199] on div "Track incoming invoice payments in the IOLTA report" at bounding box center [437, 208] width 98 height 18
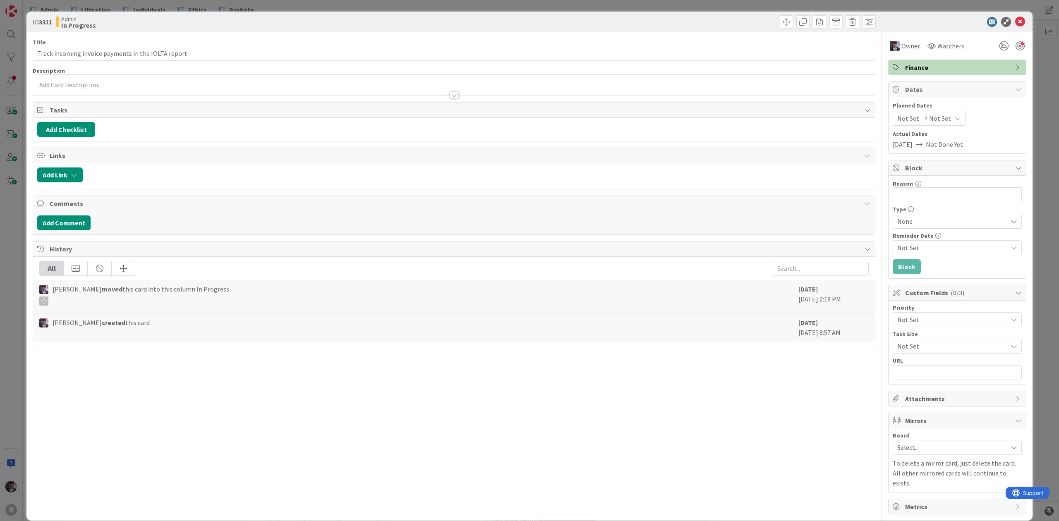
click at [914, 123] on div "Not Set Not Set" at bounding box center [929, 118] width 73 height 15
click at [954, 179] on td "1" at bounding box center [959, 175] width 16 height 16
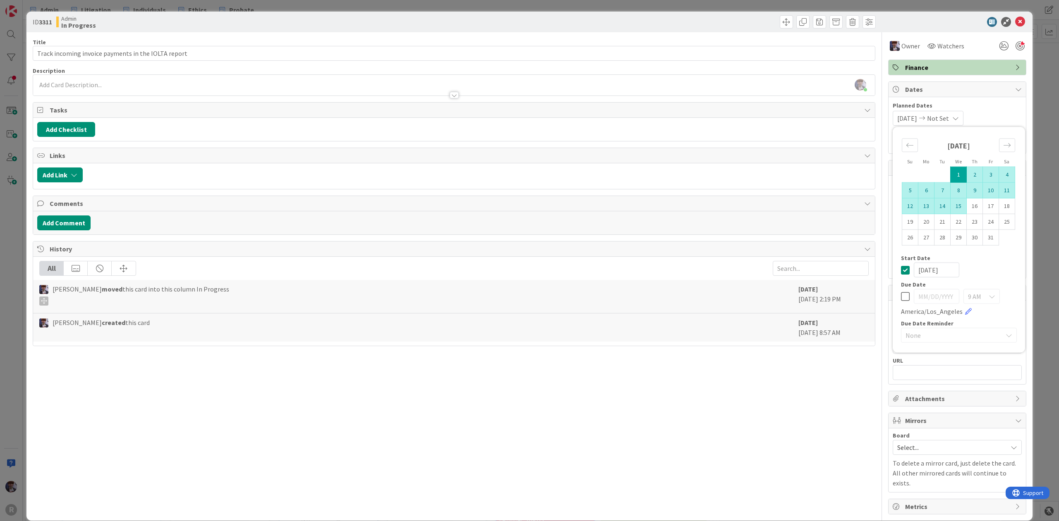
click at [954, 210] on td "15" at bounding box center [959, 206] width 16 height 16
click at [1038, 106] on div "ID 3311 Admin In Progress Title 52 / 128 Track incoming invoice payments in the…" at bounding box center [529, 260] width 1059 height 521
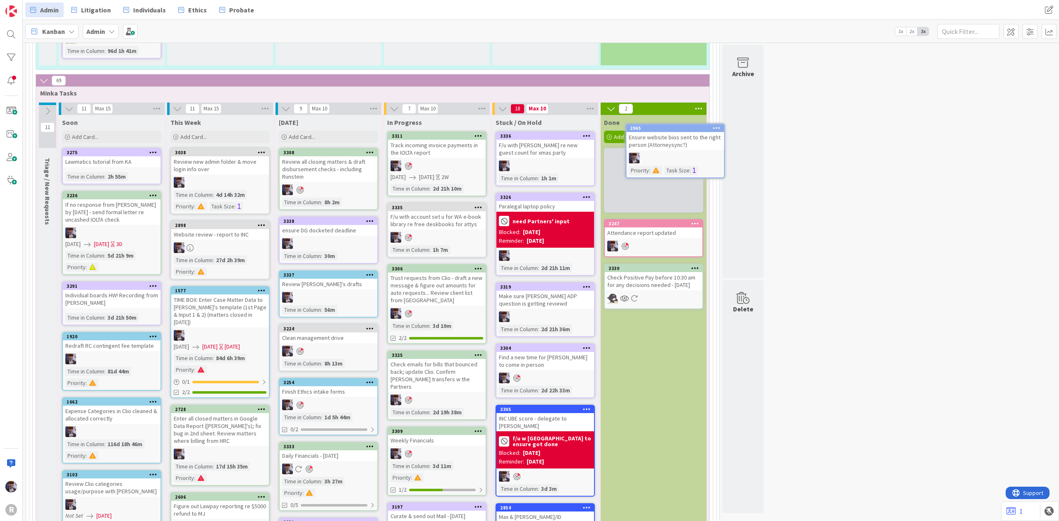
scroll to position [1502, 0]
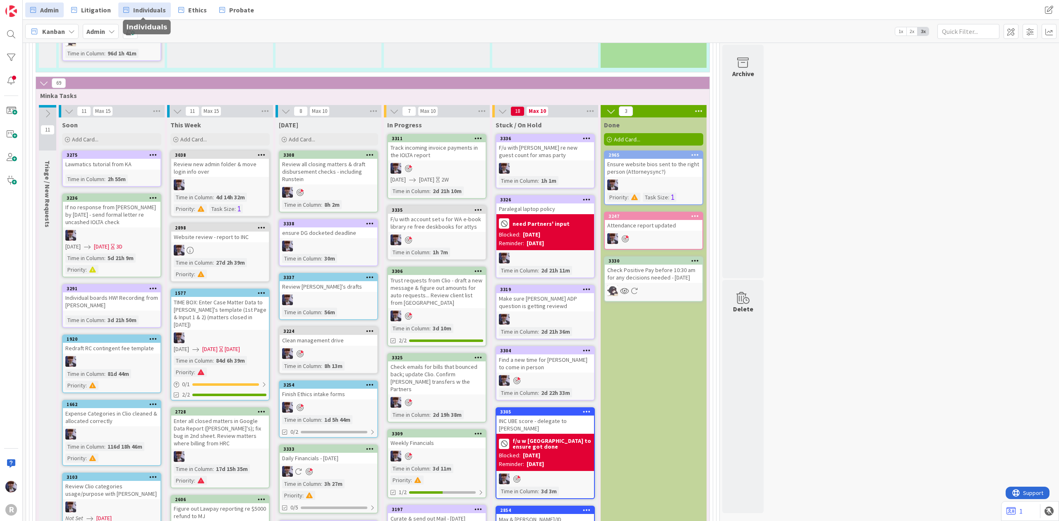
click at [150, 9] on span "Individuals" at bounding box center [149, 10] width 33 height 10
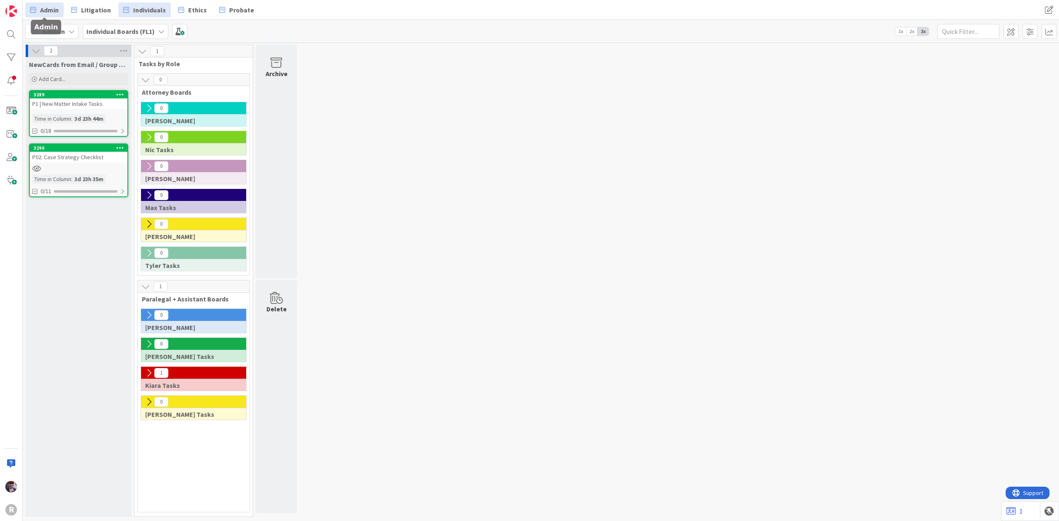
click at [44, 7] on span "Admin" at bounding box center [49, 10] width 19 height 10
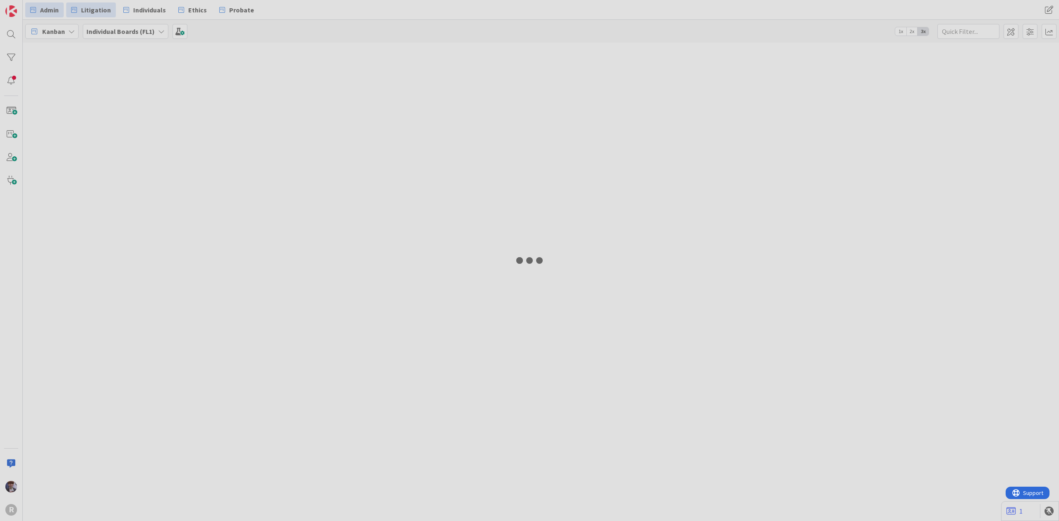
click at [85, 15] on link "Litigation" at bounding box center [91, 9] width 50 height 15
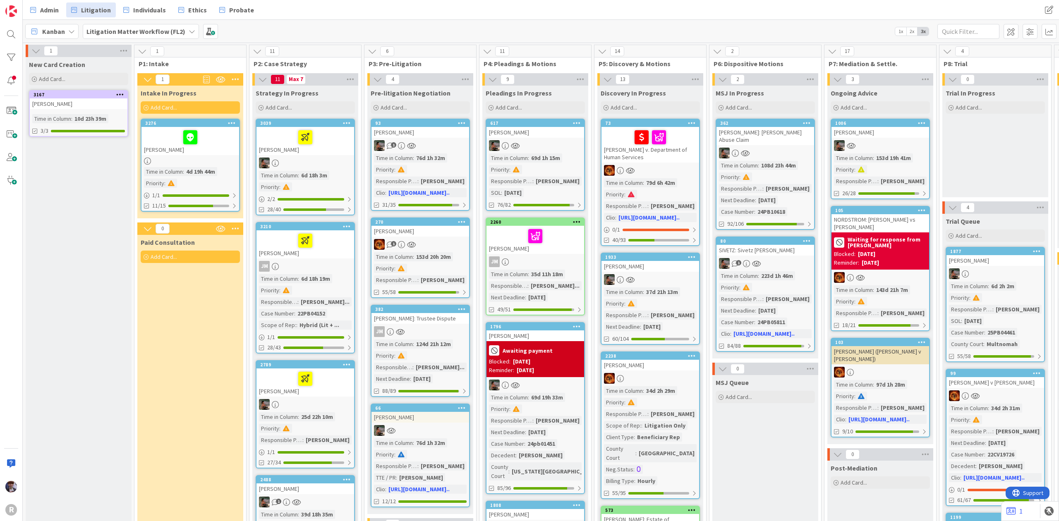
scroll to position [0, 511]
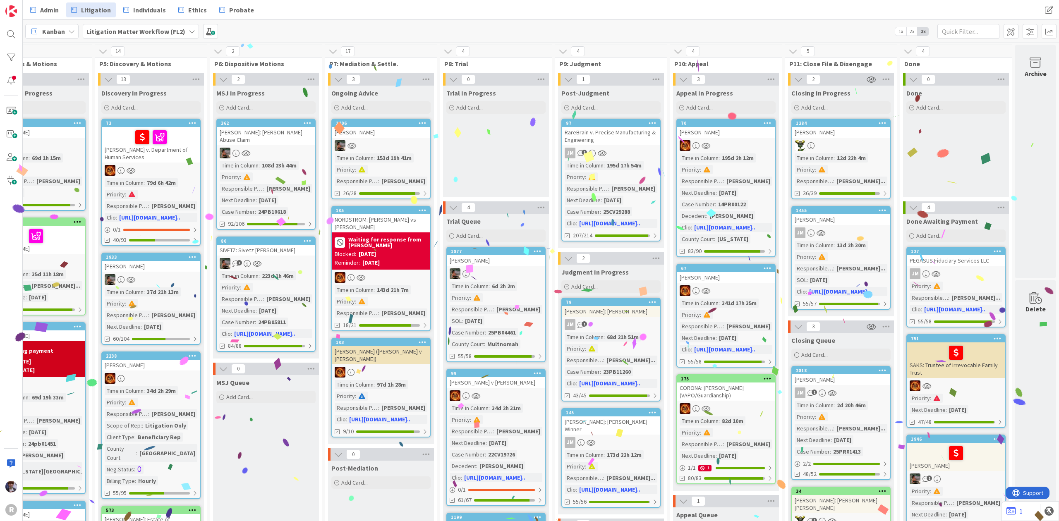
click at [968, 261] on div "PEGASUS Fiduciary Services LLC" at bounding box center [956, 260] width 98 height 11
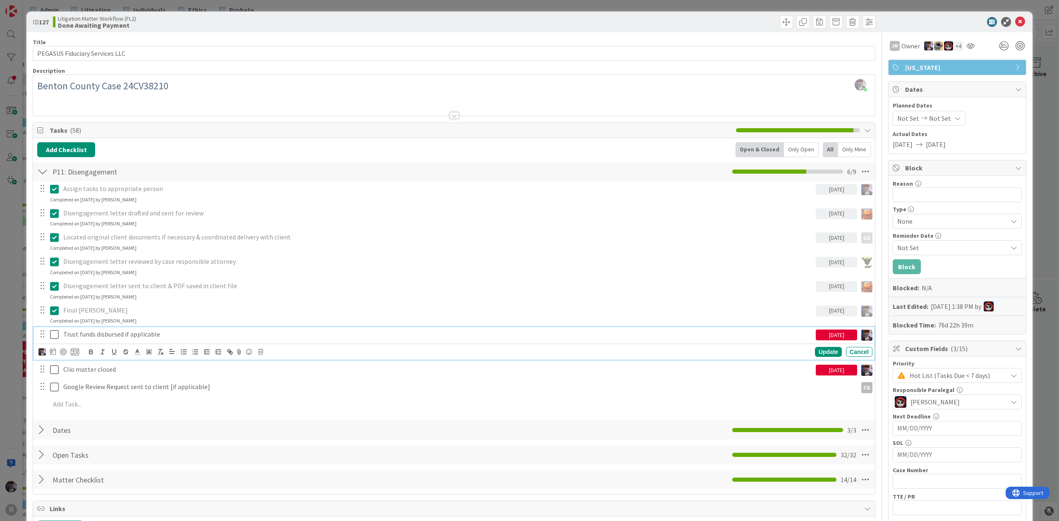
click at [106, 339] on p "Trust funds disbursed if applicable" at bounding box center [437, 335] width 749 height 10
drag, startPoint x: 209, startPoint y: 330, endPoint x: 24, endPoint y: 335, distance: 185.0
click at [24, 335] on div "ID 127 Litigation Matter Workflow (FL2) Done Awaiting Payment Title 30 / 128 PE…" at bounding box center [529, 260] width 1059 height 521
click at [122, 353] on icon "button" at bounding box center [125, 351] width 7 height 7
click at [207, 337] on p "Trust funds disbursed if applicable" at bounding box center [437, 335] width 749 height 10
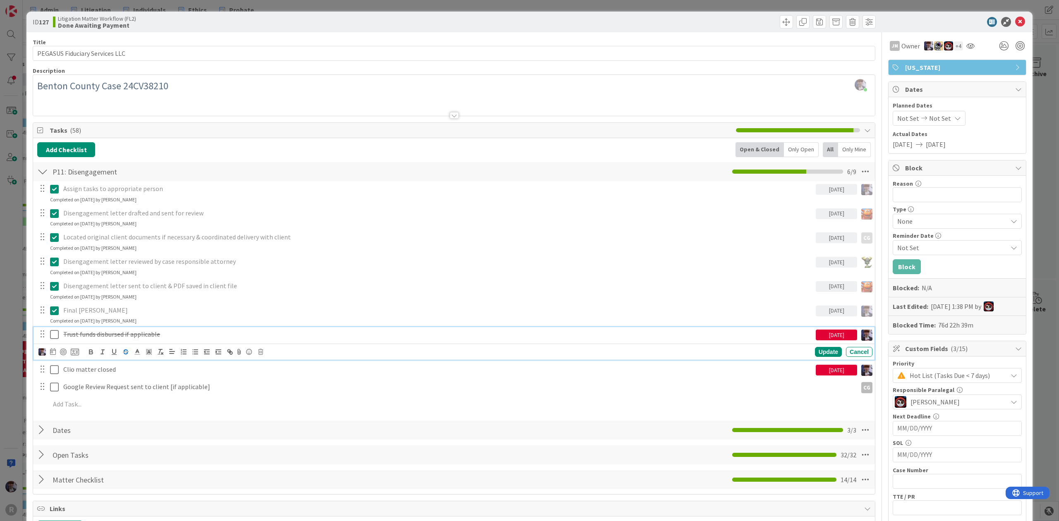
click at [257, 354] on div "Update Cancel" at bounding box center [455, 352] width 834 height 12
click at [259, 354] on icon at bounding box center [260, 352] width 5 height 6
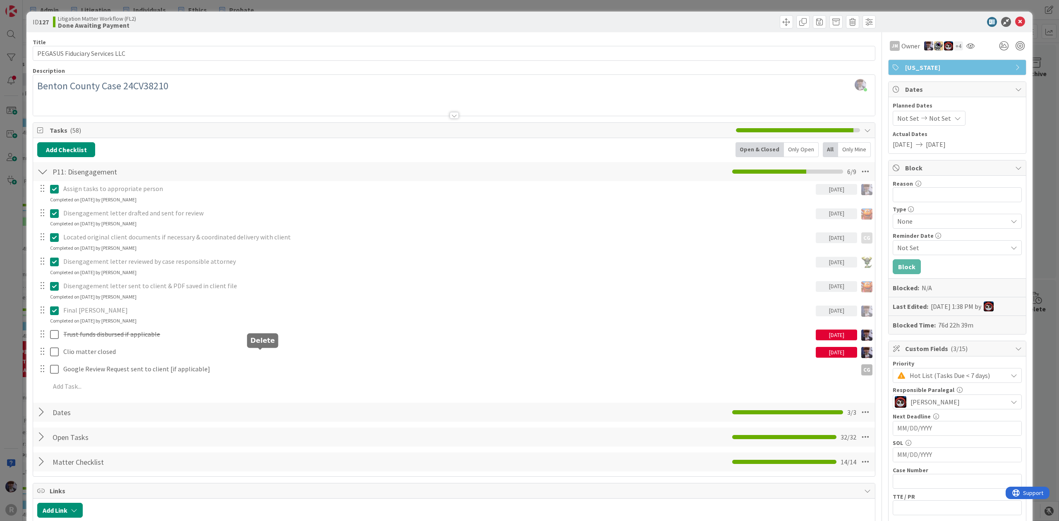
click at [274, 388] on div "Assign tasks to appropriate person [DATE] Update Cancel Completed on [DATE] by …" at bounding box center [454, 289] width 834 height 216
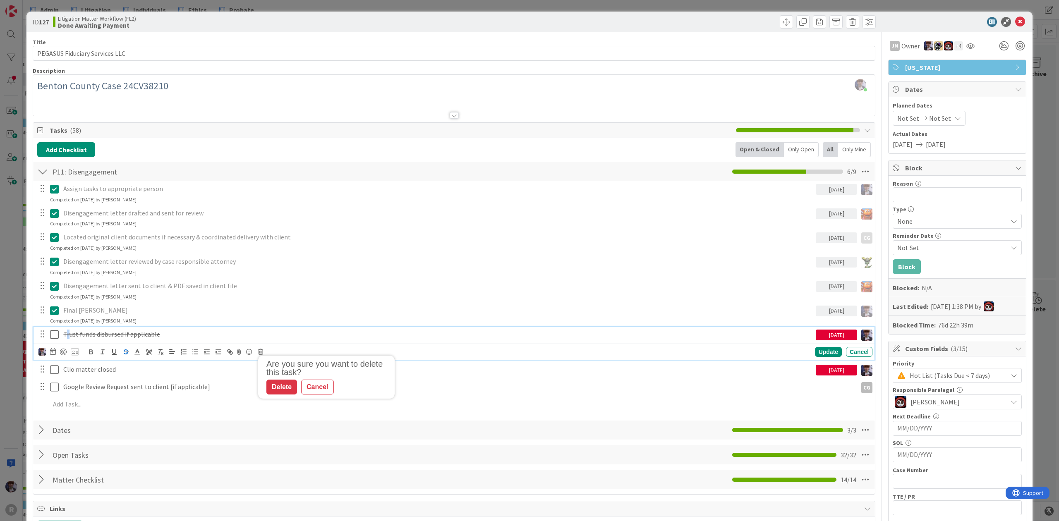
click at [68, 338] on s "Trust funds disbursed if applicable" at bounding box center [111, 334] width 97 height 8
click at [259, 351] on icon at bounding box center [260, 352] width 5 height 6
click at [279, 389] on div "Delete" at bounding box center [281, 387] width 31 height 15
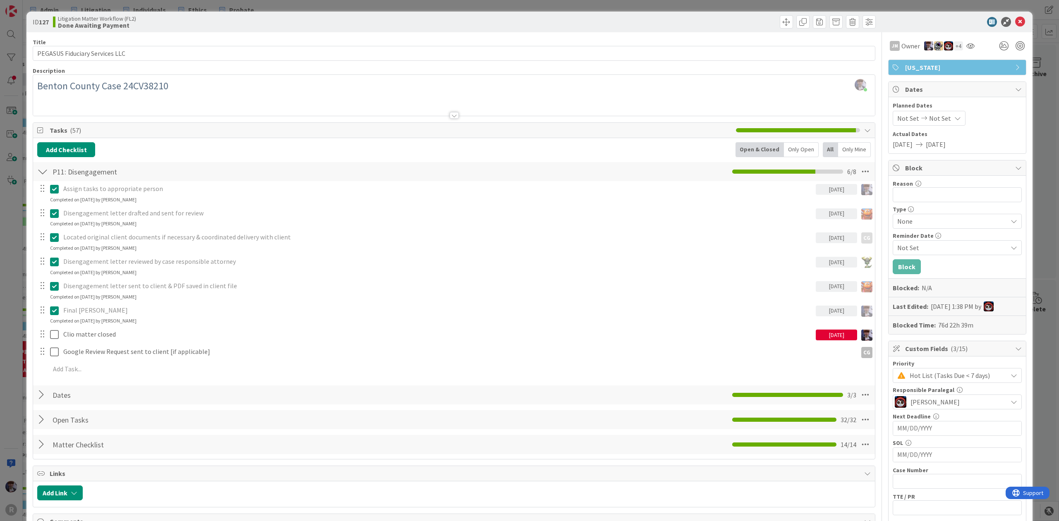
click at [18, 364] on div "ID 127 Litigation Matter Workflow (FL2) Done Awaiting Payment Title 30 / 128 PE…" at bounding box center [529, 260] width 1059 height 521
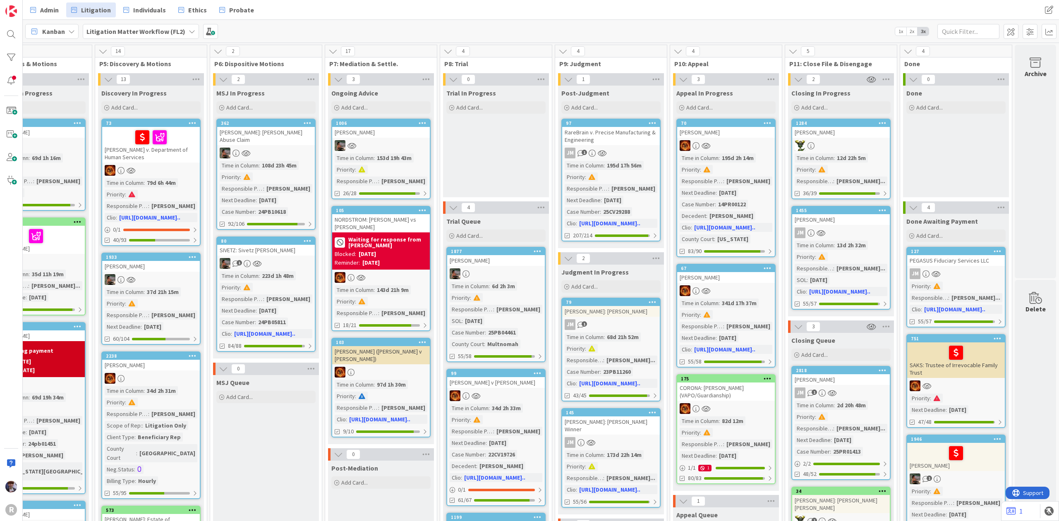
click at [982, 275] on div "JM" at bounding box center [956, 273] width 98 height 11
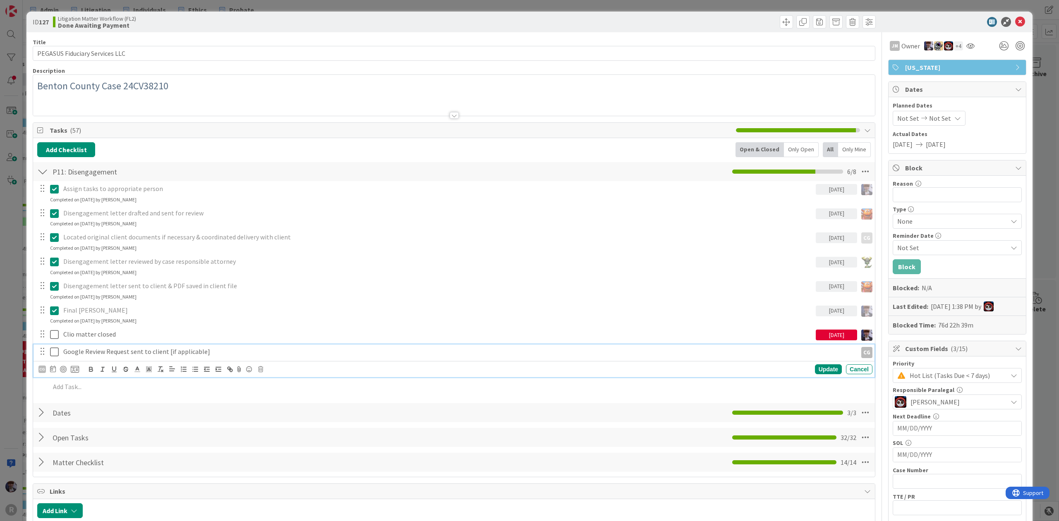
click at [79, 352] on p "Google Review Request sent to client [if applicable]" at bounding box center [458, 352] width 791 height 10
click at [53, 368] on icon at bounding box center [53, 369] width 6 height 7
click at [104, 457] on td "14" at bounding box center [100, 455] width 16 height 16
click at [815, 366] on div "Update" at bounding box center [828, 369] width 27 height 10
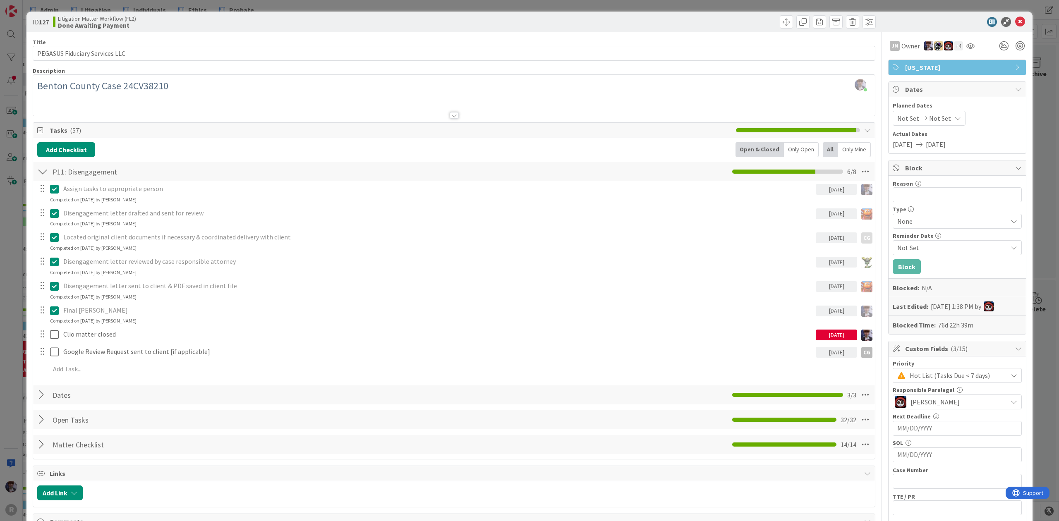
click at [1033, 204] on div "ID 127 Litigation Matter Workflow (FL2) Done Awaiting Payment Title 30 / 128 PE…" at bounding box center [529, 260] width 1059 height 521
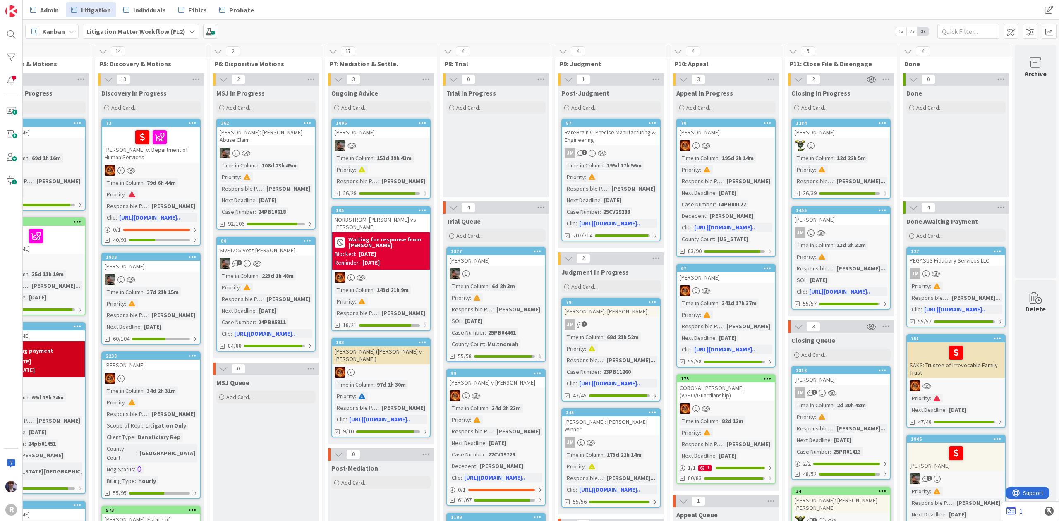
click at [952, 268] on div "JM" at bounding box center [956, 273] width 98 height 11
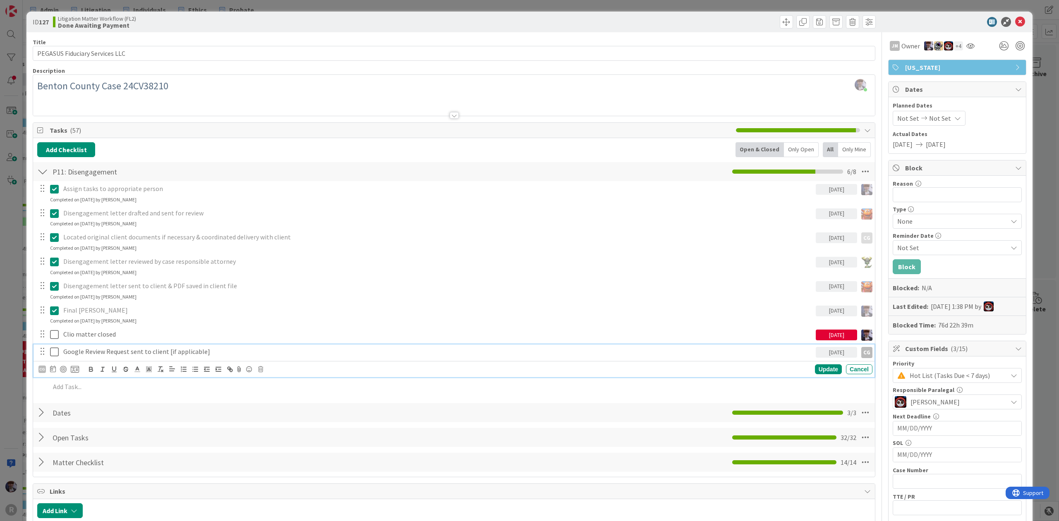
click at [202, 354] on p "Google Review Request sent to client [if applicable]" at bounding box center [437, 352] width 749 height 10
click at [1025, 214] on div "ID 127 Litigation Matter Workflow (FL2) Done Awaiting Payment Title 30 / 128 PE…" at bounding box center [529, 260] width 1059 height 521
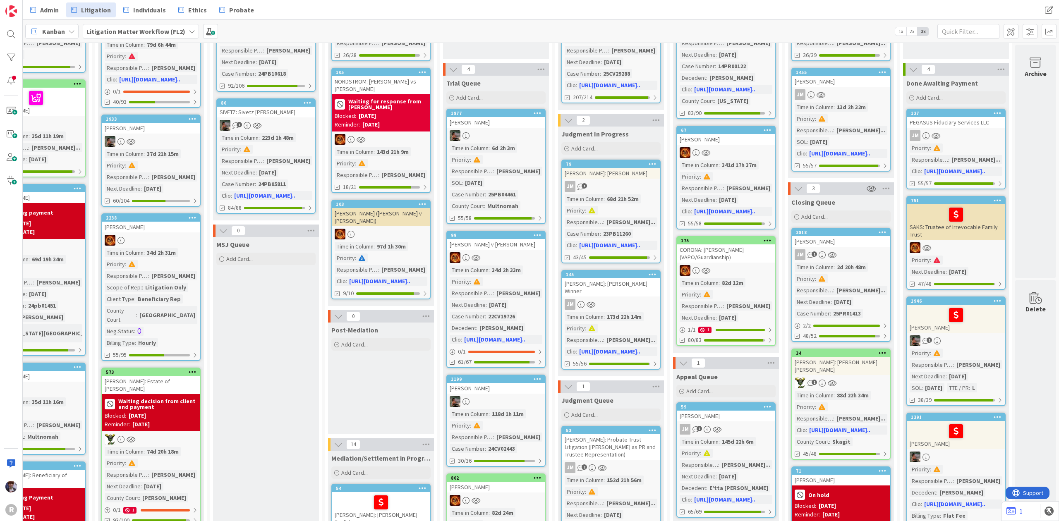
scroll to position [110, 511]
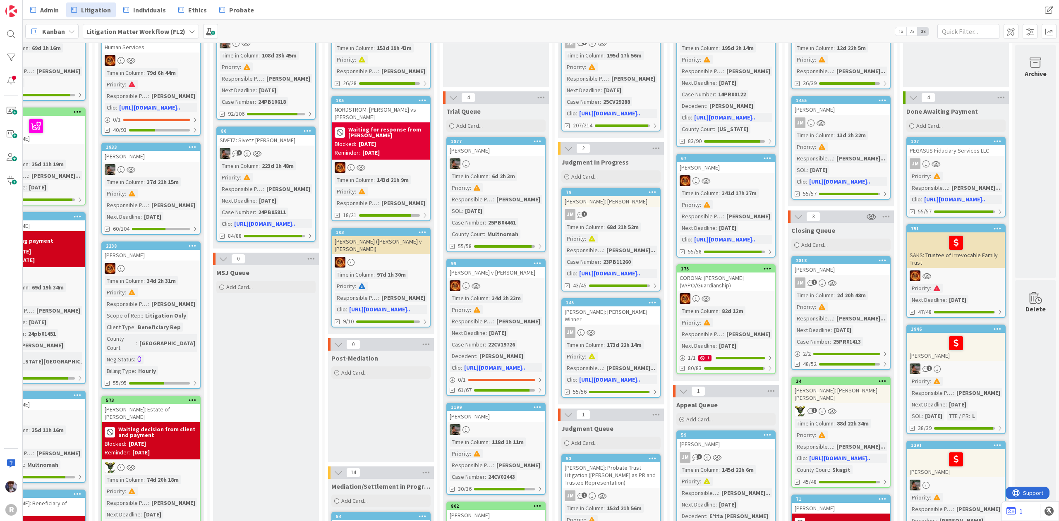
click at [959, 150] on div "PEGASUS Fiduciary Services LLC" at bounding box center [956, 150] width 98 height 11
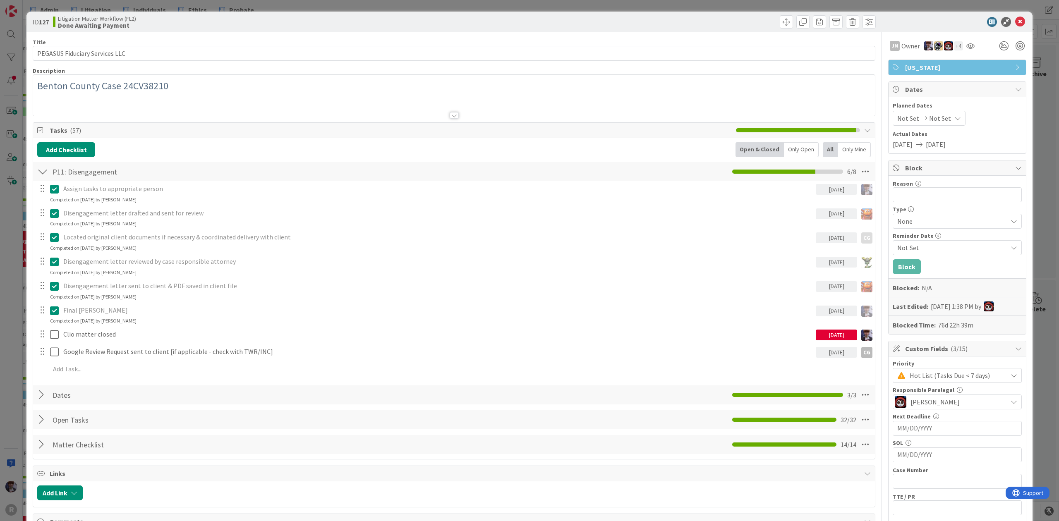
click at [933, 236] on div "Reminder Date" at bounding box center [957, 236] width 129 height 6
click at [935, 226] on span "None" at bounding box center [950, 222] width 106 height 12
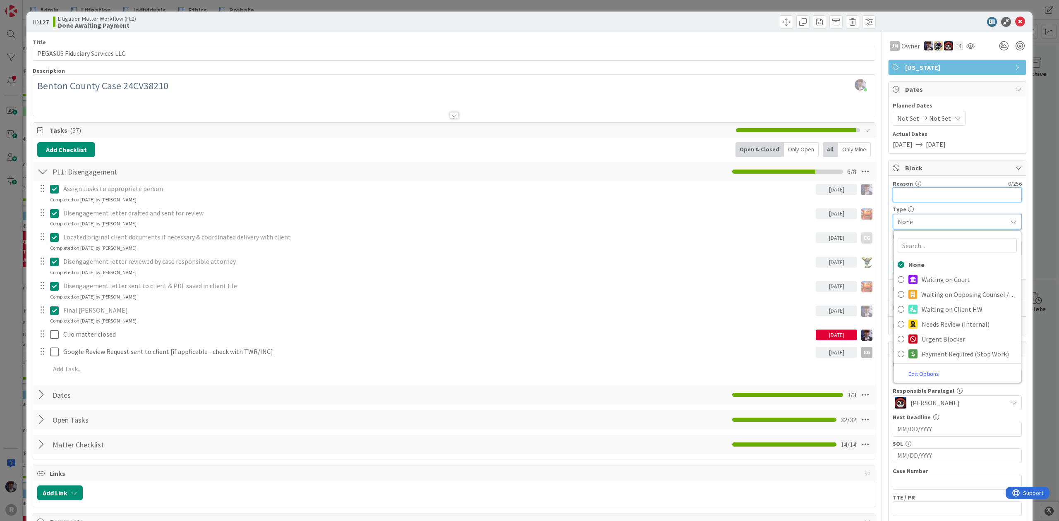
click at [942, 202] on input "Reason" at bounding box center [957, 194] width 129 height 15
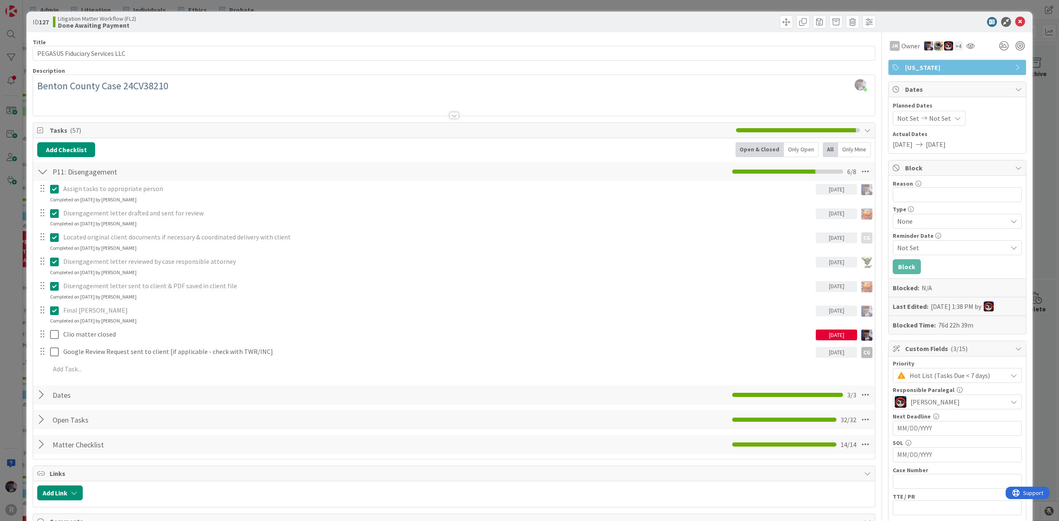
click at [948, 184] on div "Reason 0 / 256" at bounding box center [957, 183] width 129 height 7
click at [949, 192] on input "Reason" at bounding box center [957, 194] width 129 height 15
click at [950, 239] on div "Reminder Date" at bounding box center [957, 236] width 129 height 6
click at [952, 215] on div "Type None None Waiting on Court Waiting on Opposing Counsel / OP Waiting on Cli…" at bounding box center [957, 217] width 129 height 22
click at [954, 225] on span "None" at bounding box center [950, 222] width 106 height 12
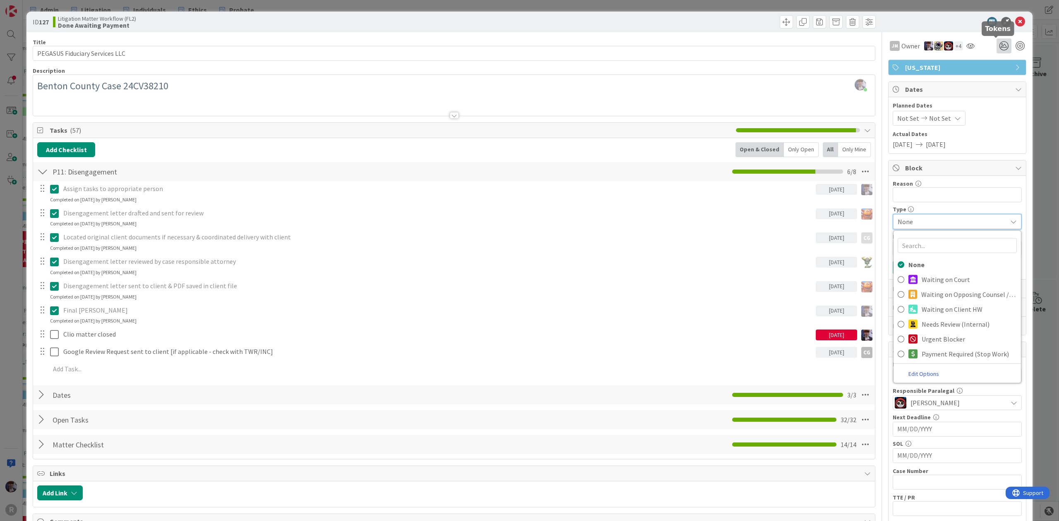
click at [997, 47] on icon at bounding box center [1004, 45] width 15 height 15
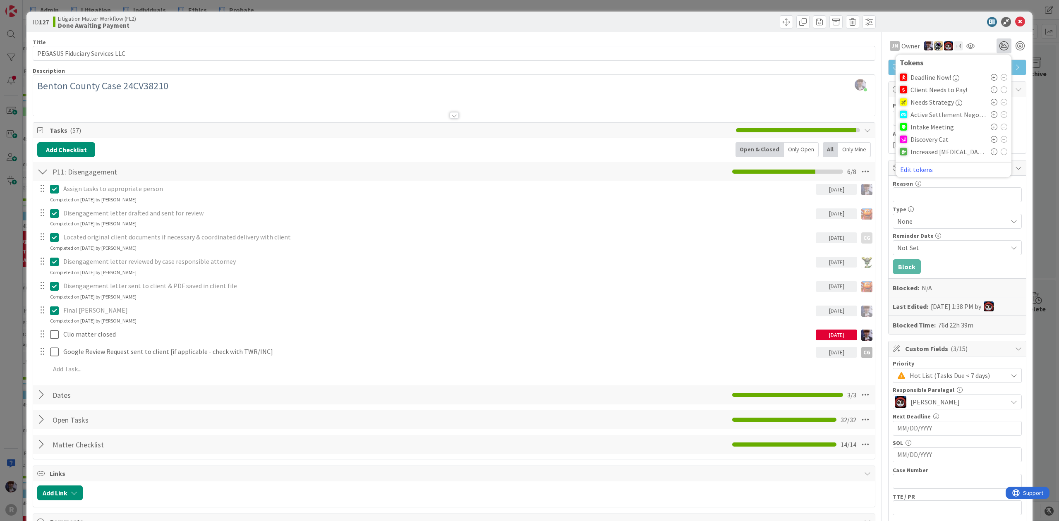
click at [991, 90] on icon at bounding box center [994, 89] width 7 height 7
click at [1028, 73] on div "ID 127 Litigation Matter Workflow (FL2) Done Awaiting Payment Title 30 / 128 PE…" at bounding box center [529, 260] width 1059 height 521
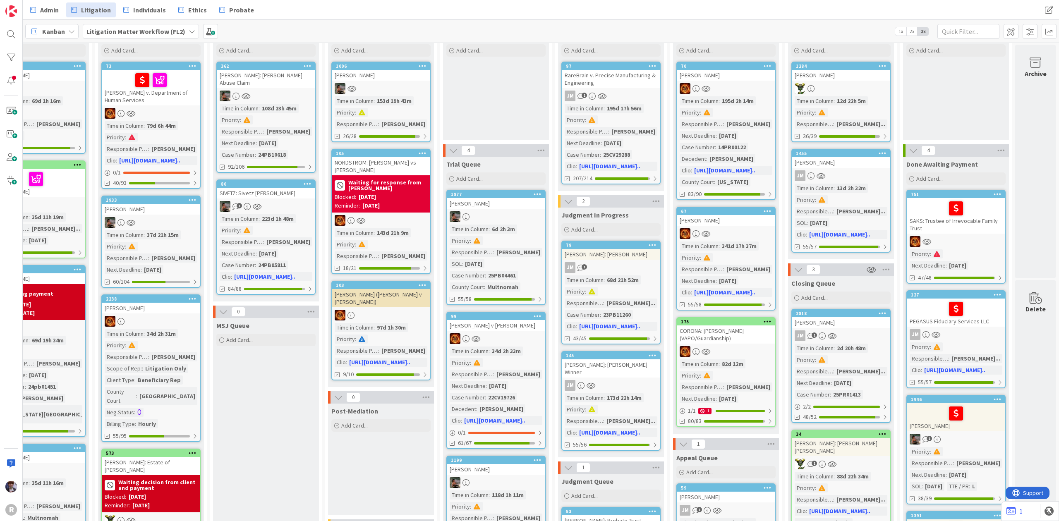
scroll to position [0, 511]
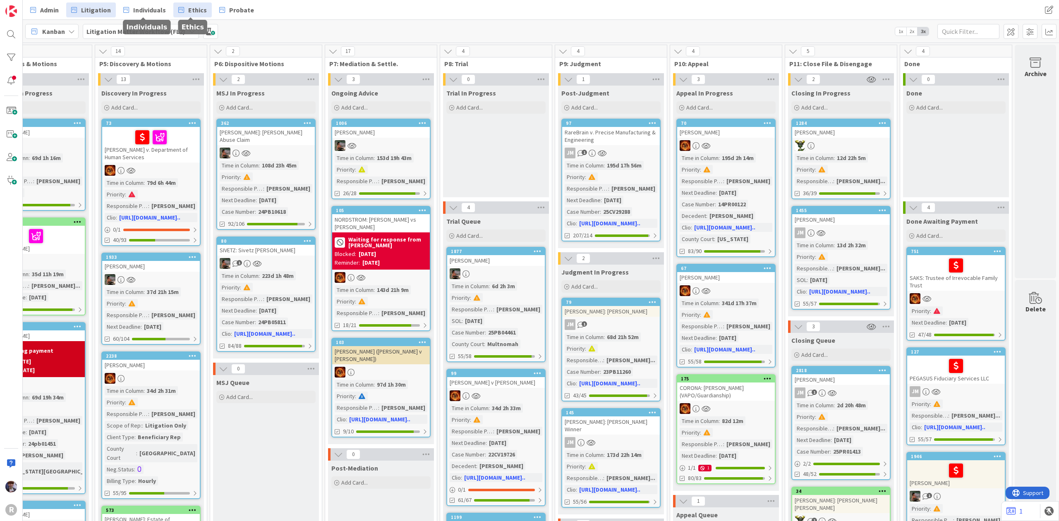
click at [202, 10] on span "Ethics" at bounding box center [197, 10] width 19 height 10
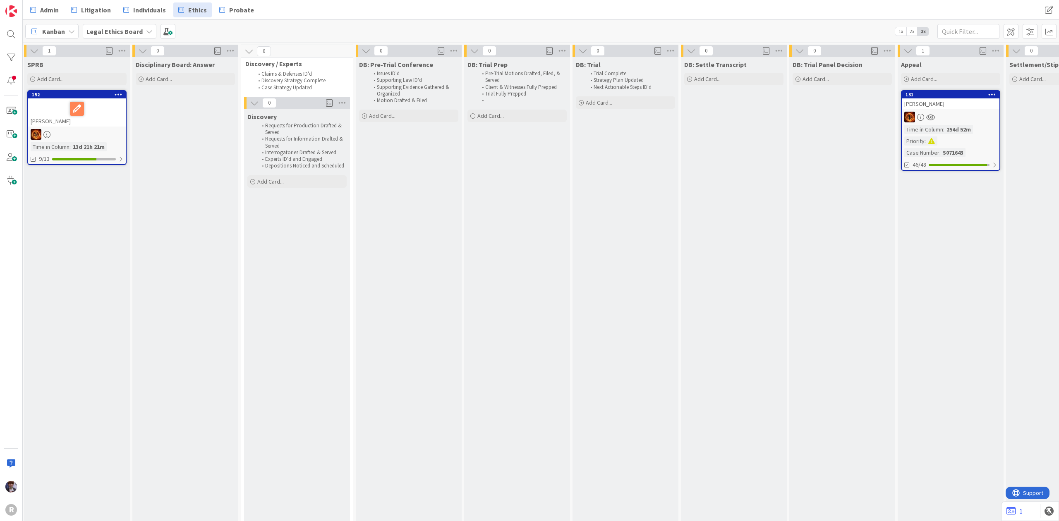
scroll to position [0, 869]
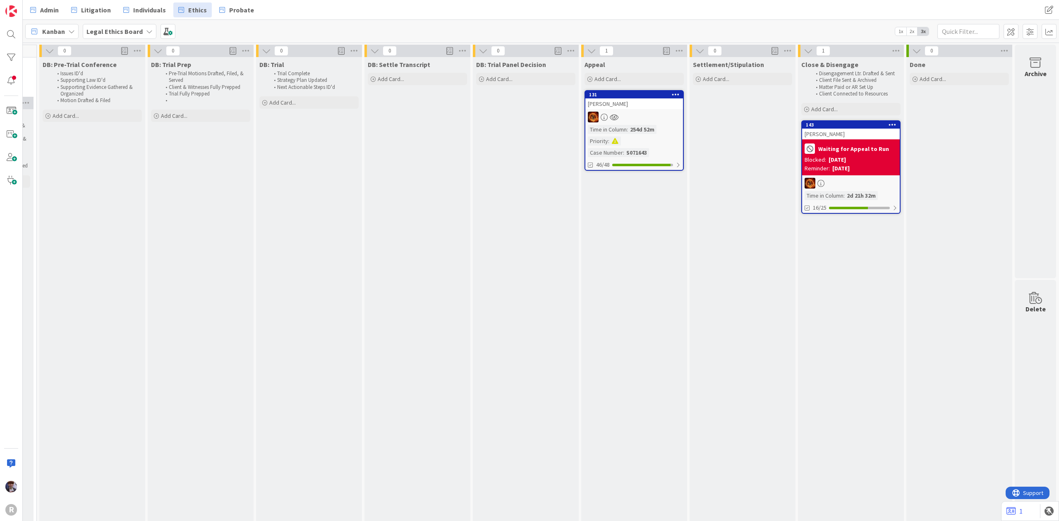
click at [843, 139] on div "Waiting for Appeal to Run Blocked: [DATE] Reminder: [DATE]" at bounding box center [851, 157] width 98 height 36
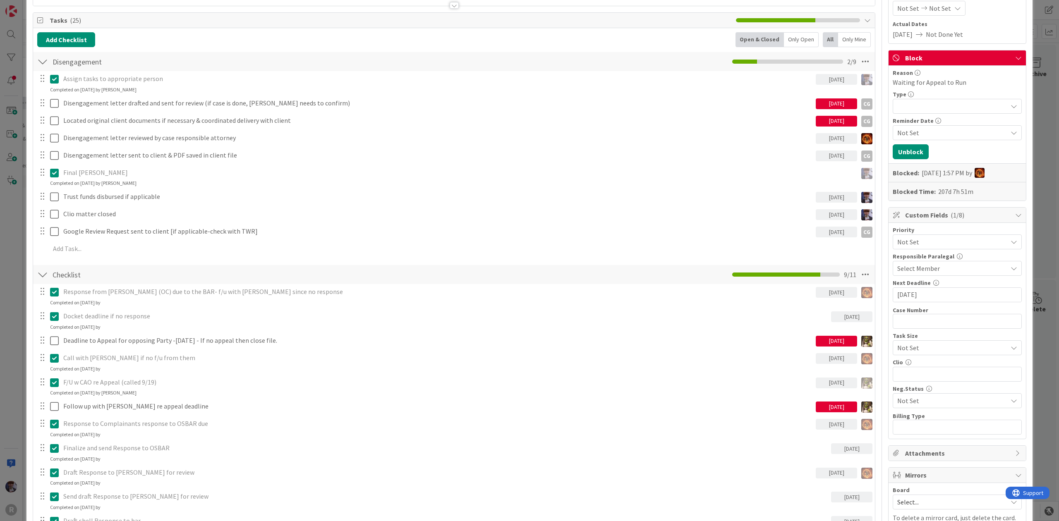
scroll to position [165, 0]
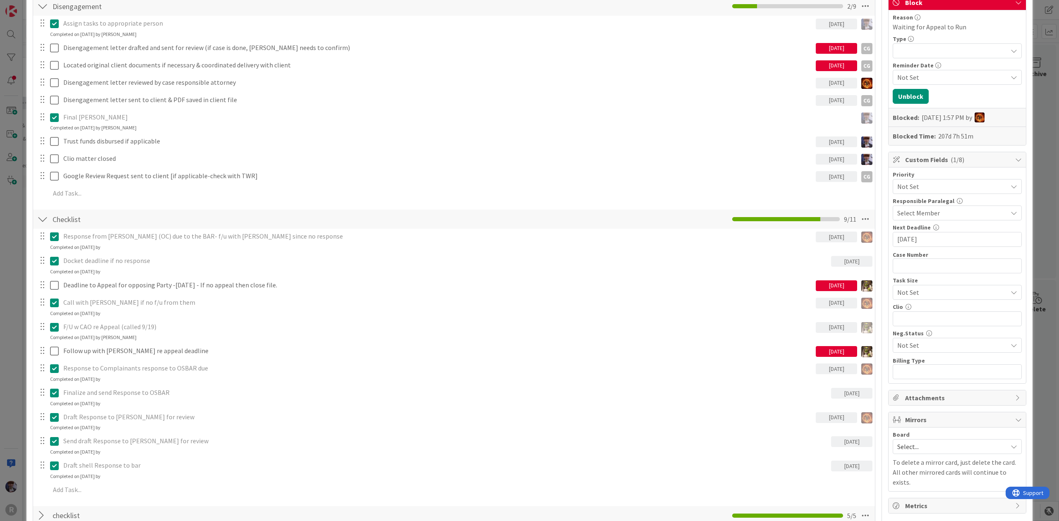
click at [12, 325] on div "ID 143 Legal Ethics Board Close & Disengage Title 15 / 128 [PERSON_NAME] Descri…" at bounding box center [529, 260] width 1059 height 521
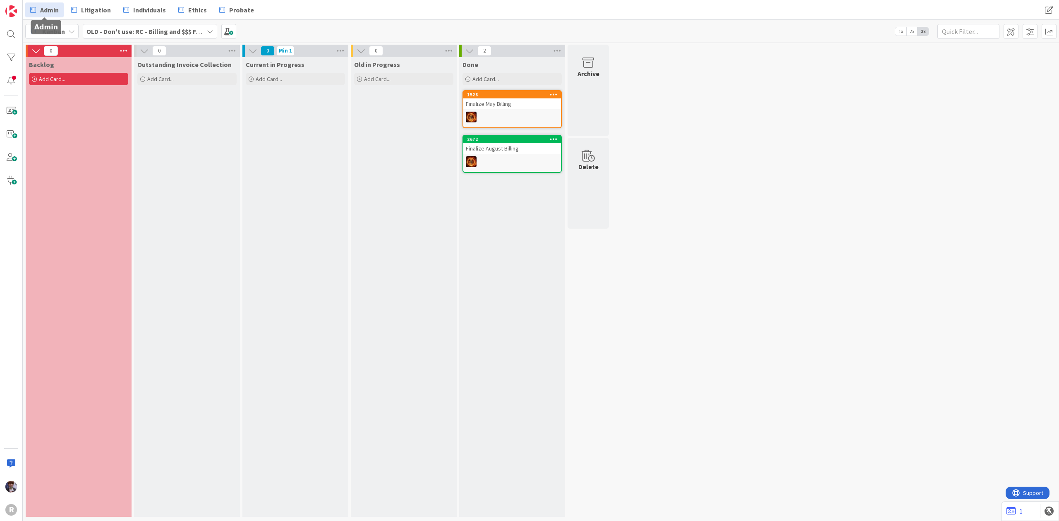
click at [57, 2] on link "Admin" at bounding box center [44, 9] width 38 height 15
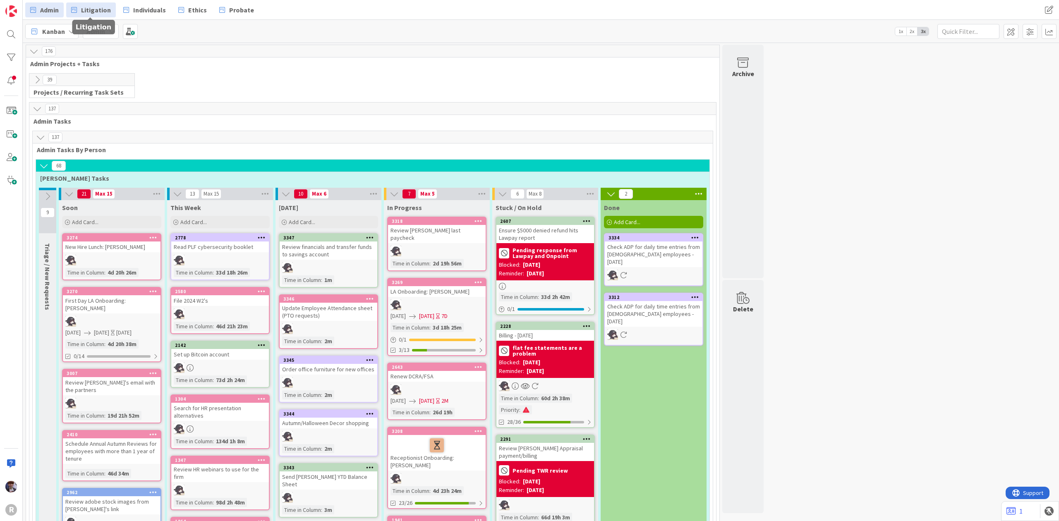
click at [111, 14] on link "Litigation" at bounding box center [91, 9] width 50 height 15
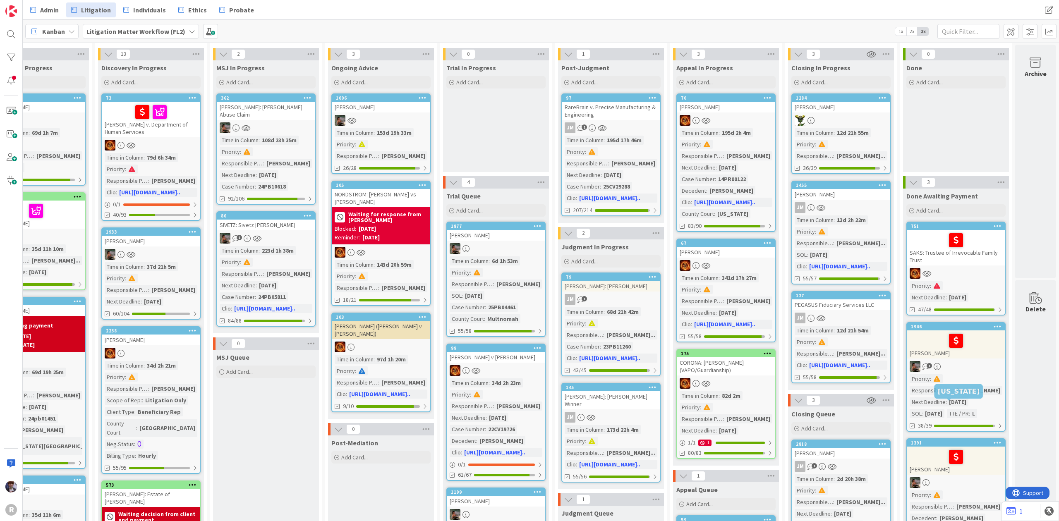
scroll to position [0, 511]
